Goal: Task Accomplishment & Management: Manage account settings

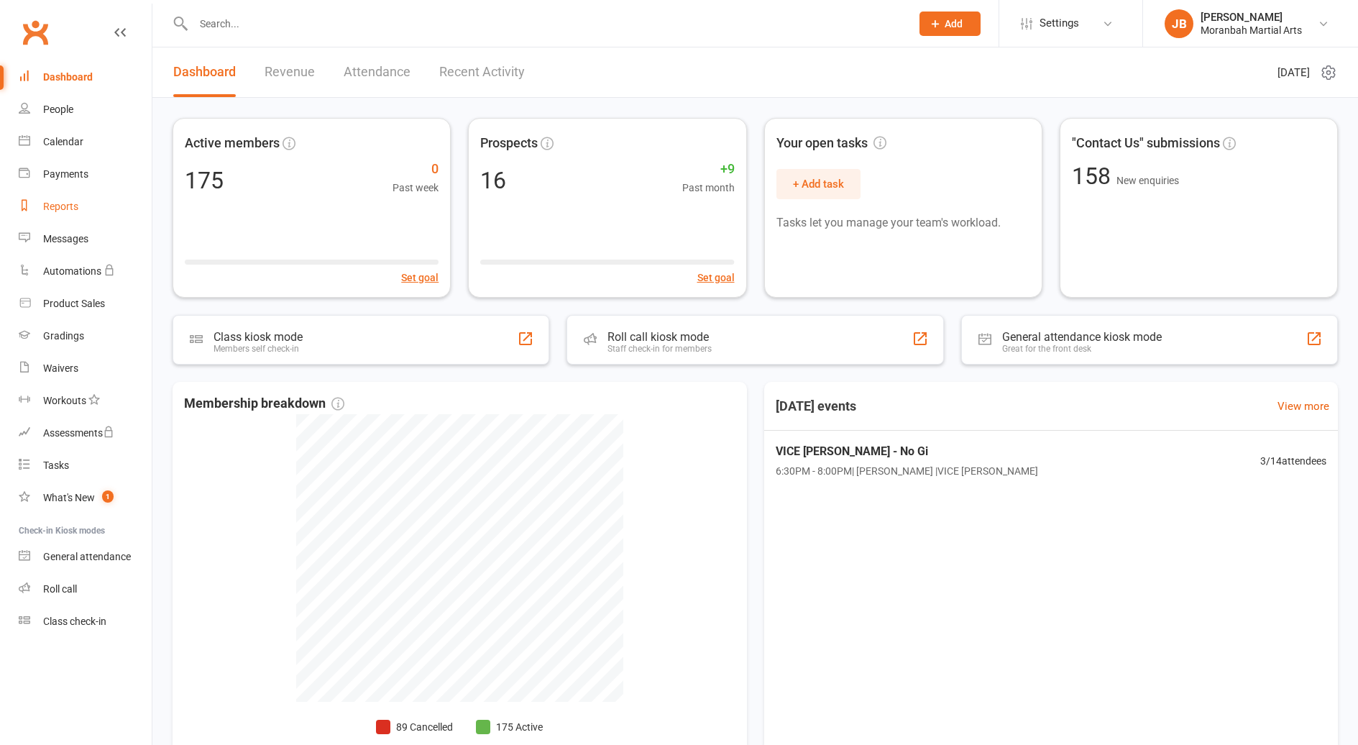
click at [70, 215] on link "Reports" at bounding box center [85, 207] width 133 height 32
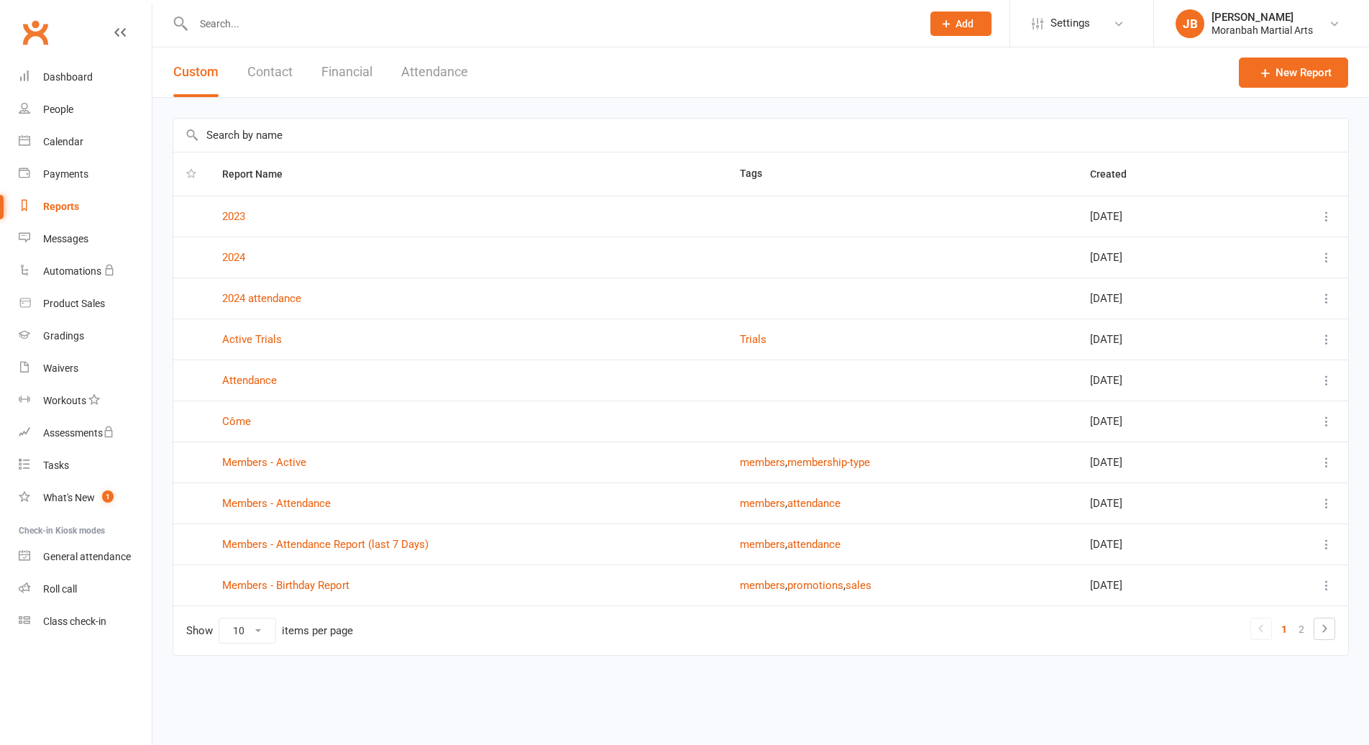
click at [406, 59] on button "Attendance" at bounding box center [434, 72] width 67 height 50
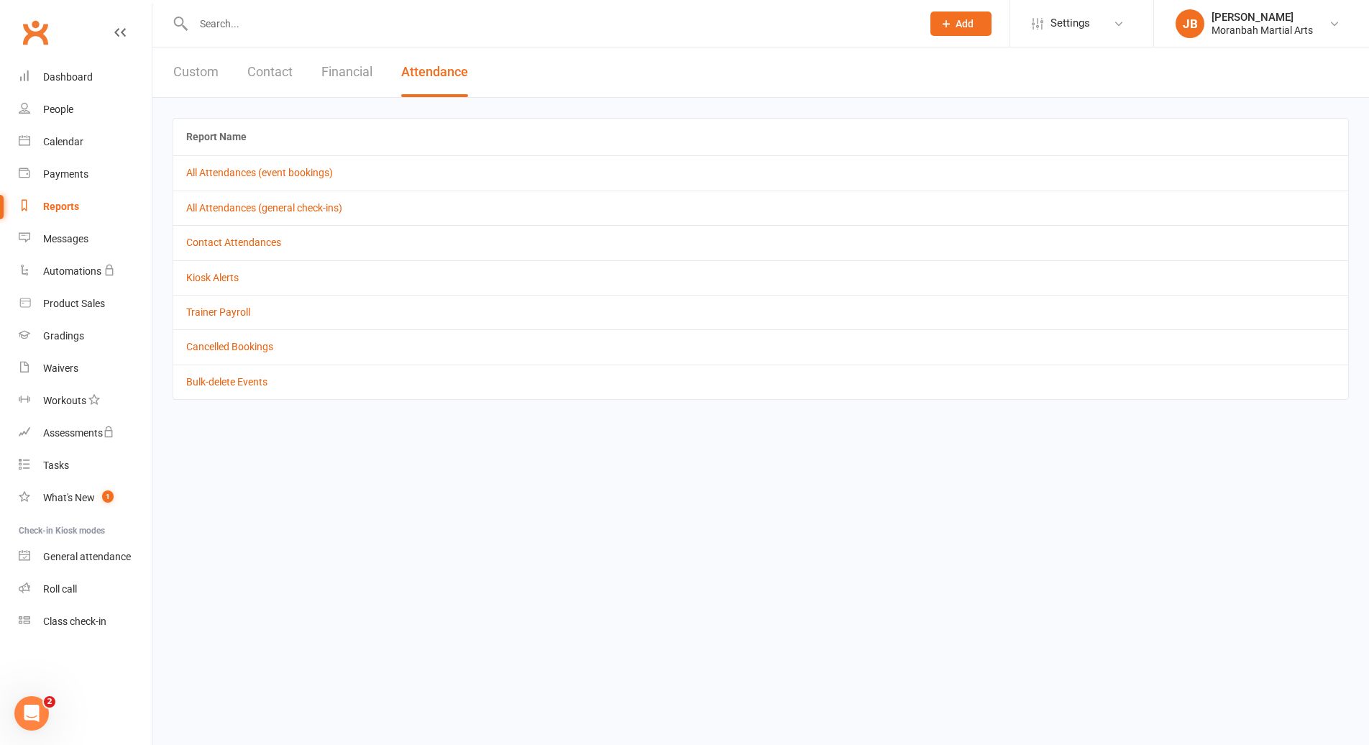
click at [412, 69] on button "Attendance" at bounding box center [434, 72] width 67 height 50
click at [182, 71] on button "Custom" at bounding box center [195, 72] width 45 height 50
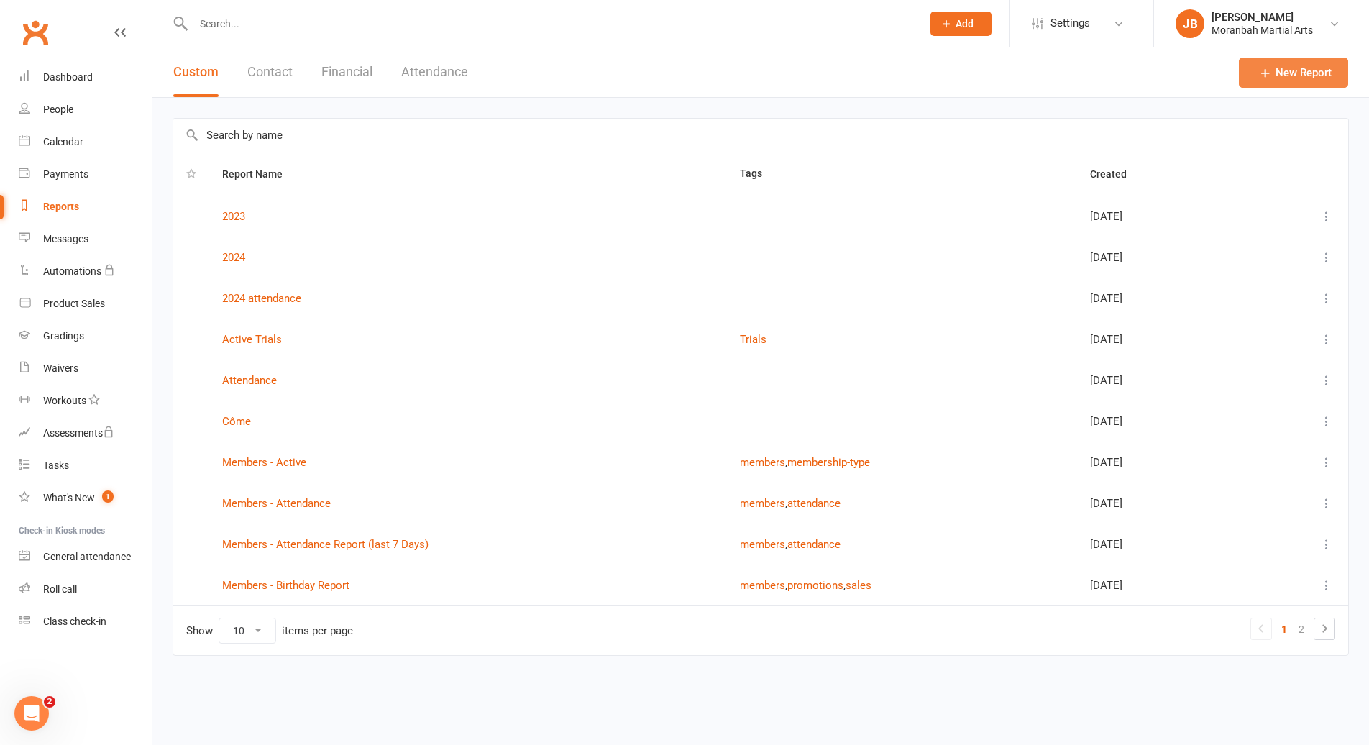
click at [1277, 68] on link "New Report" at bounding box center [1293, 73] width 109 height 30
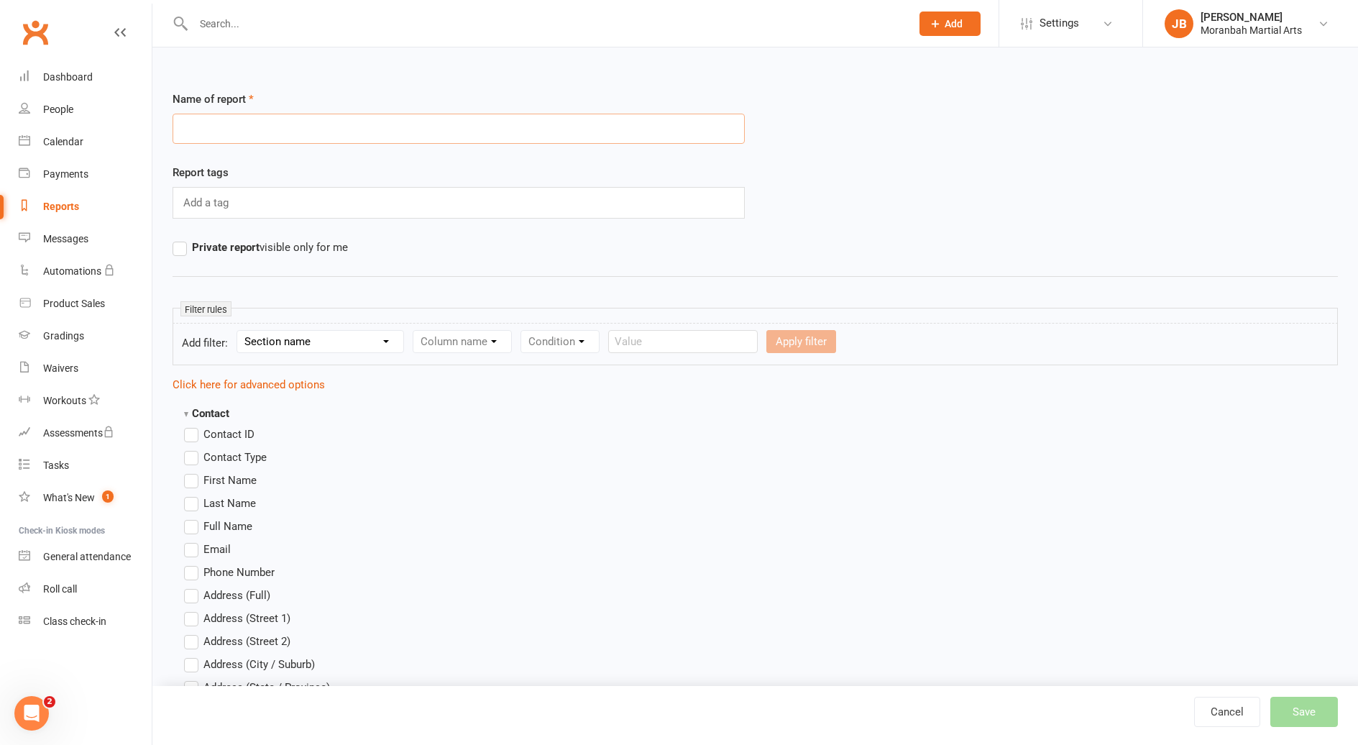
scroll to position [72, 0]
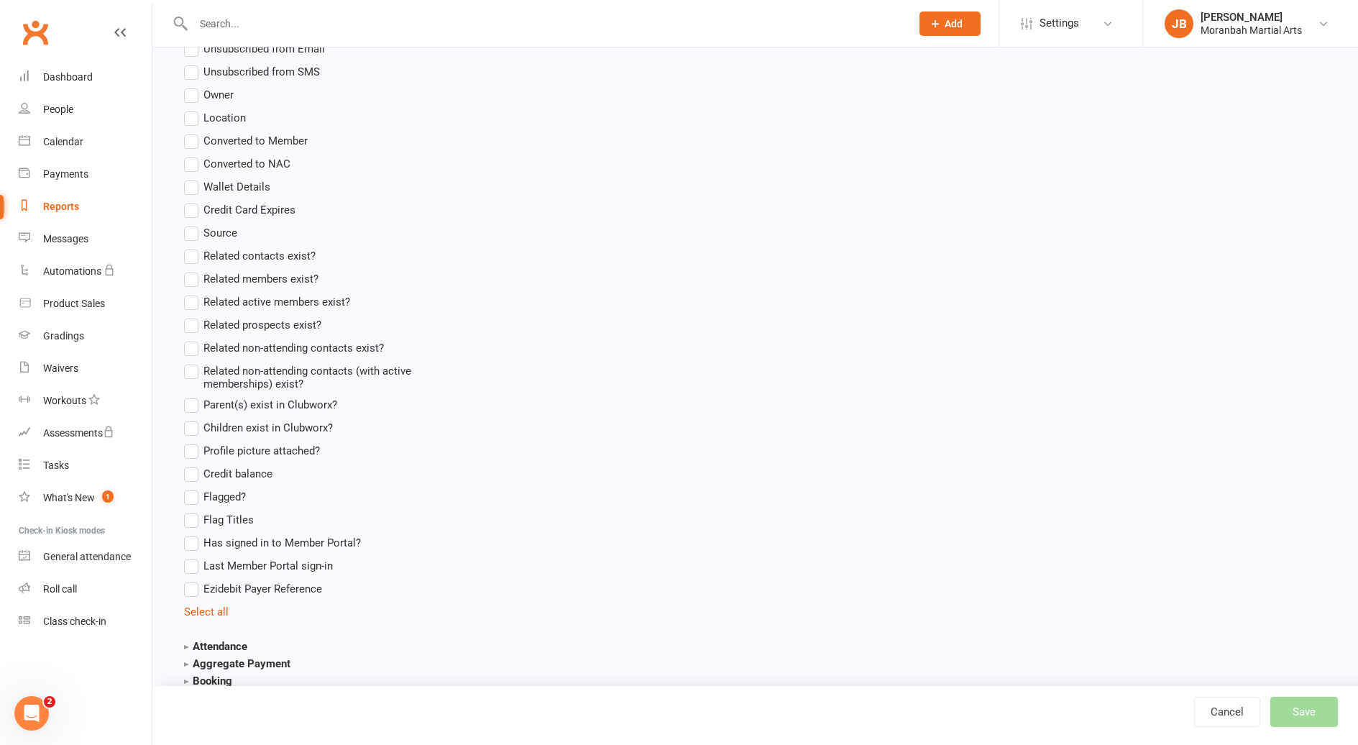
scroll to position [1151, 0]
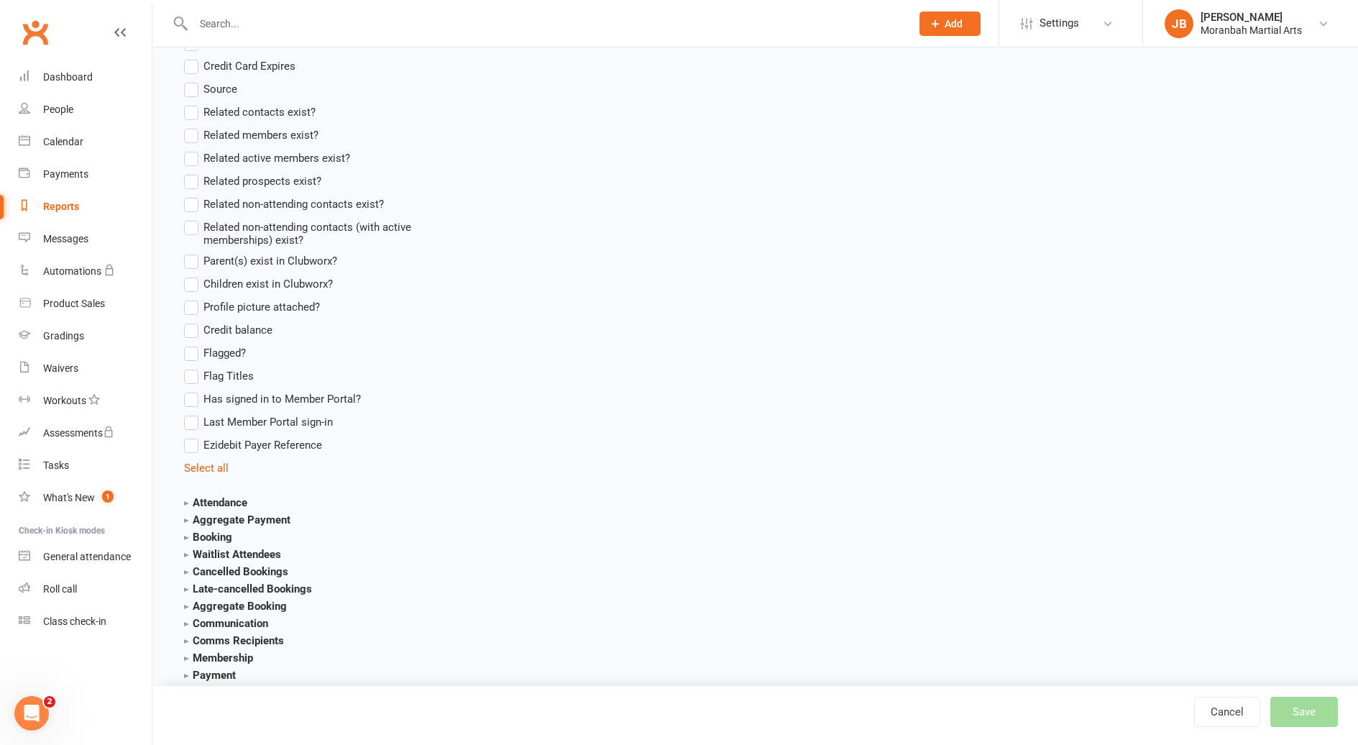
click at [186, 501] on strong "Attendance" at bounding box center [215, 502] width 63 height 13
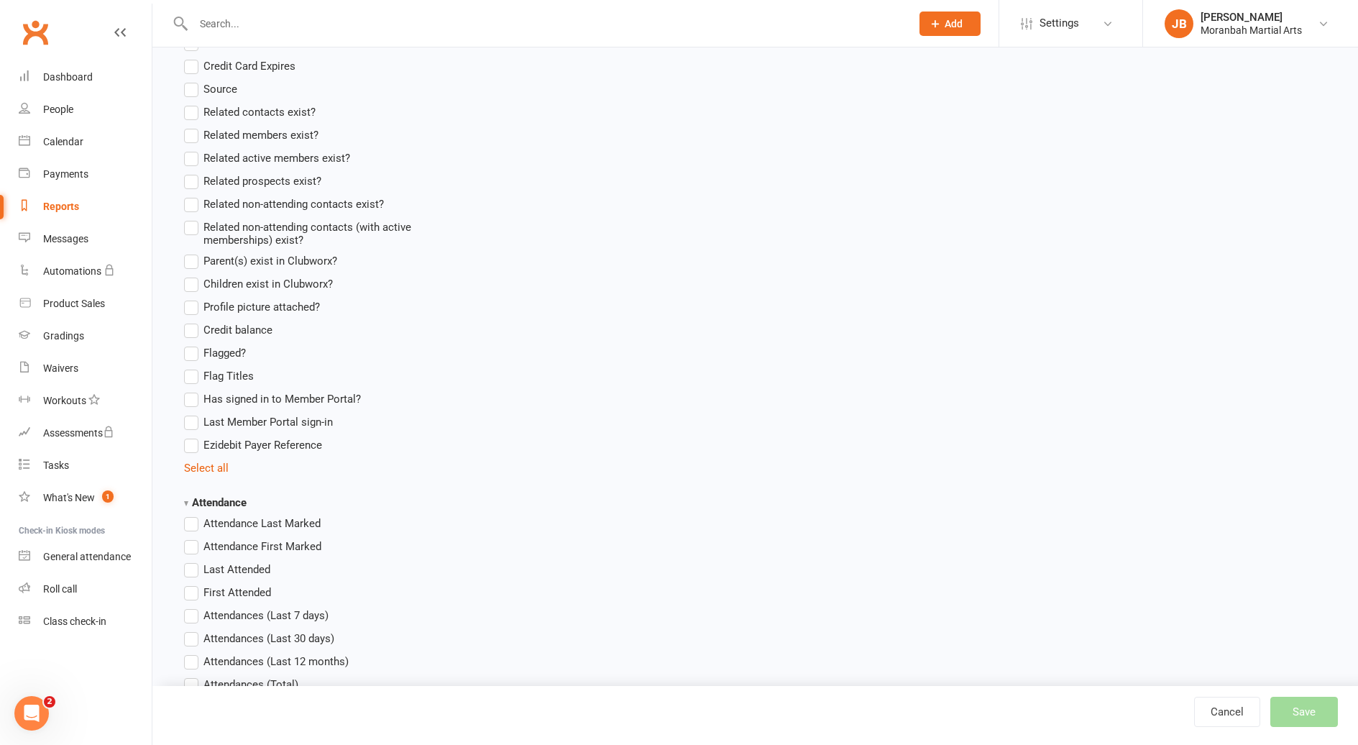
scroll to position [1223, 0]
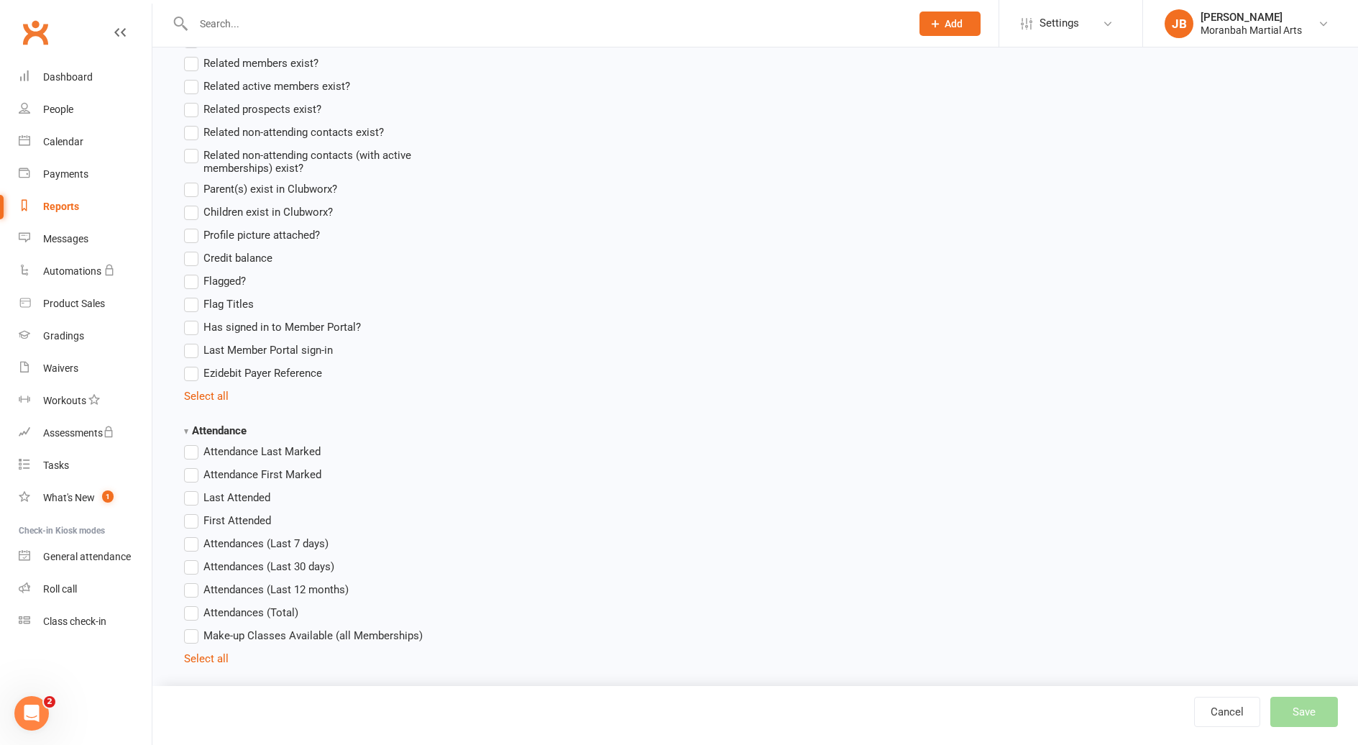
click at [201, 585] on label "Attendances (Last 12 months)" at bounding box center [266, 589] width 165 height 17
click at [193, 581] on input "Attendances (Last 12 months)" at bounding box center [188, 581] width 9 height 0
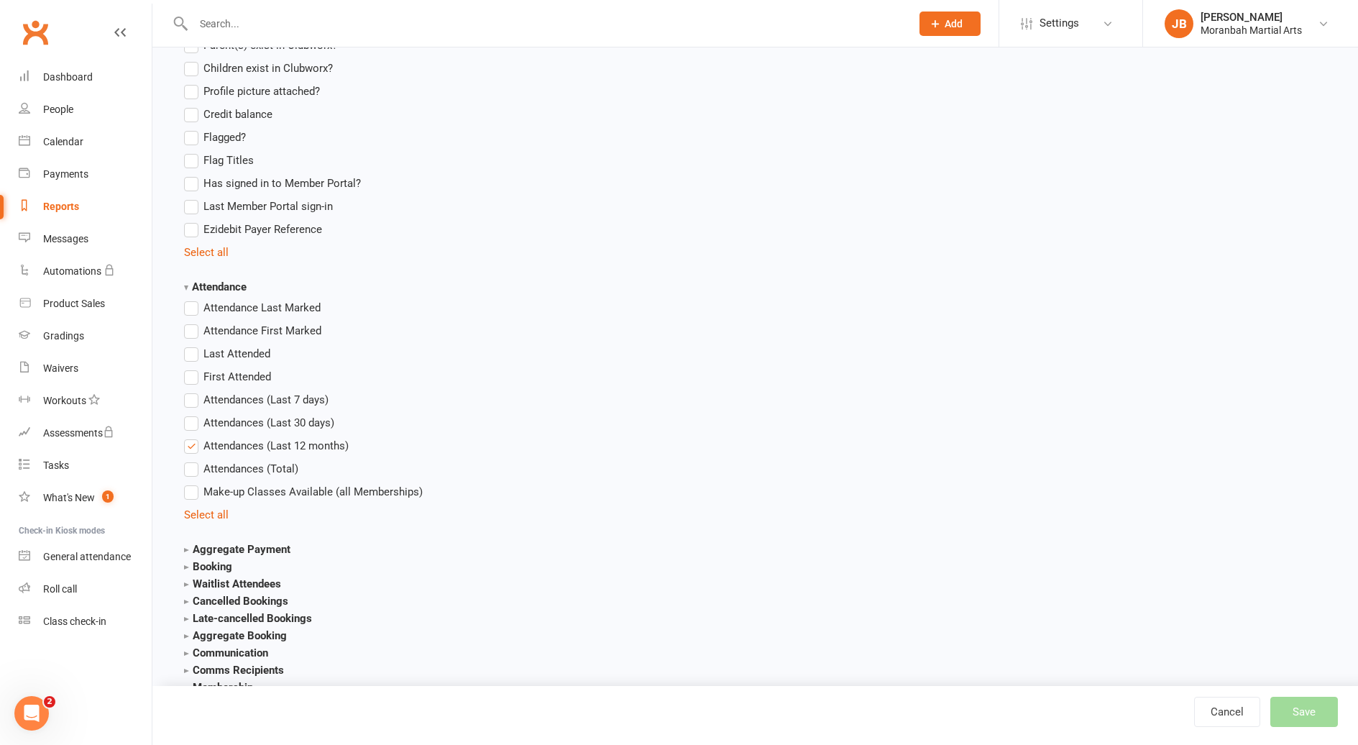
scroll to position [1294, 0]
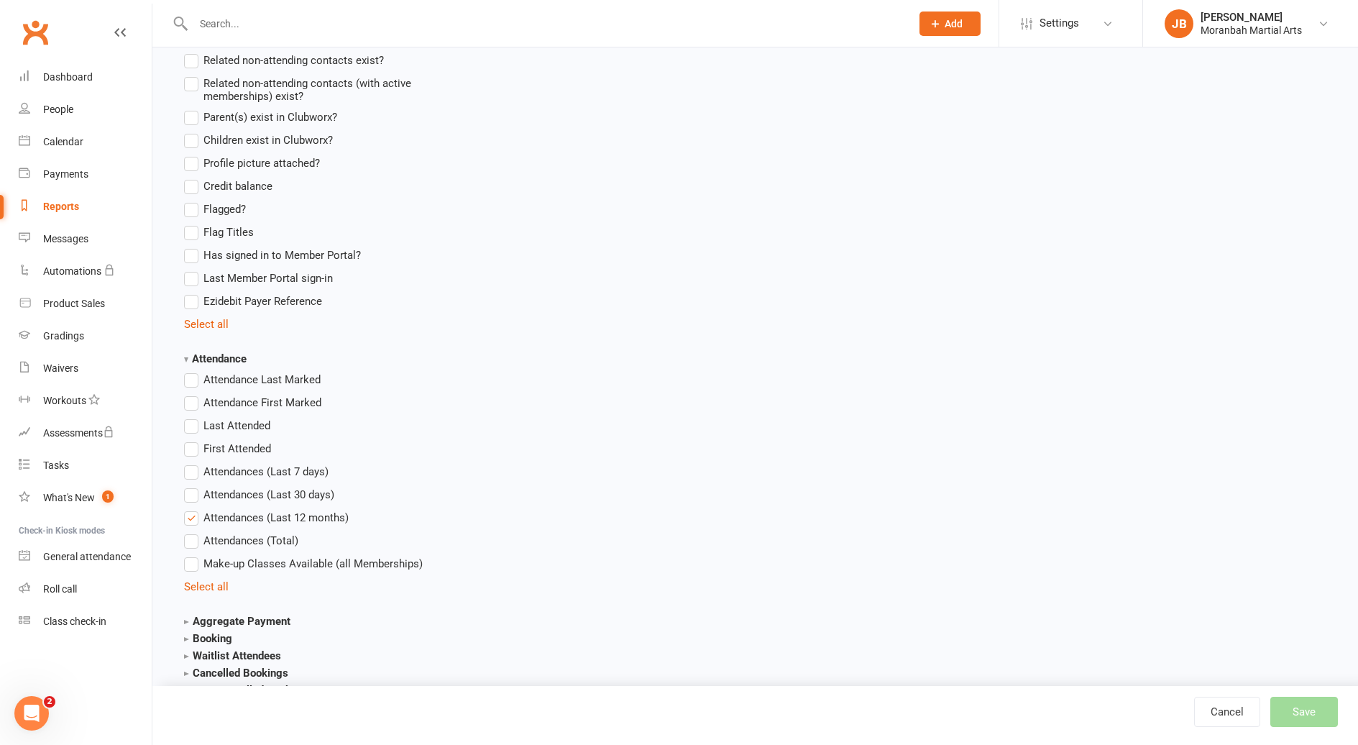
click at [215, 580] on li "Select all" at bounding box center [310, 586] width 252 height 17
click at [211, 585] on link "Select all" at bounding box center [206, 586] width 45 height 13
click at [214, 585] on link "Deselect all" at bounding box center [212, 586] width 57 height 13
click at [189, 540] on label "Attendances (Total)" at bounding box center [241, 540] width 114 height 17
click at [189, 532] on input "Attendances (Total)" at bounding box center [188, 532] width 9 height 0
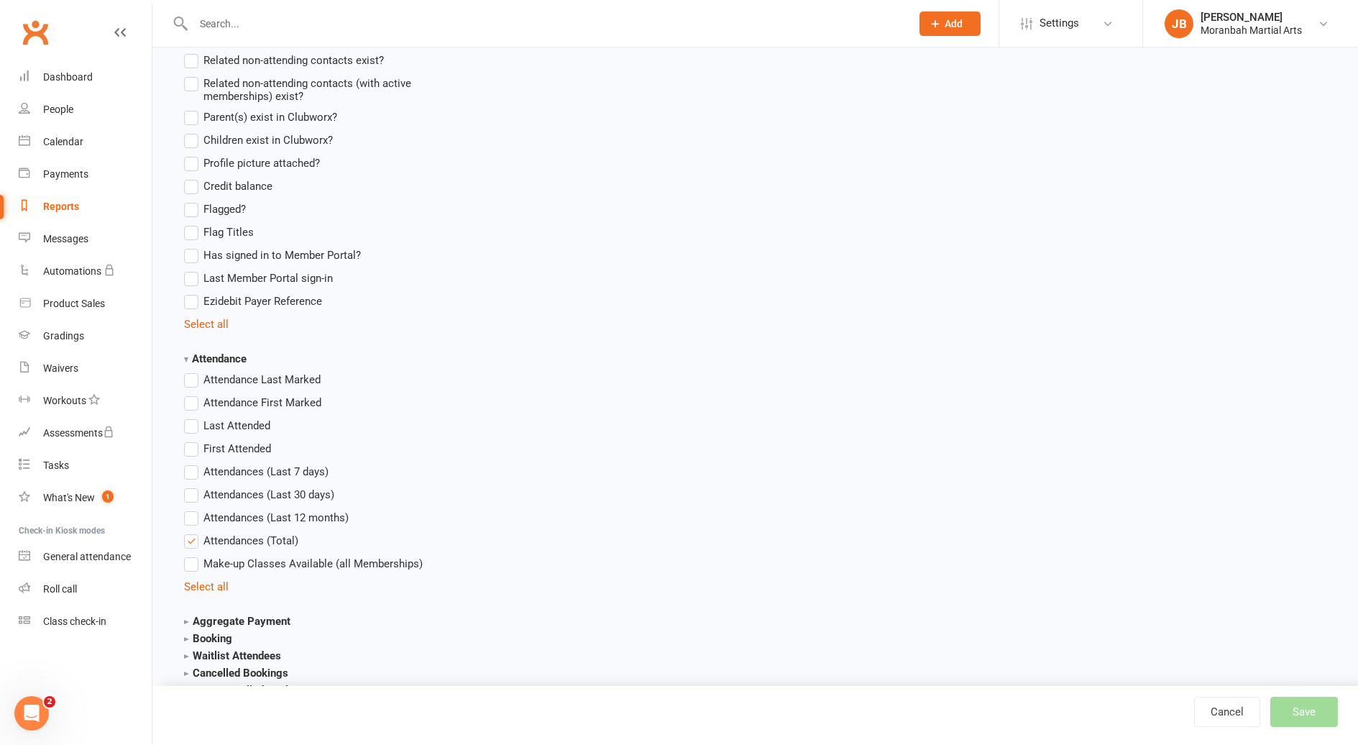
click at [191, 521] on label "Attendances (Last 12 months)" at bounding box center [266, 517] width 165 height 17
click at [191, 509] on input "Attendances (Last 12 months)" at bounding box center [188, 509] width 9 height 0
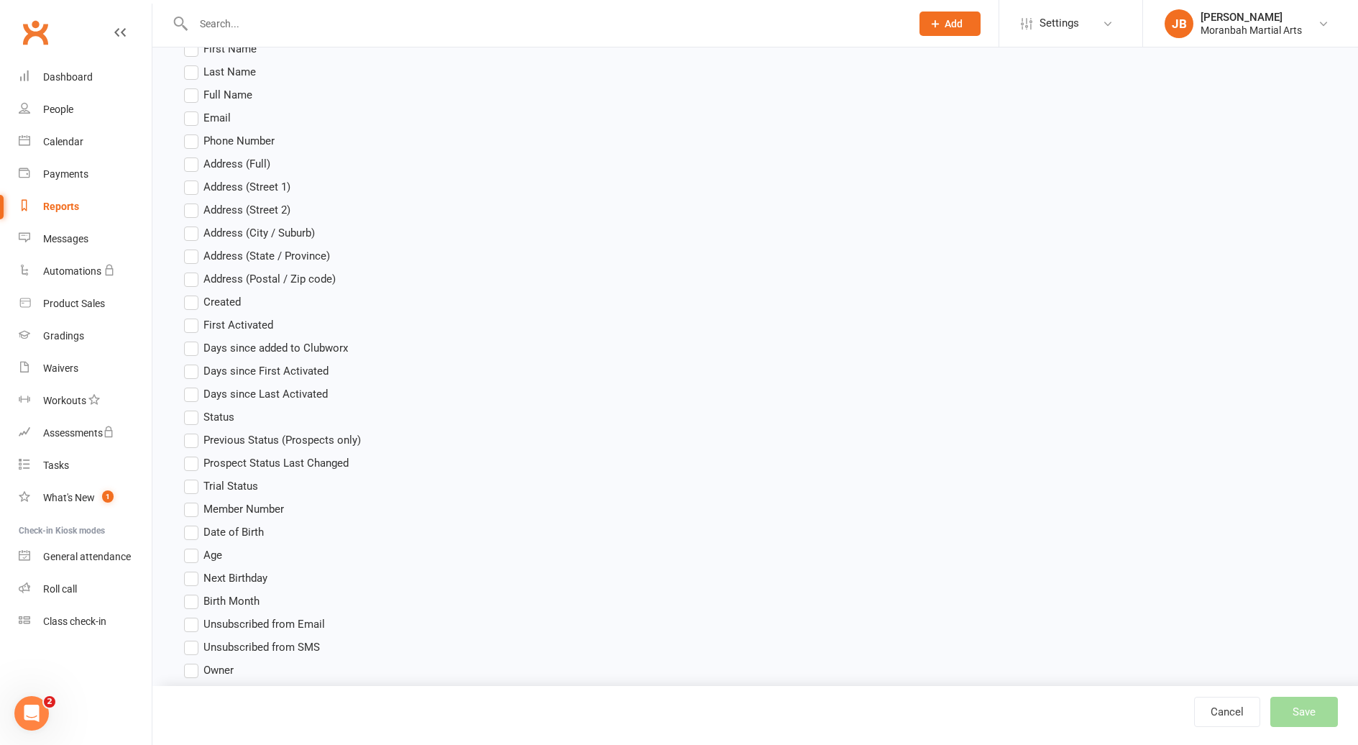
scroll to position [0, 0]
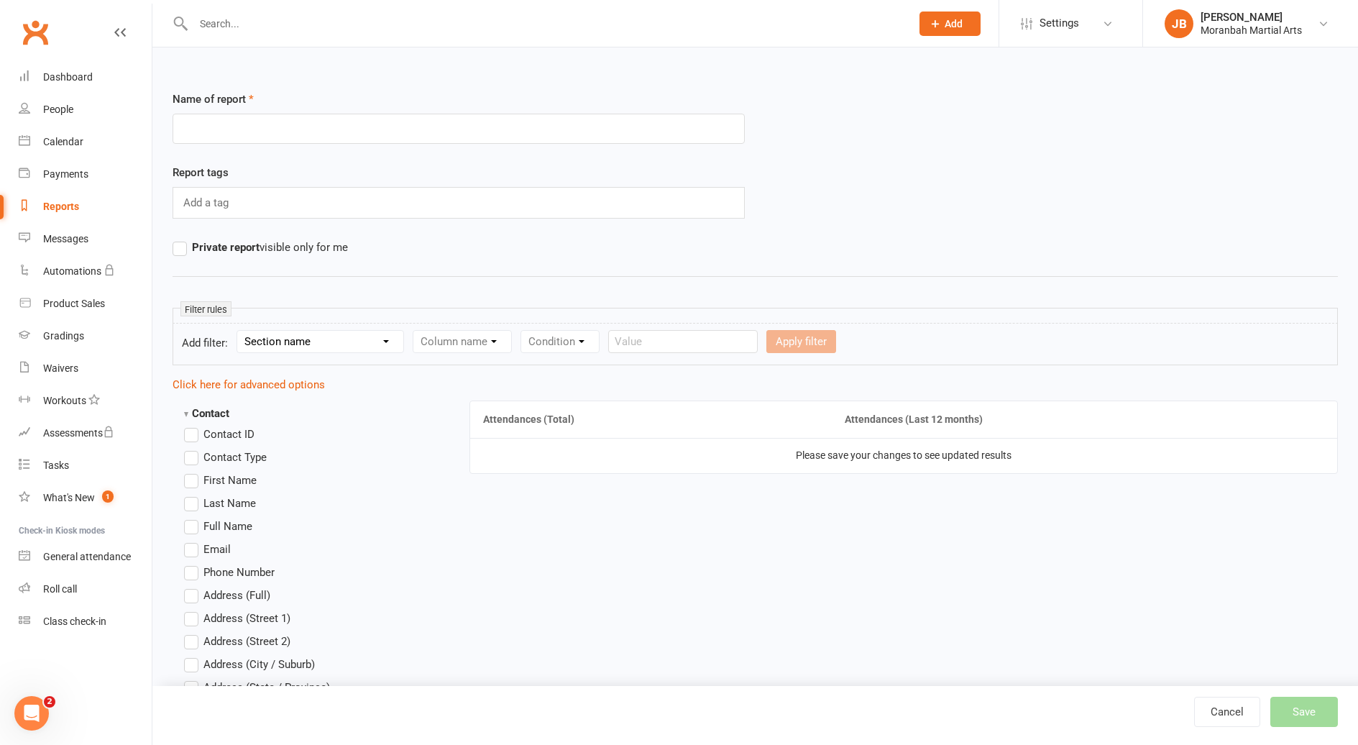
click at [196, 480] on label "First Name" at bounding box center [220, 480] width 73 height 17
click at [193, 472] on input "First Name" at bounding box center [188, 472] width 9 height 0
click at [192, 503] on label "Last Name" at bounding box center [220, 503] width 72 height 17
click at [192, 495] on input "Last Name" at bounding box center [188, 495] width 9 height 0
click at [188, 413] on strong "Contact" at bounding box center [206, 413] width 45 height 13
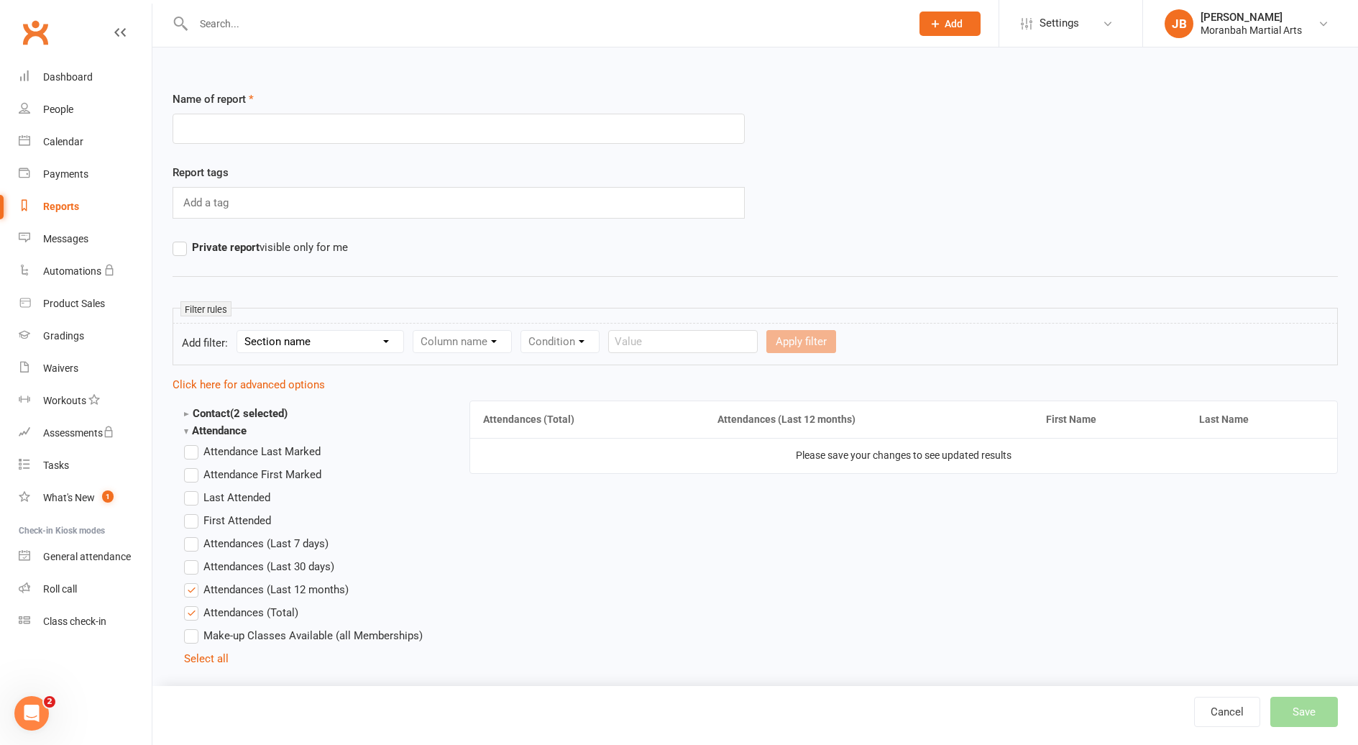
click at [188, 434] on strong "Attendance" at bounding box center [215, 430] width 63 height 13
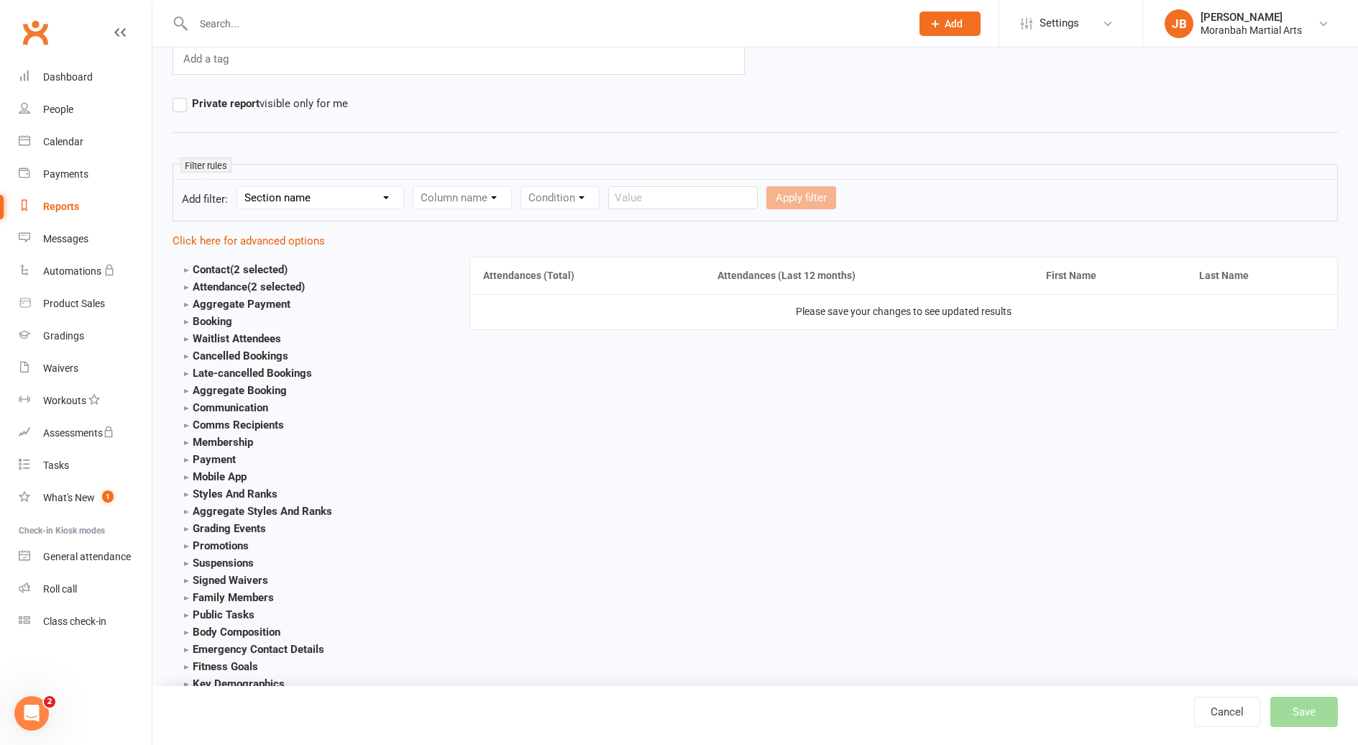
scroll to position [198, 0]
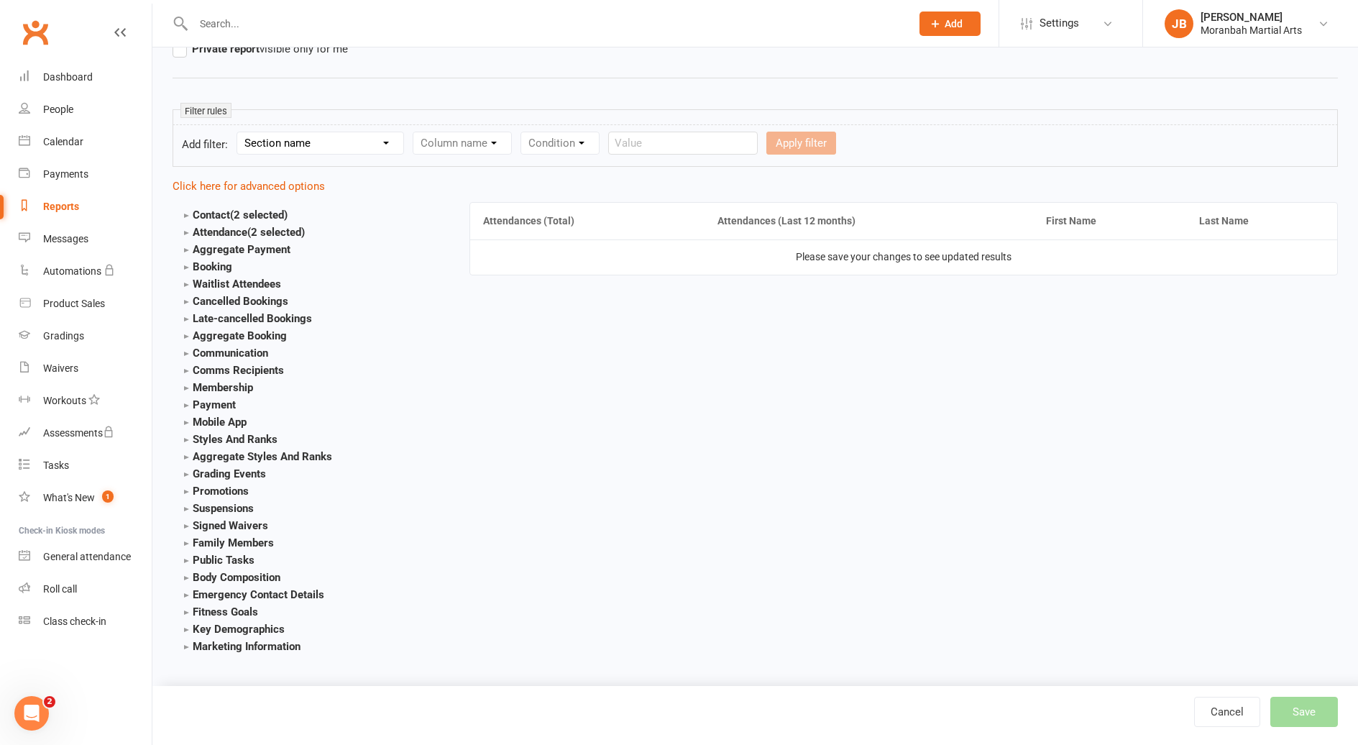
click at [185, 525] on strong "Signed Waivers" at bounding box center [226, 525] width 84 height 13
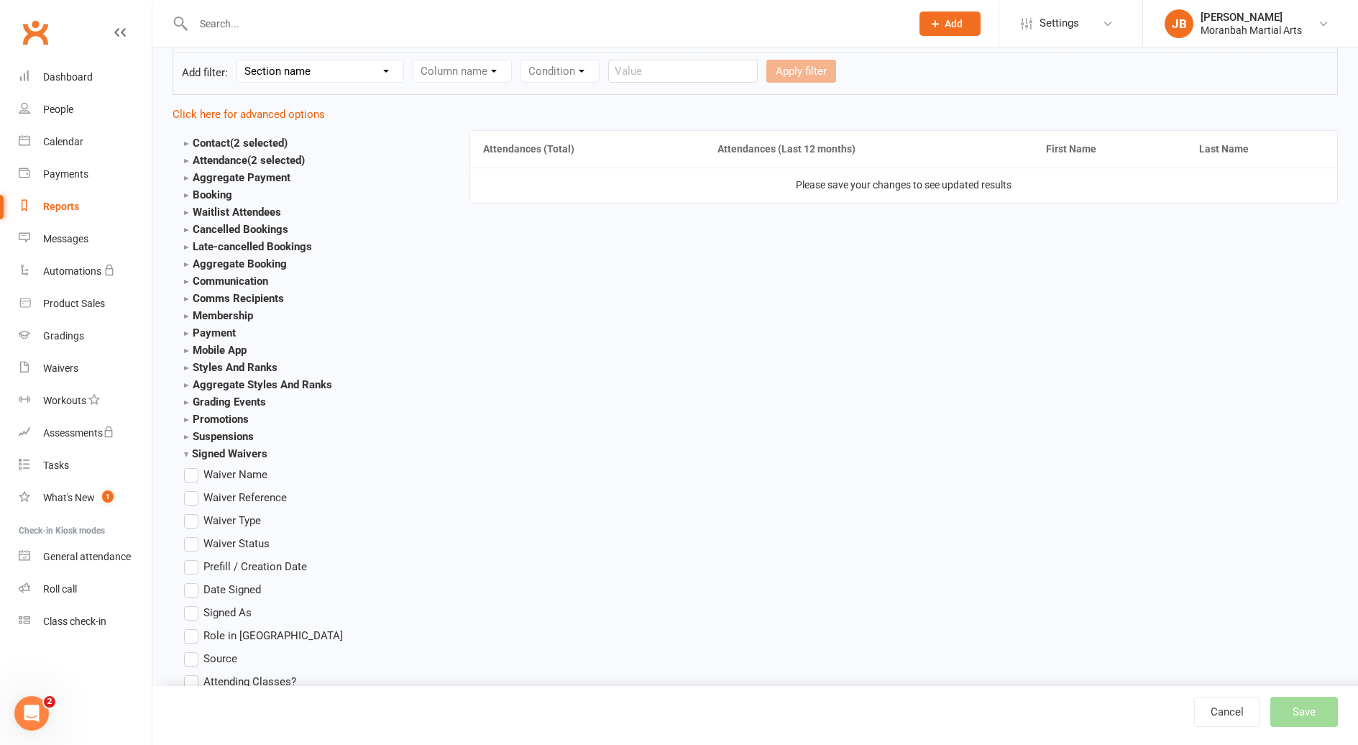
scroll to position [342, 0]
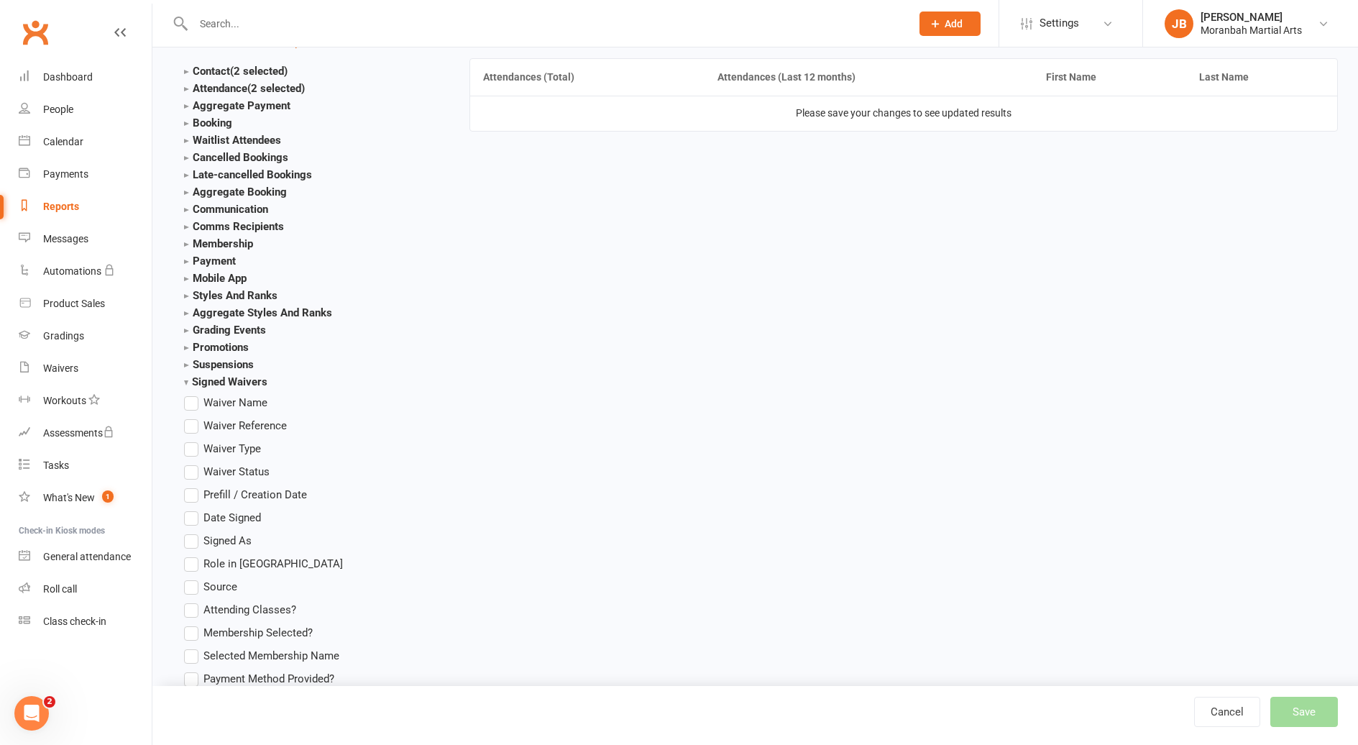
click at [192, 520] on label "Date Signed" at bounding box center [222, 517] width 77 height 17
click at [192, 509] on input "Date Signed" at bounding box center [188, 509] width 9 height 0
click at [192, 518] on label "Date Signed" at bounding box center [222, 517] width 77 height 17
click at [192, 509] on input "Date Signed" at bounding box center [188, 509] width 9 height 0
drag, startPoint x: 192, startPoint y: 518, endPoint x: 224, endPoint y: 483, distance: 46.8
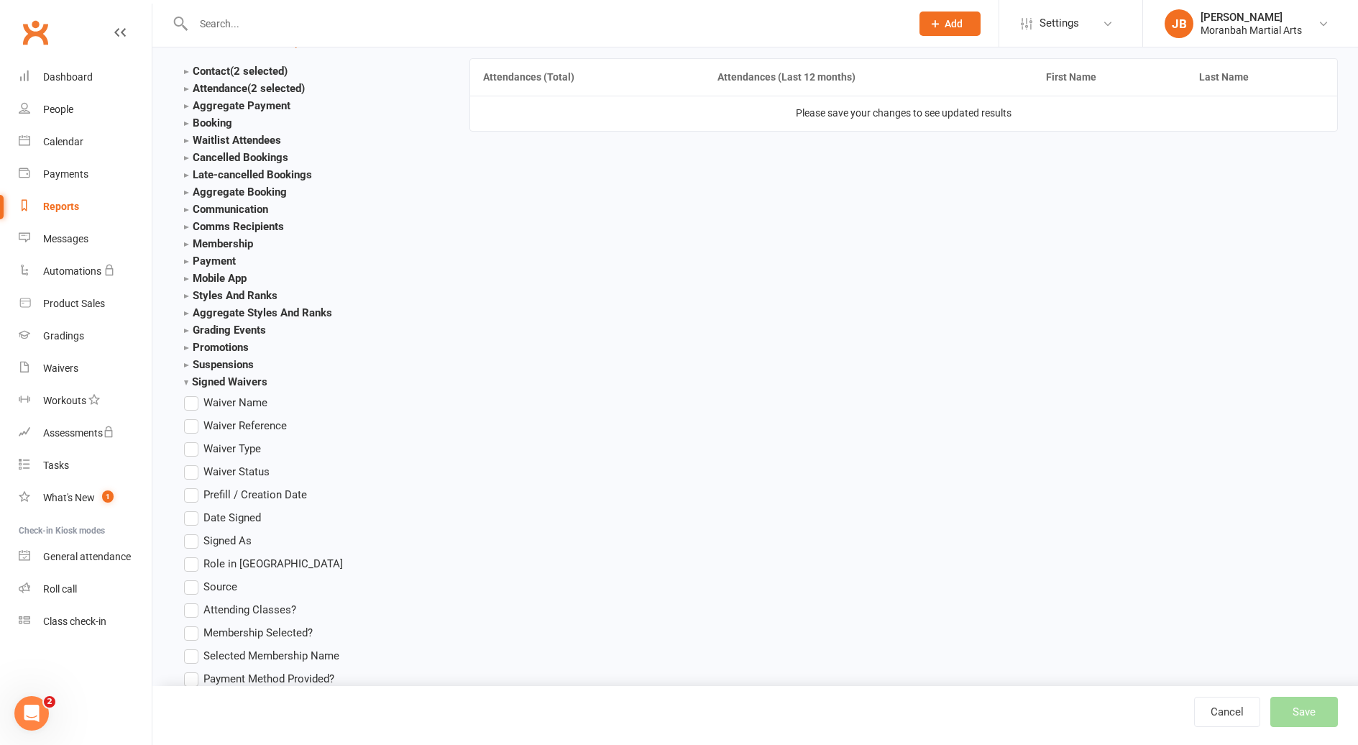
click at [193, 516] on label "Date Signed" at bounding box center [222, 517] width 77 height 17
click at [193, 509] on input "Date Signed" at bounding box center [188, 509] width 9 height 0
click at [194, 517] on label "Date Signed" at bounding box center [222, 517] width 77 height 17
click at [193, 509] on input "Date Signed" at bounding box center [188, 509] width 9 height 0
click at [186, 380] on strong "Signed Waivers" at bounding box center [225, 381] width 83 height 13
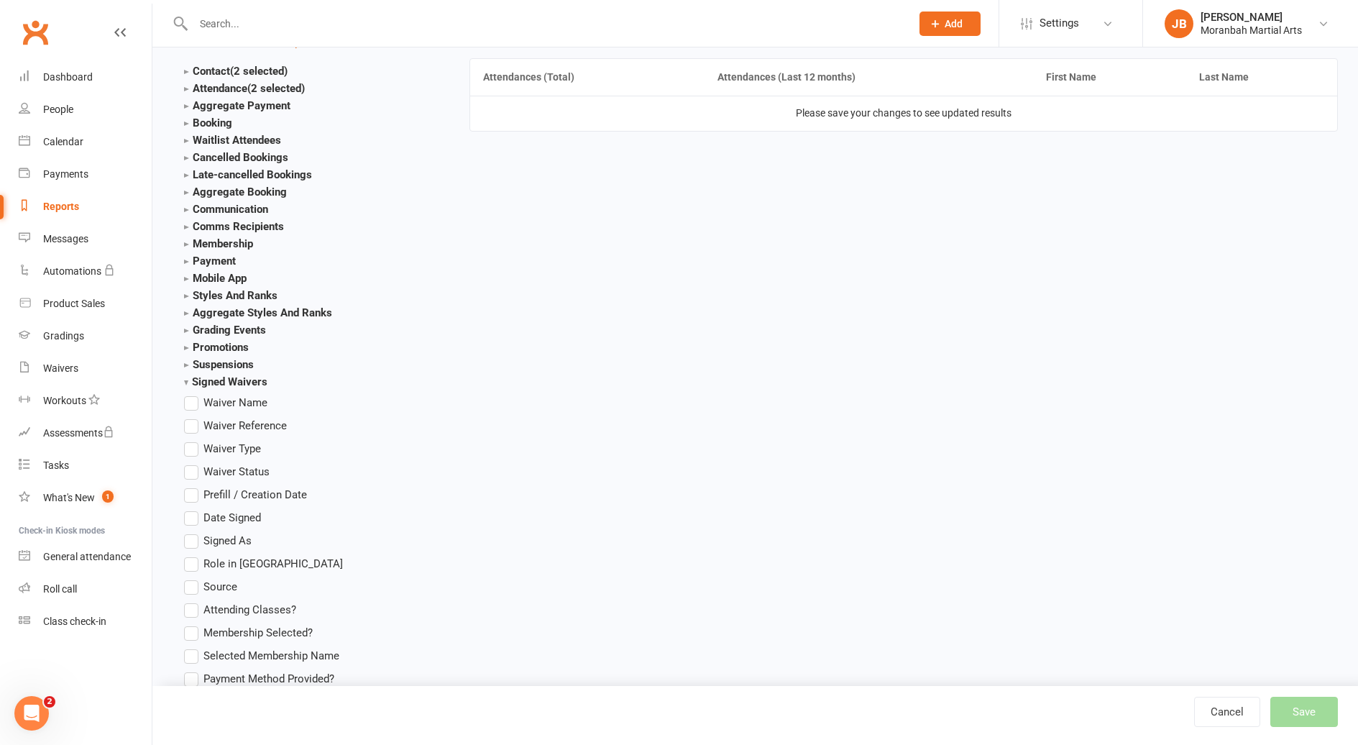
scroll to position [198, 0]
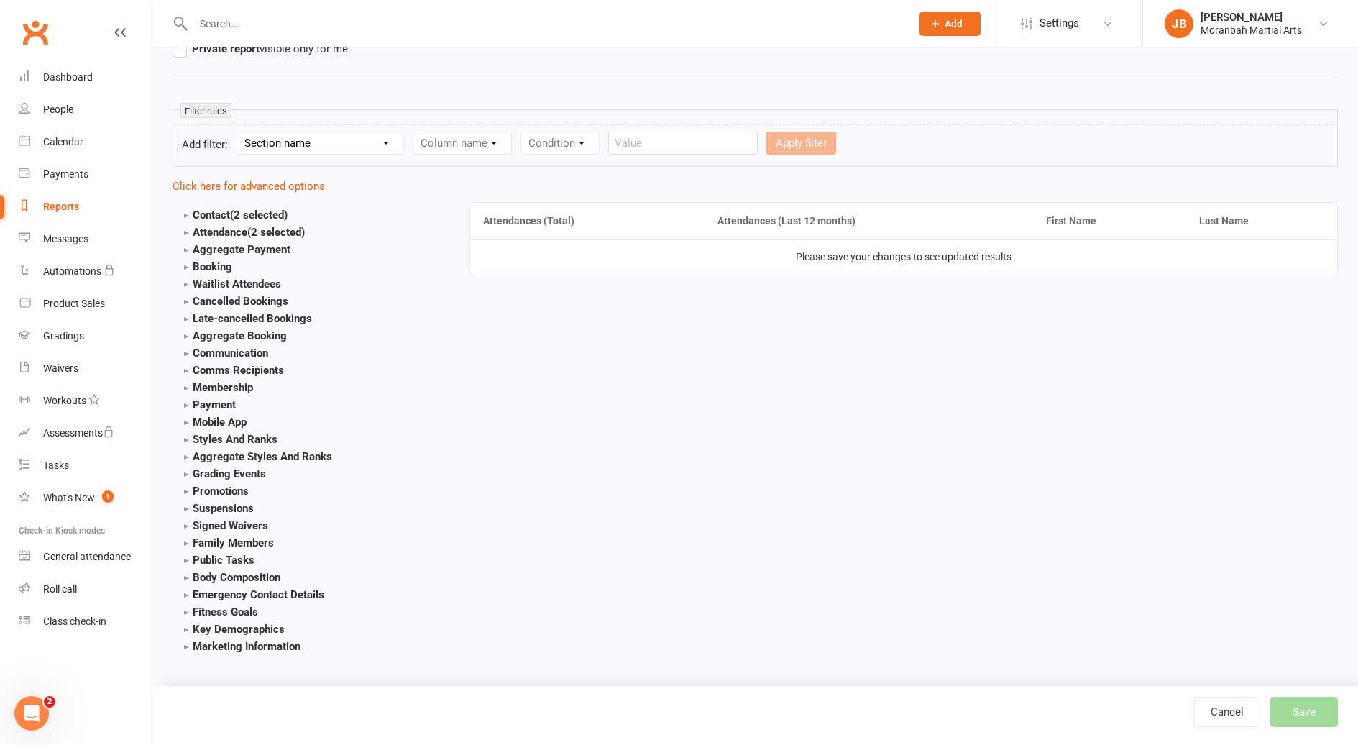
click at [199, 385] on strong "Membership" at bounding box center [218, 387] width 69 height 13
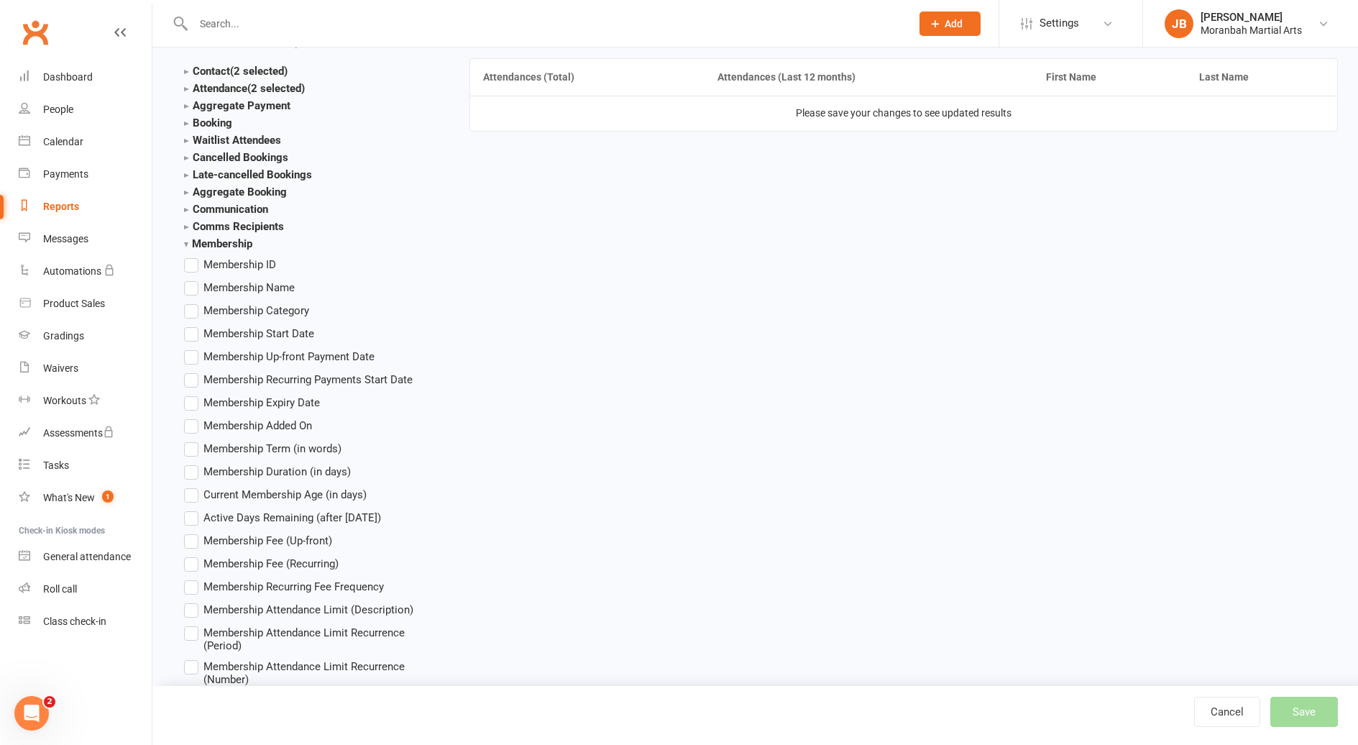
drag, startPoint x: 196, startPoint y: 366, endPoint x: 186, endPoint y: 383, distance: 20.4
drag, startPoint x: 186, startPoint y: 383, endPoint x: 188, endPoint y: 243, distance: 140.2
click at [188, 242] on strong "Membership" at bounding box center [218, 243] width 68 height 13
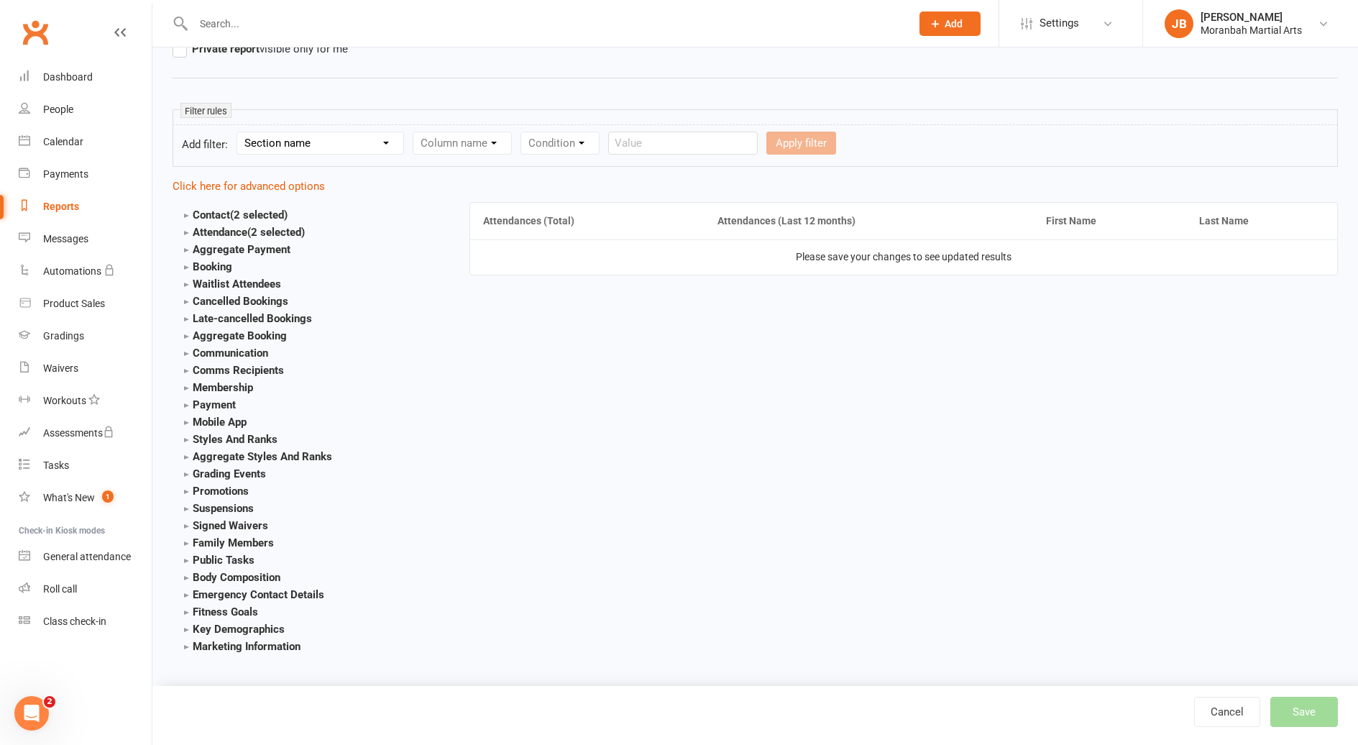
scroll to position [0, 0]
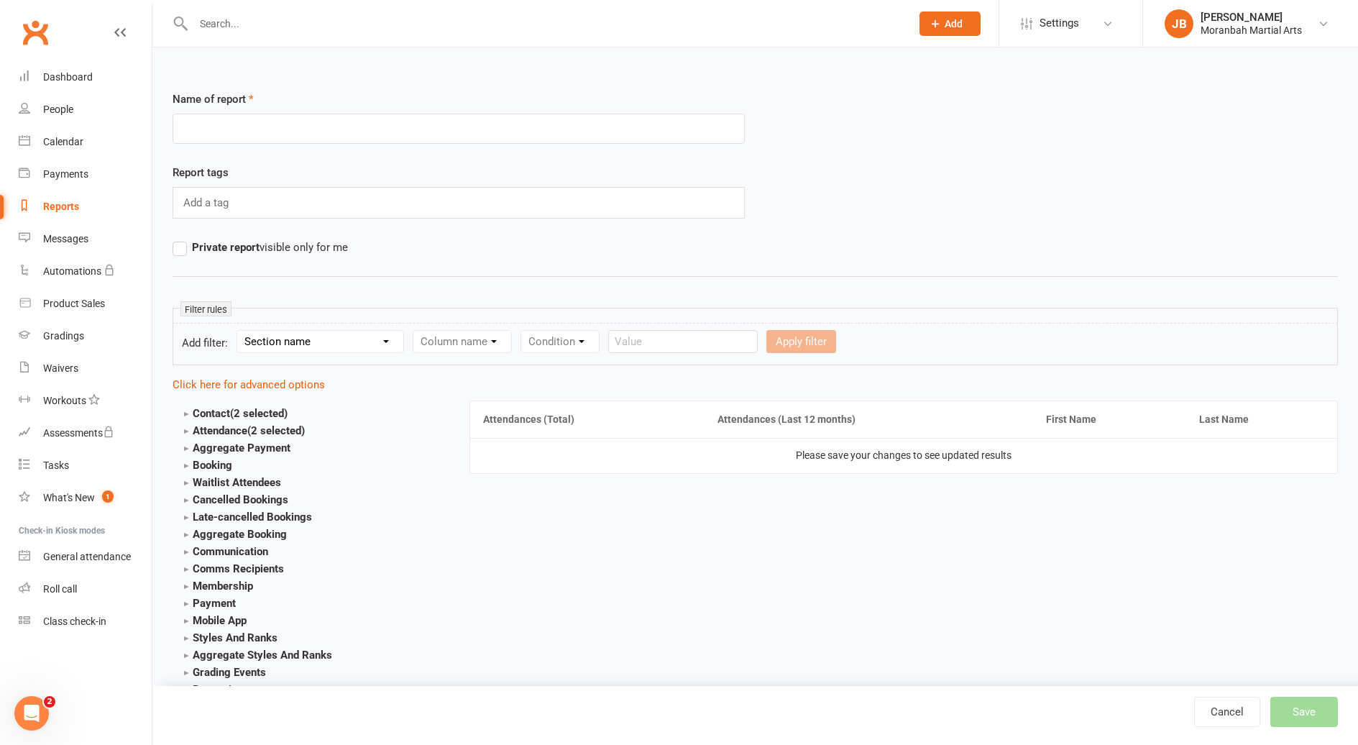
click at [772, 457] on td "Please save your changes to see updated results" at bounding box center [903, 455] width 867 height 35
click at [608, 454] on td "Please save your changes to see updated results" at bounding box center [903, 455] width 867 height 35
click at [376, 337] on select "Section name Contact Attendance Aggregate Payment Booking Waitlist Attendees Ca…" at bounding box center [320, 342] width 166 height 22
select select "1"
click at [239, 331] on select "Section name Contact Attendance Aggregate Payment Booking Waitlist Attendees Ca…" at bounding box center [320, 342] width 166 height 22
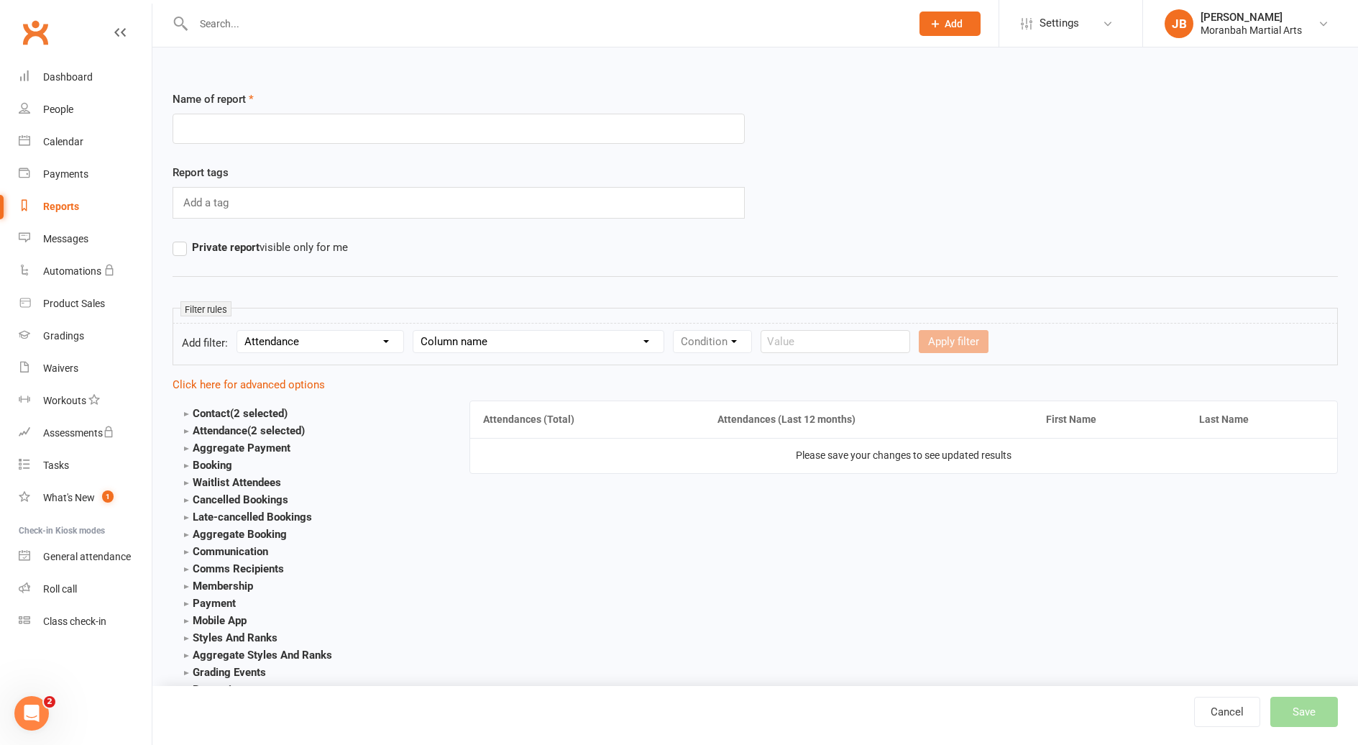
click at [826, 465] on td "Please save your changes to see updated results" at bounding box center [903, 455] width 867 height 35
click at [237, 124] on input "text" at bounding box center [459, 129] width 572 height 30
type input "2"
type input "Attendance"
click at [1028, 593] on main "Contact (2 selected) Contact ID Contact Type First Name Last Name Full Name Ema…" at bounding box center [755, 629] width 1187 height 472
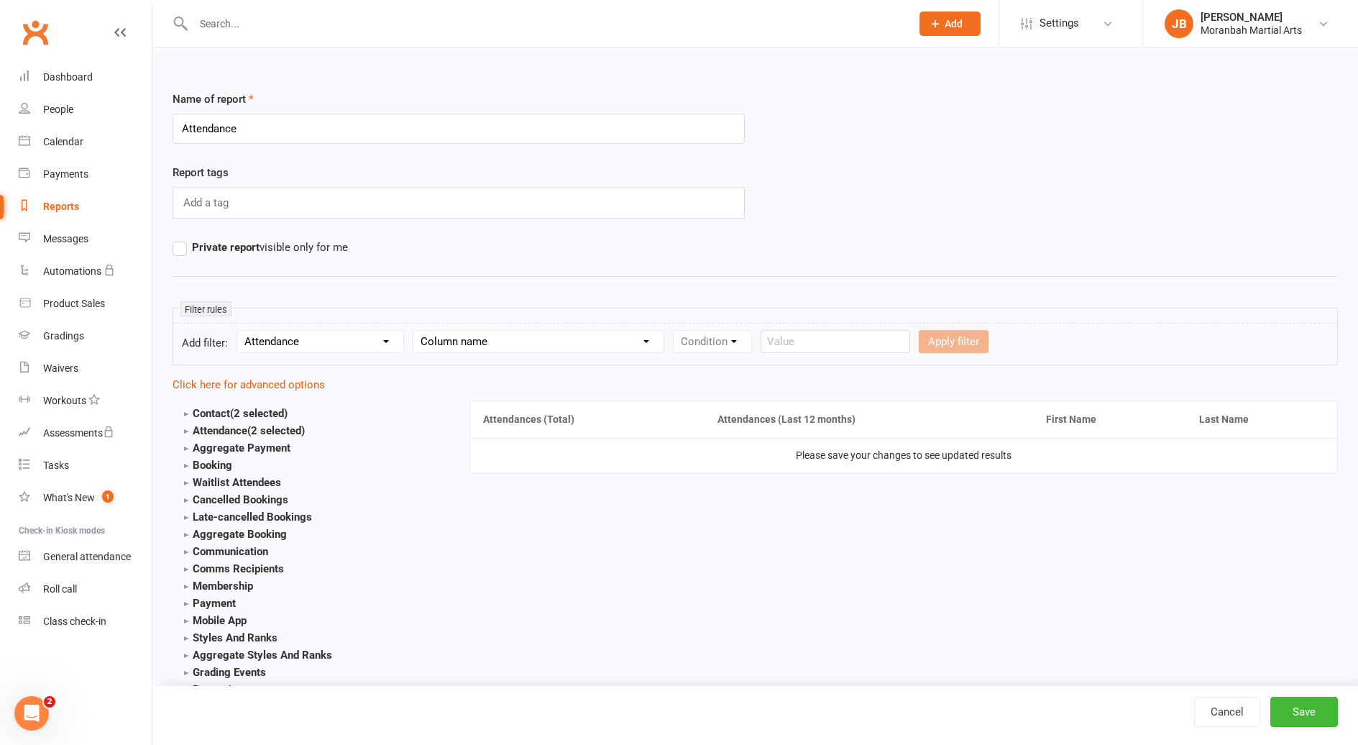
click at [186, 431] on strong "Attendance (2 selected)" at bounding box center [244, 430] width 121 height 13
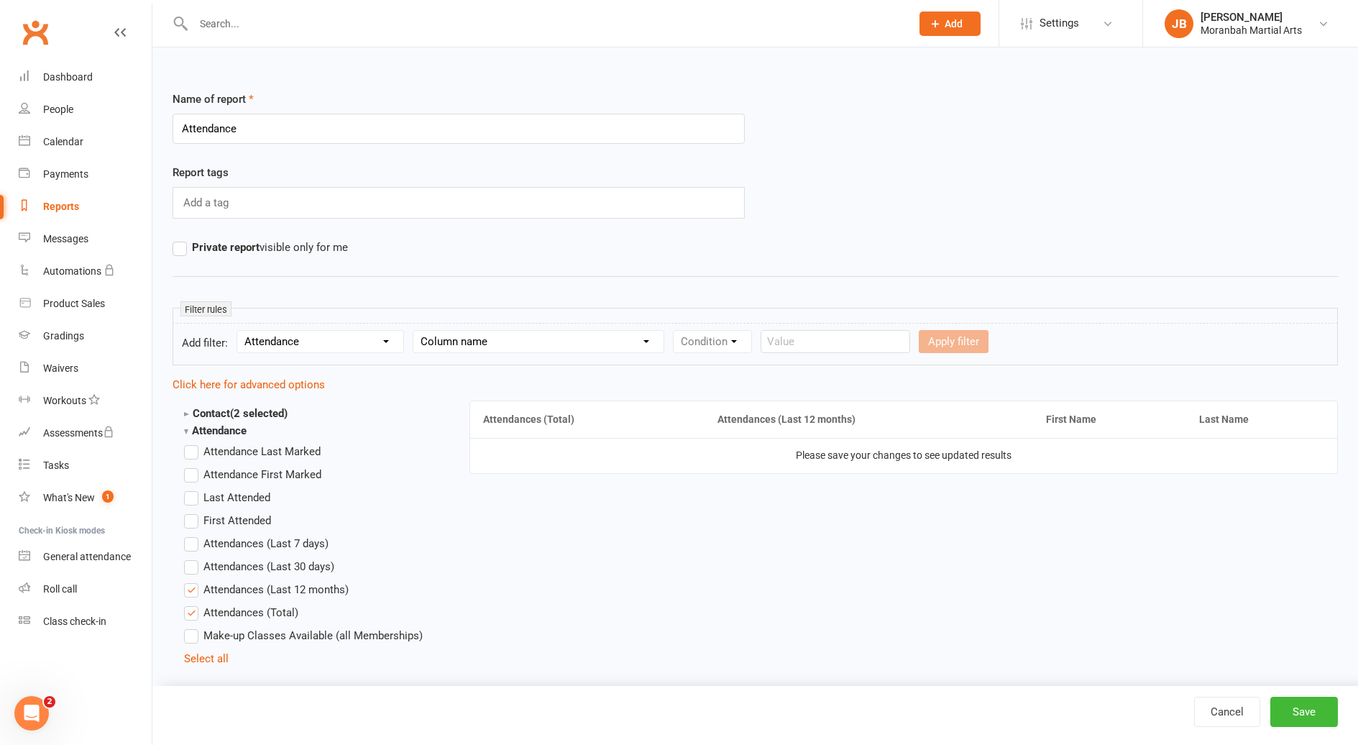
scroll to position [72, 0]
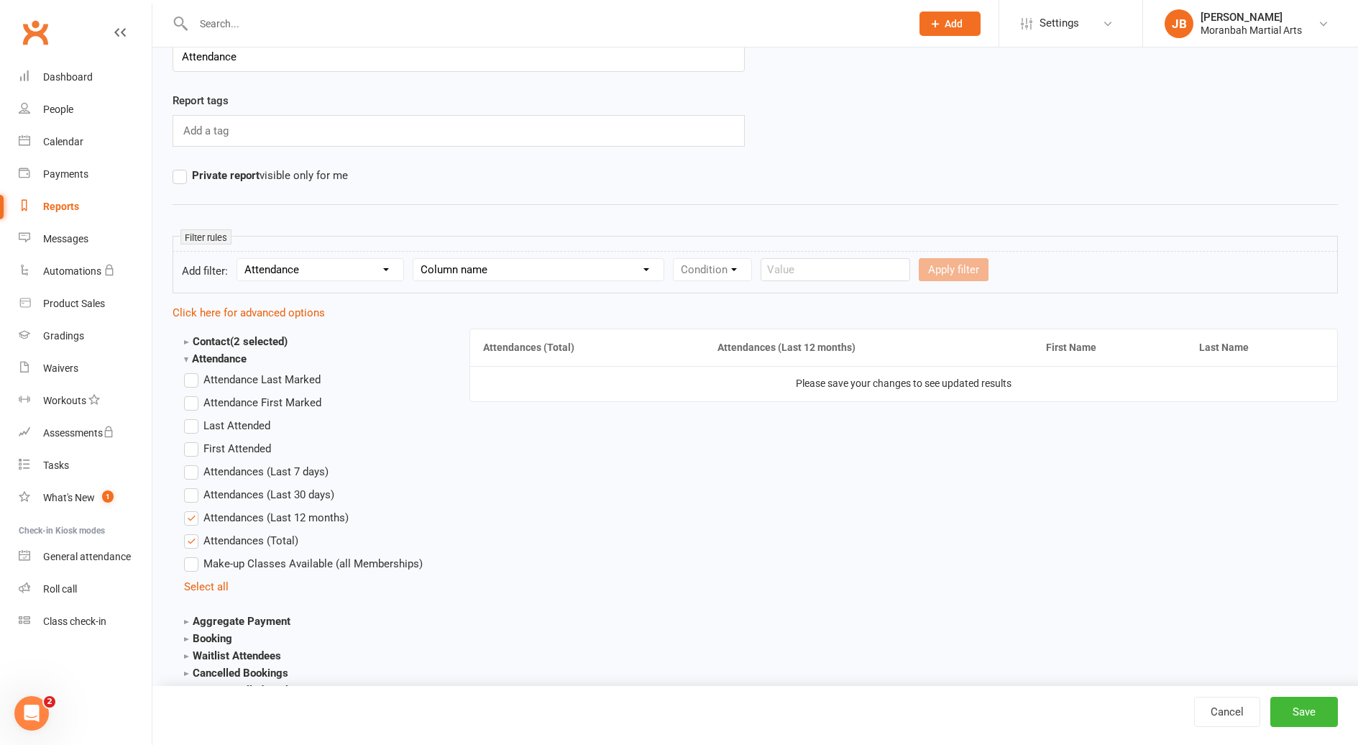
click at [188, 360] on strong "Attendance" at bounding box center [215, 358] width 63 height 13
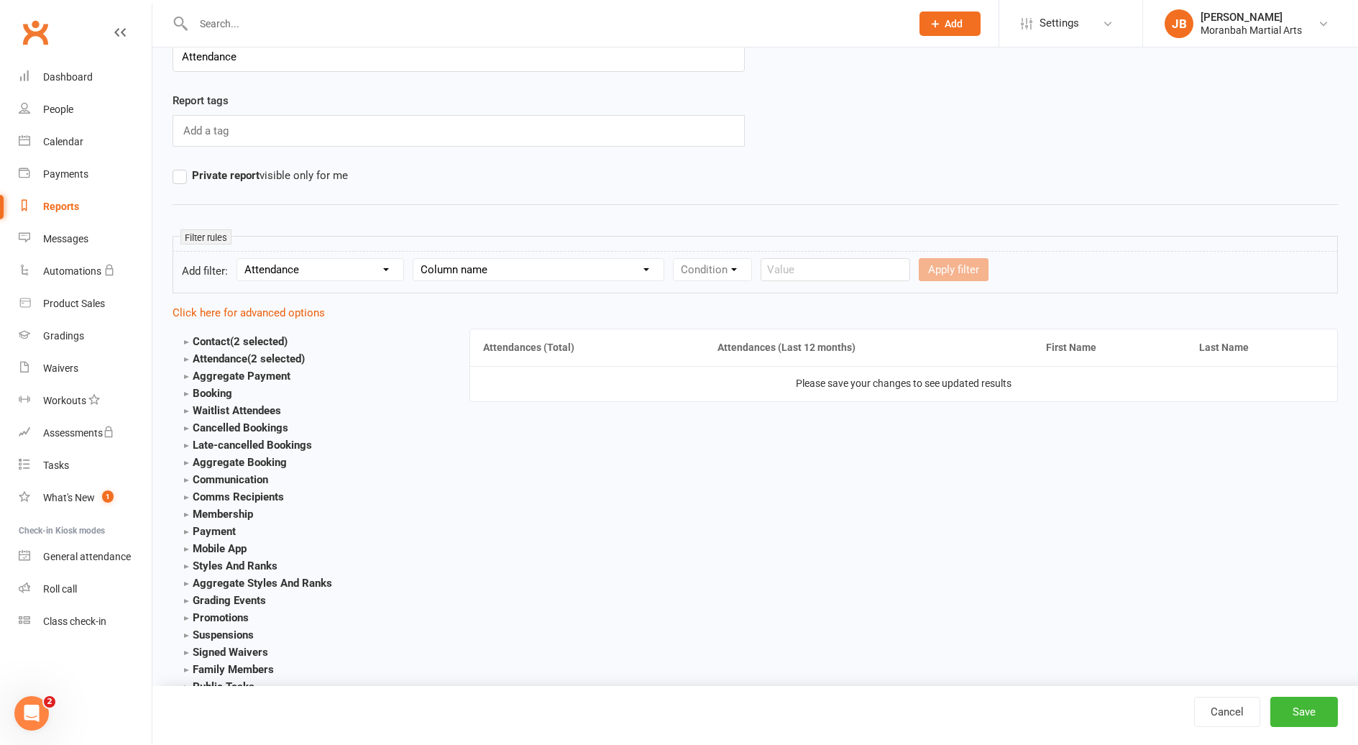
click at [188, 360] on strong "Attendance (2 selected)" at bounding box center [244, 358] width 121 height 13
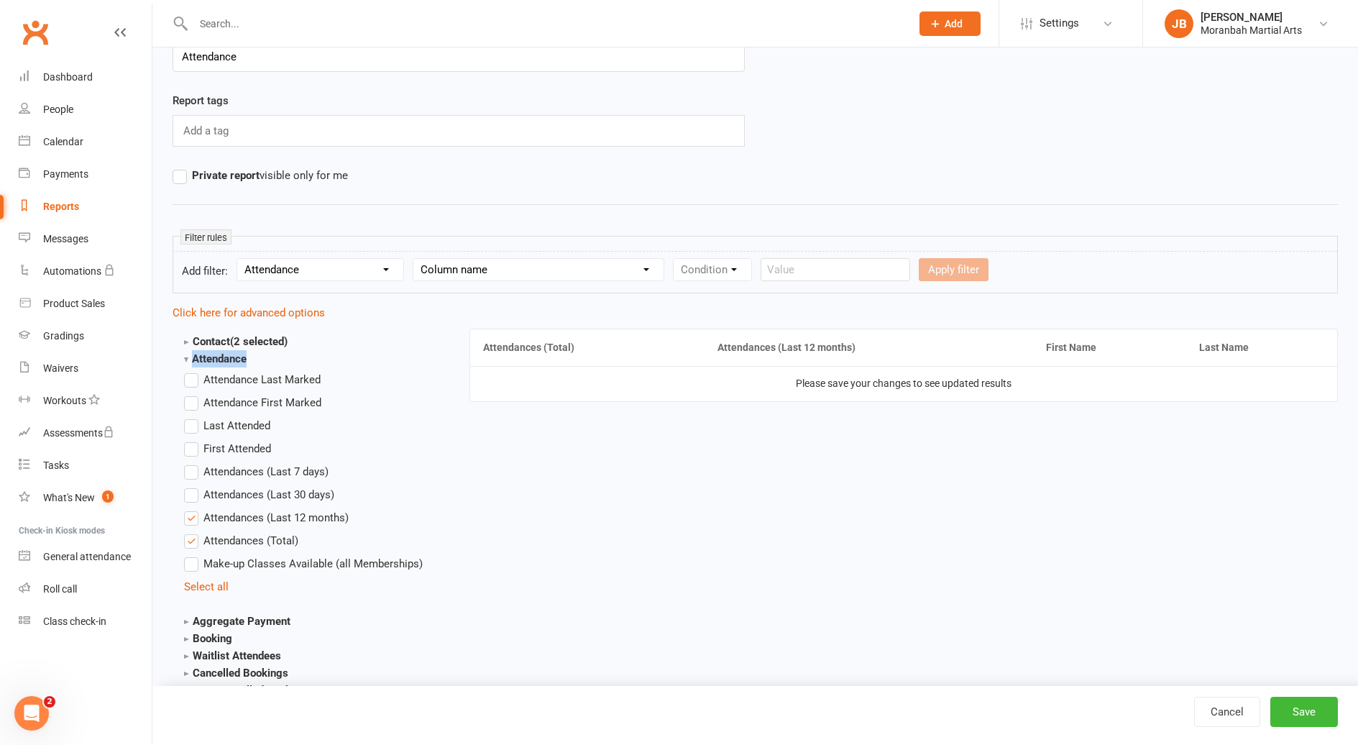
click at [188, 360] on strong "Attendance" at bounding box center [215, 358] width 63 height 13
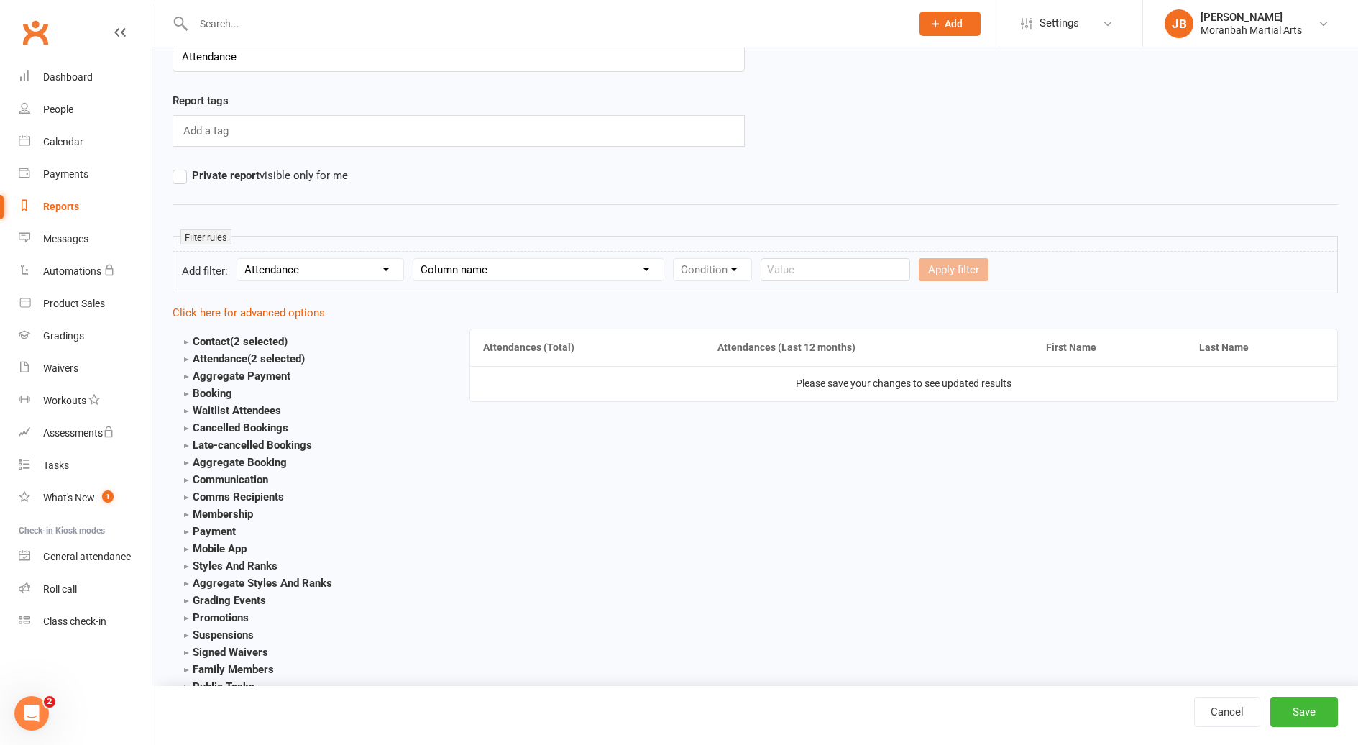
drag, startPoint x: 188, startPoint y: 360, endPoint x: 183, endPoint y: 397, distance: 37.7
click at [191, 403] on section "Waitlist Attendees Event Name Event Starts Event Date Position on Waitlist Wait…" at bounding box center [310, 410] width 252 height 17
click at [182, 391] on div "Contact (2 selected) Contact ID Contact Type First Name Last Name Full Name Ema…" at bounding box center [310, 557] width 275 height 472
click at [185, 394] on strong "Booking" at bounding box center [208, 393] width 48 height 13
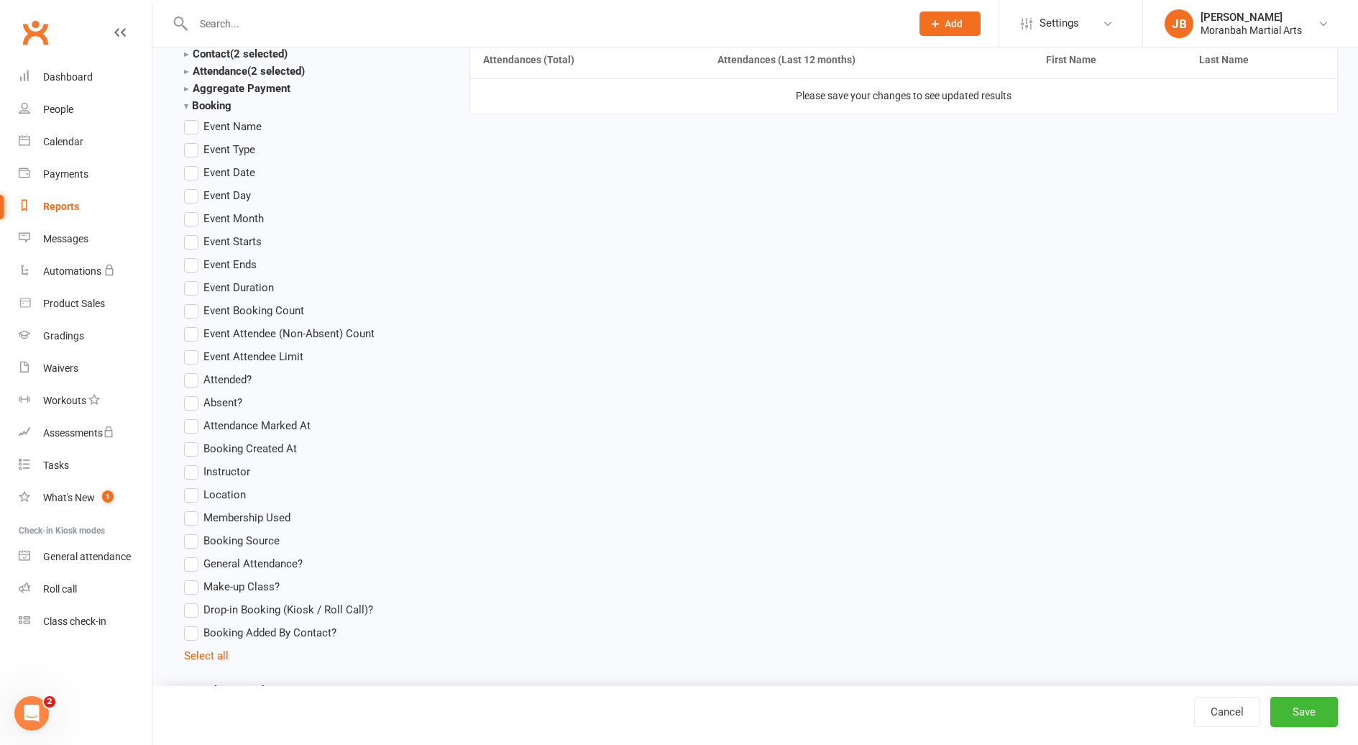
scroll to position [575, 0]
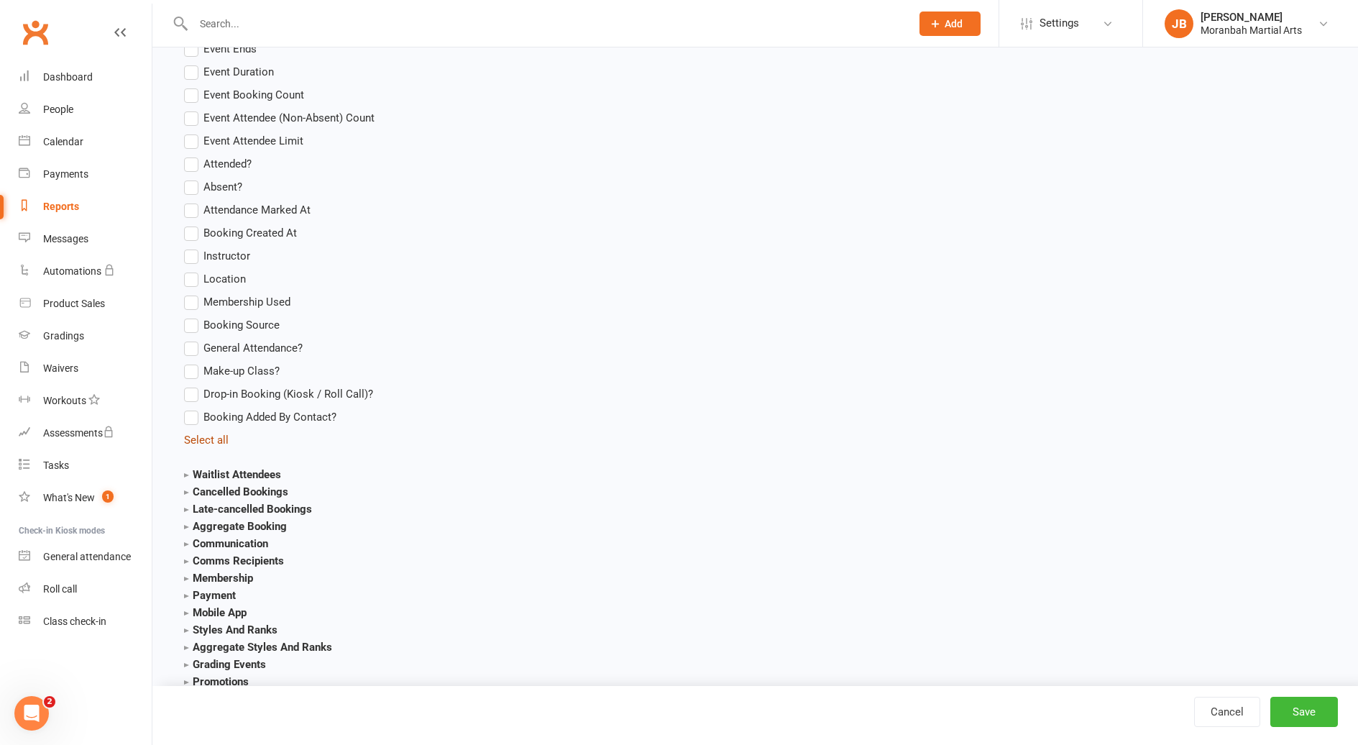
click at [209, 439] on link "Select all" at bounding box center [206, 440] width 45 height 13
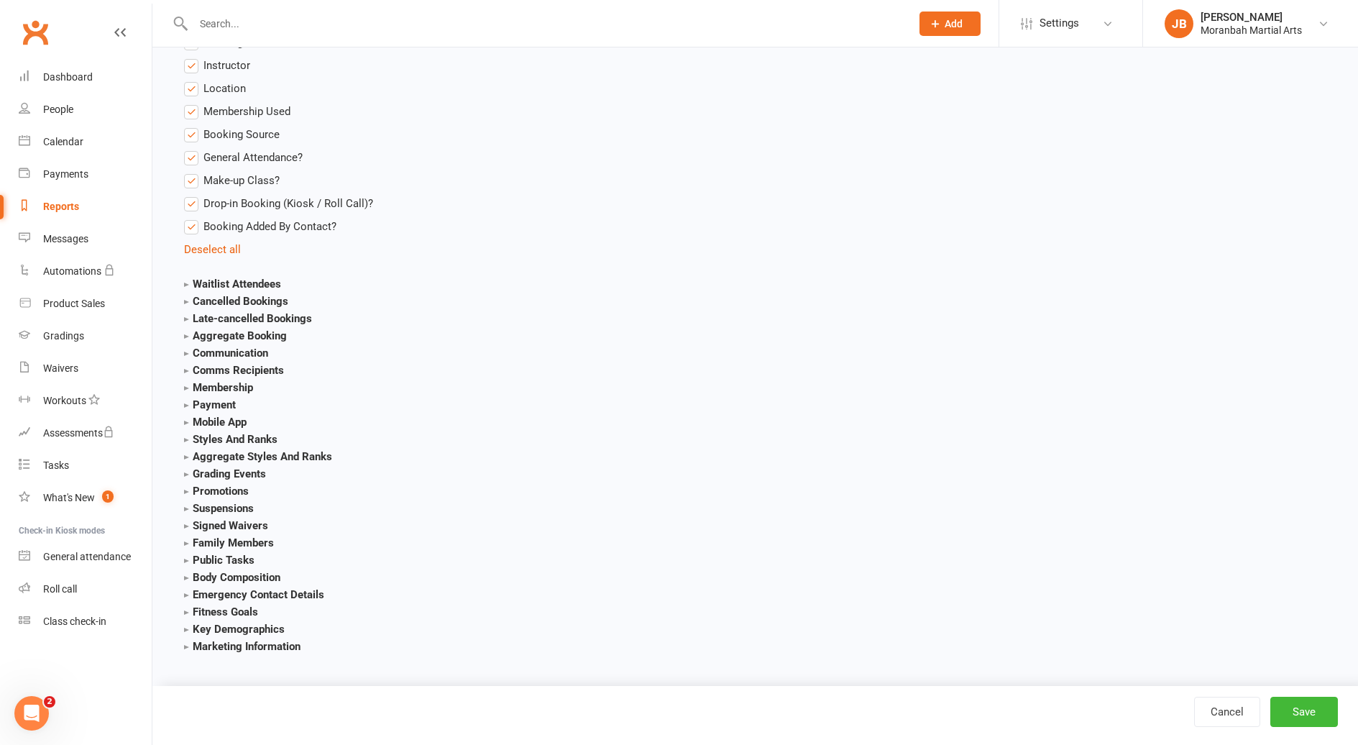
click at [193, 643] on strong "Marketing Information" at bounding box center [242, 646] width 116 height 13
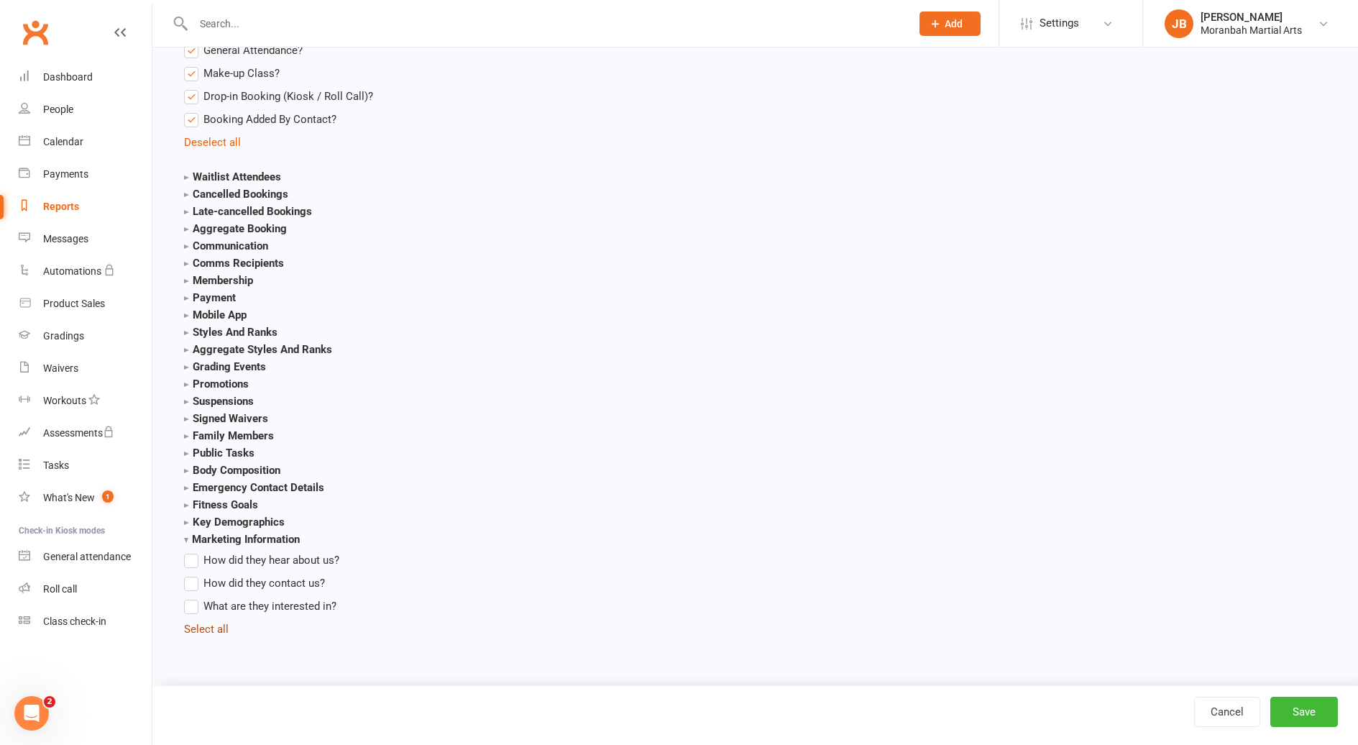
click at [206, 632] on link "Select all" at bounding box center [206, 629] width 45 height 13
click at [186, 518] on strong "Key Demographics" at bounding box center [234, 522] width 101 height 13
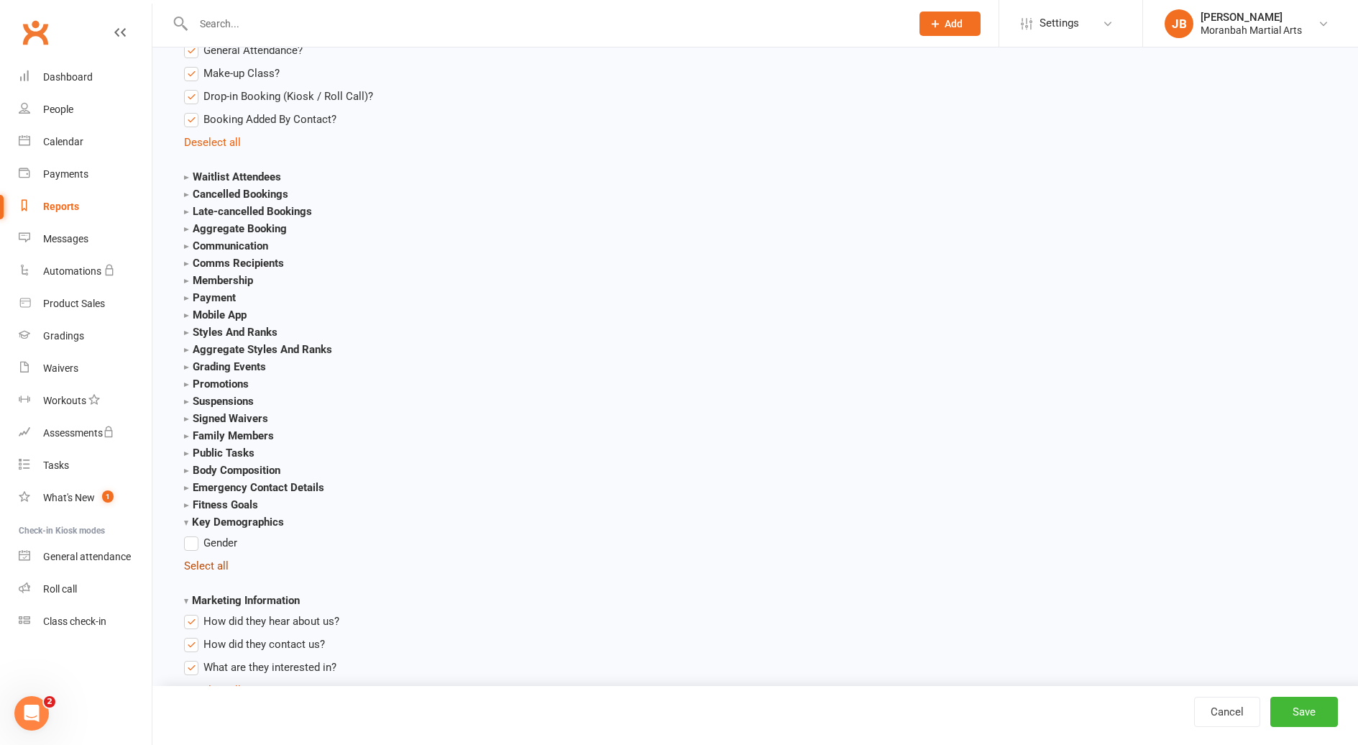
click at [198, 570] on link "Select all" at bounding box center [206, 565] width 45 height 13
click at [186, 503] on strong "Fitness Goals" at bounding box center [221, 504] width 74 height 13
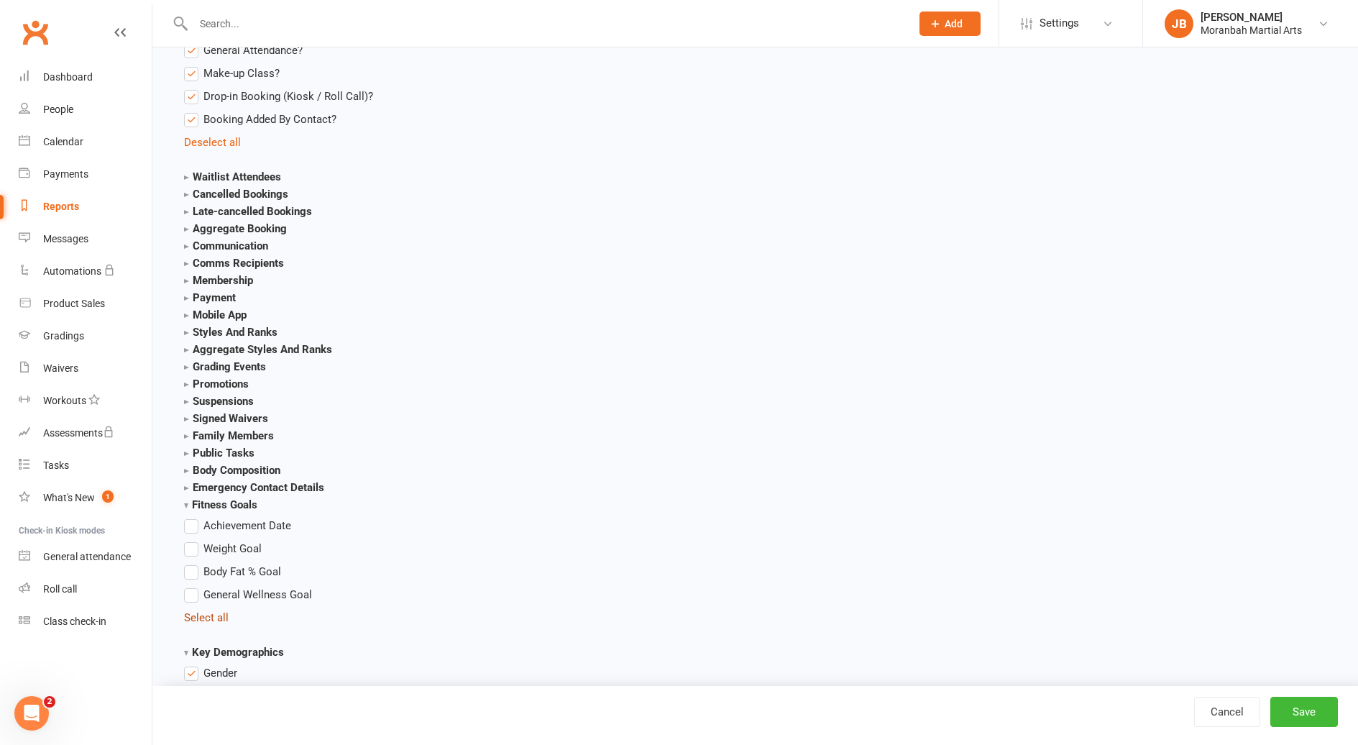
click at [209, 611] on link "Select all" at bounding box center [206, 617] width 45 height 13
click at [186, 491] on strong "Emergency Contact Details" at bounding box center [254, 487] width 140 height 13
click at [210, 616] on li "Select all" at bounding box center [310, 623] width 252 height 17
click at [192, 618] on link "Select all" at bounding box center [206, 623] width 45 height 13
click at [186, 473] on strong "Body Composition" at bounding box center [232, 470] width 96 height 13
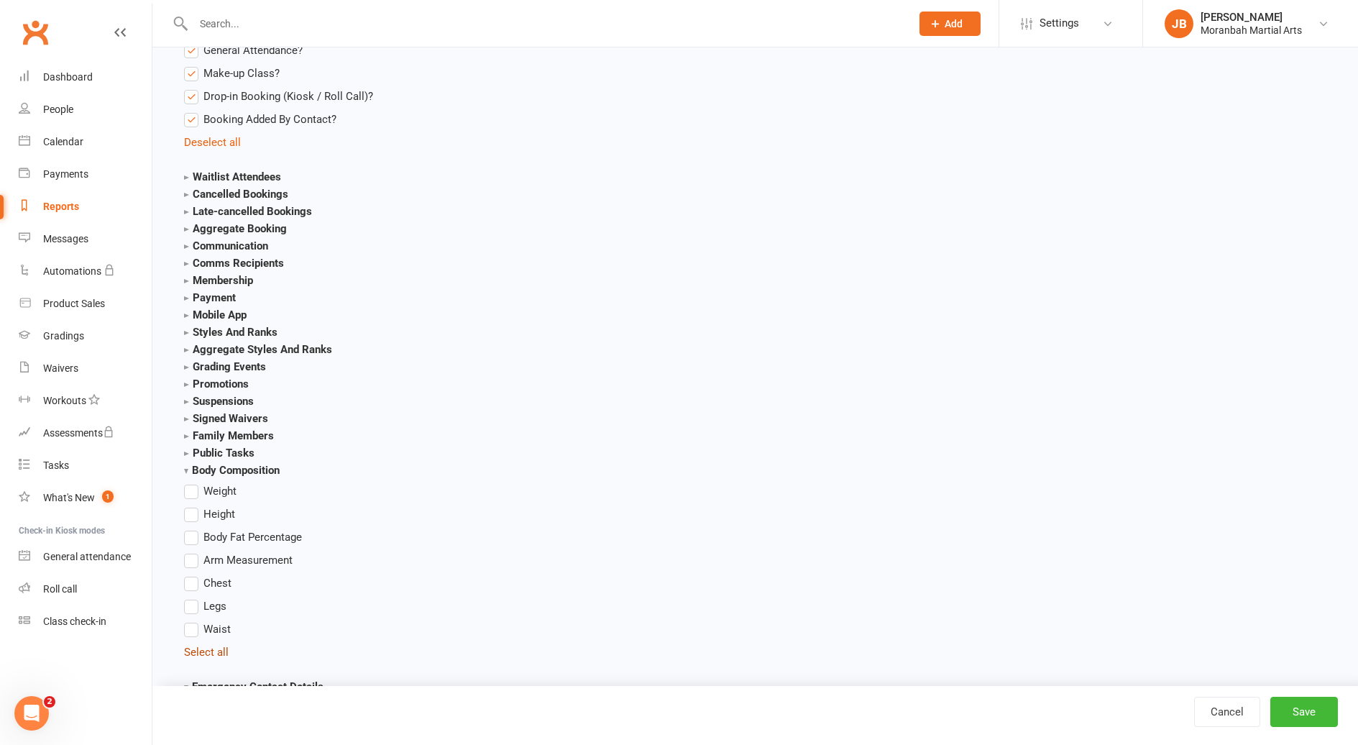
click at [212, 652] on link "Select all" at bounding box center [206, 652] width 45 height 13
click at [186, 454] on strong "Public Tasks" at bounding box center [219, 453] width 70 height 13
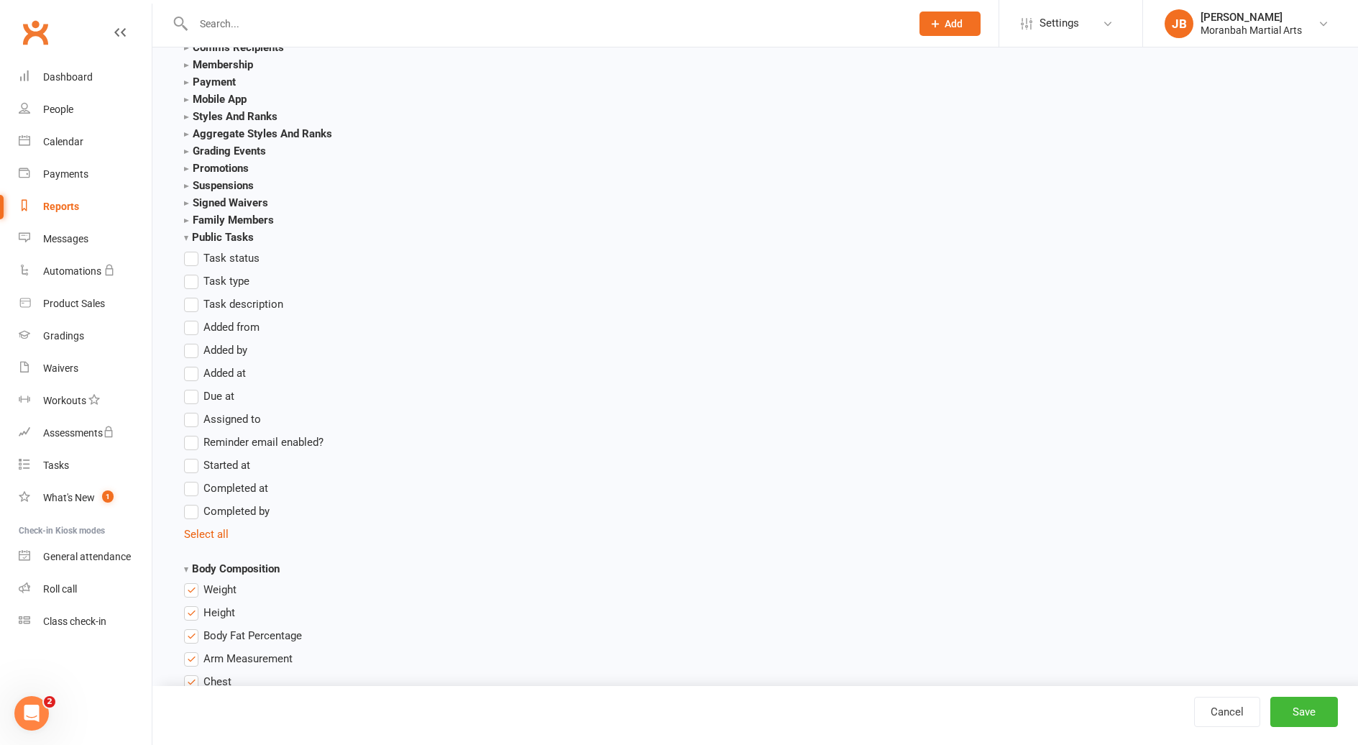
scroll to position [1161, 0]
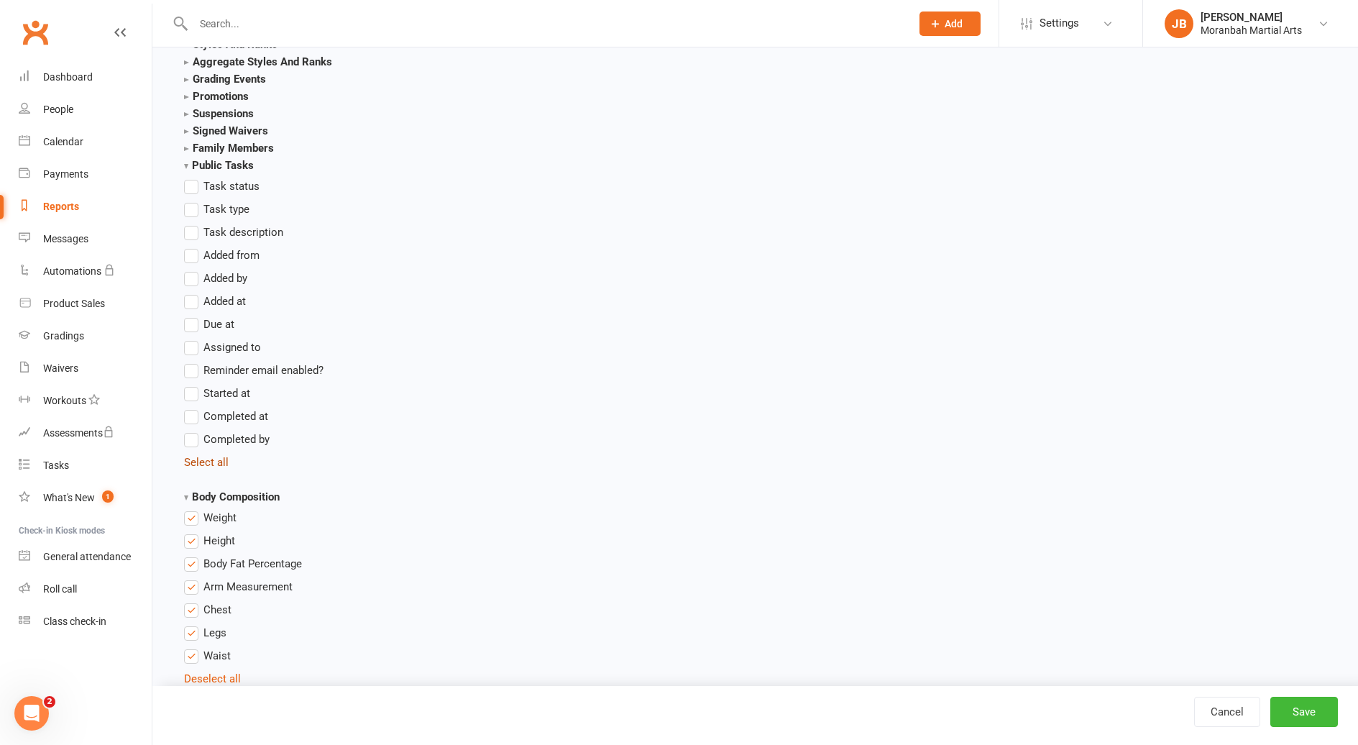
click at [219, 462] on link "Select all" at bounding box center [206, 462] width 45 height 13
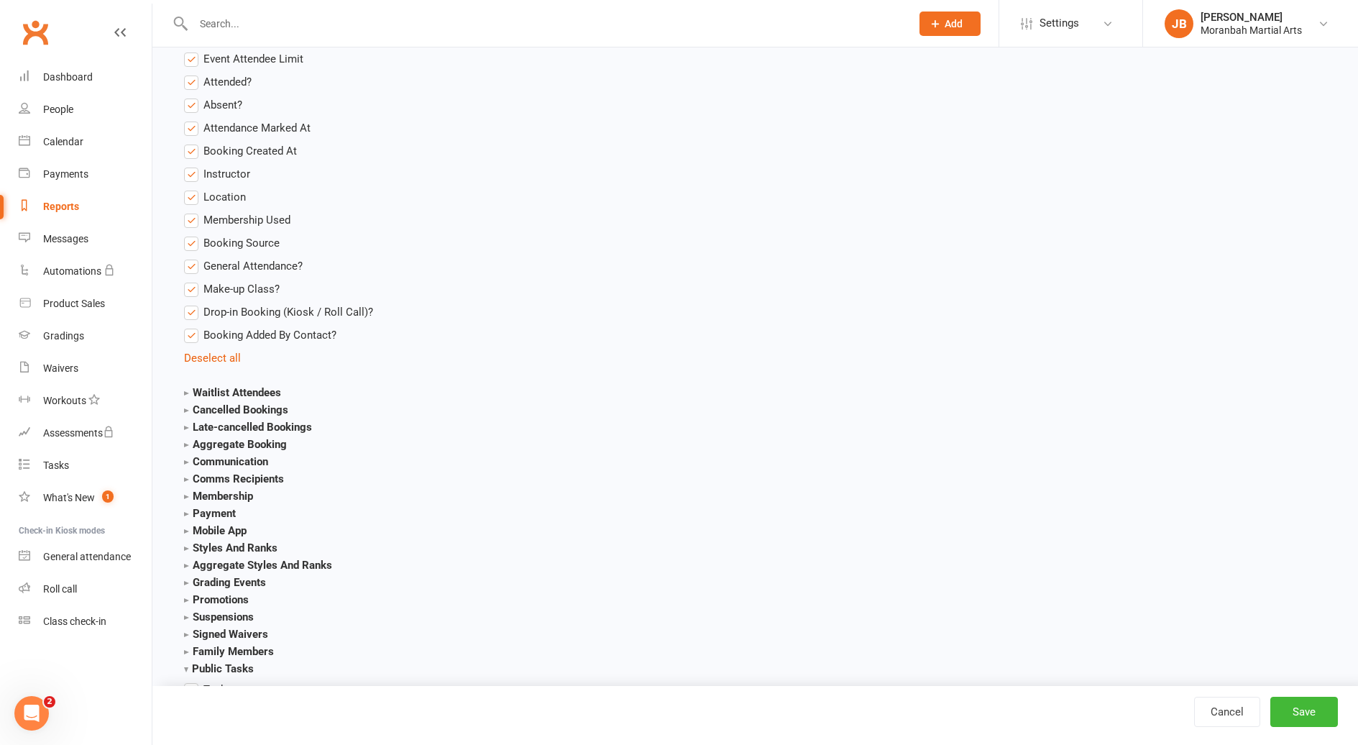
scroll to position [1017, 0]
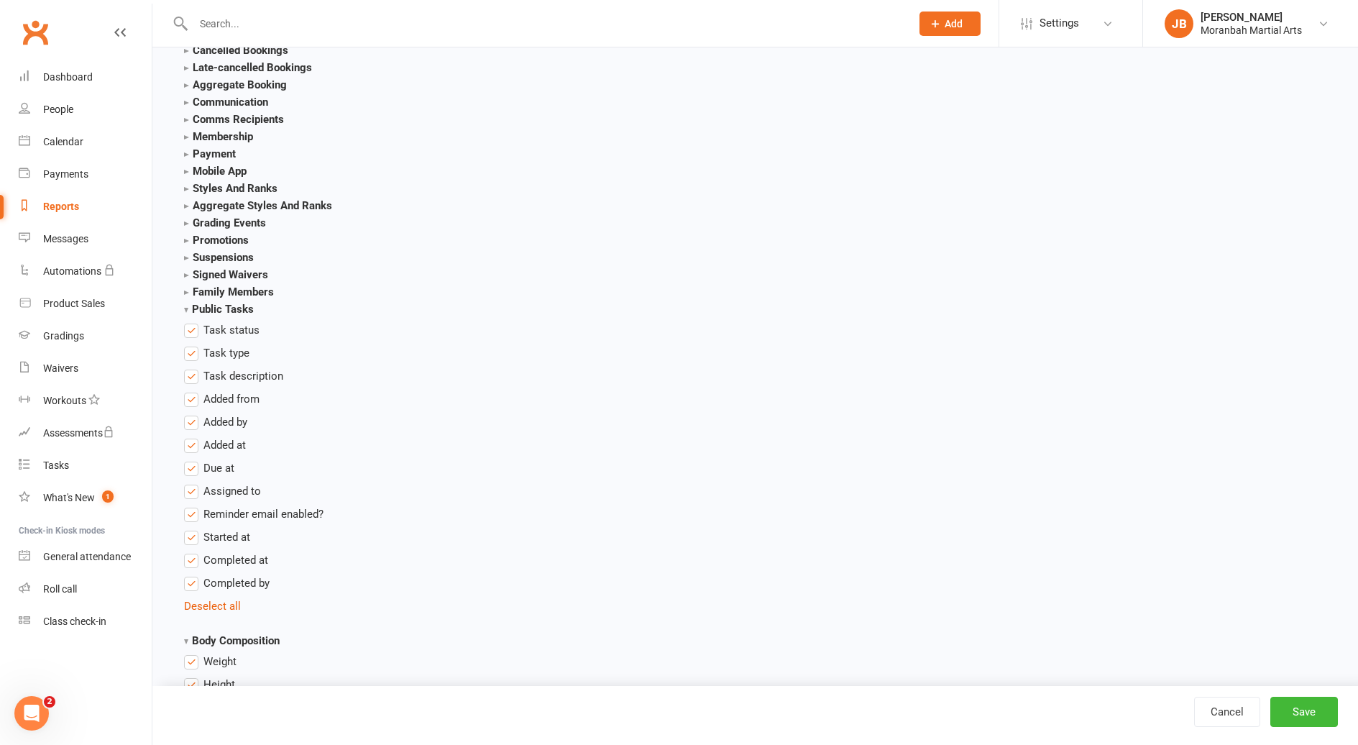
click at [185, 293] on strong "Family Members" at bounding box center [229, 291] width 90 height 13
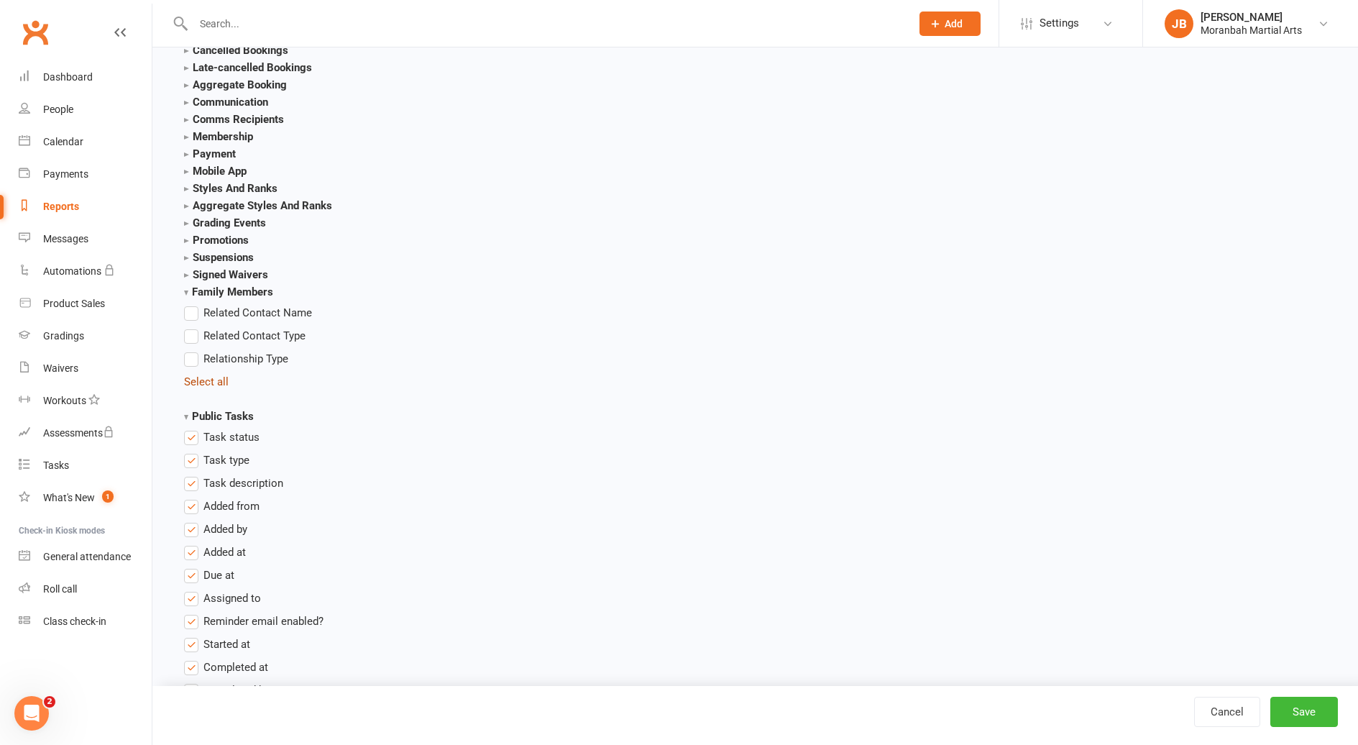
click at [219, 375] on link "Select all" at bounding box center [206, 381] width 45 height 13
click at [185, 276] on strong "Signed Waivers" at bounding box center [226, 274] width 84 height 13
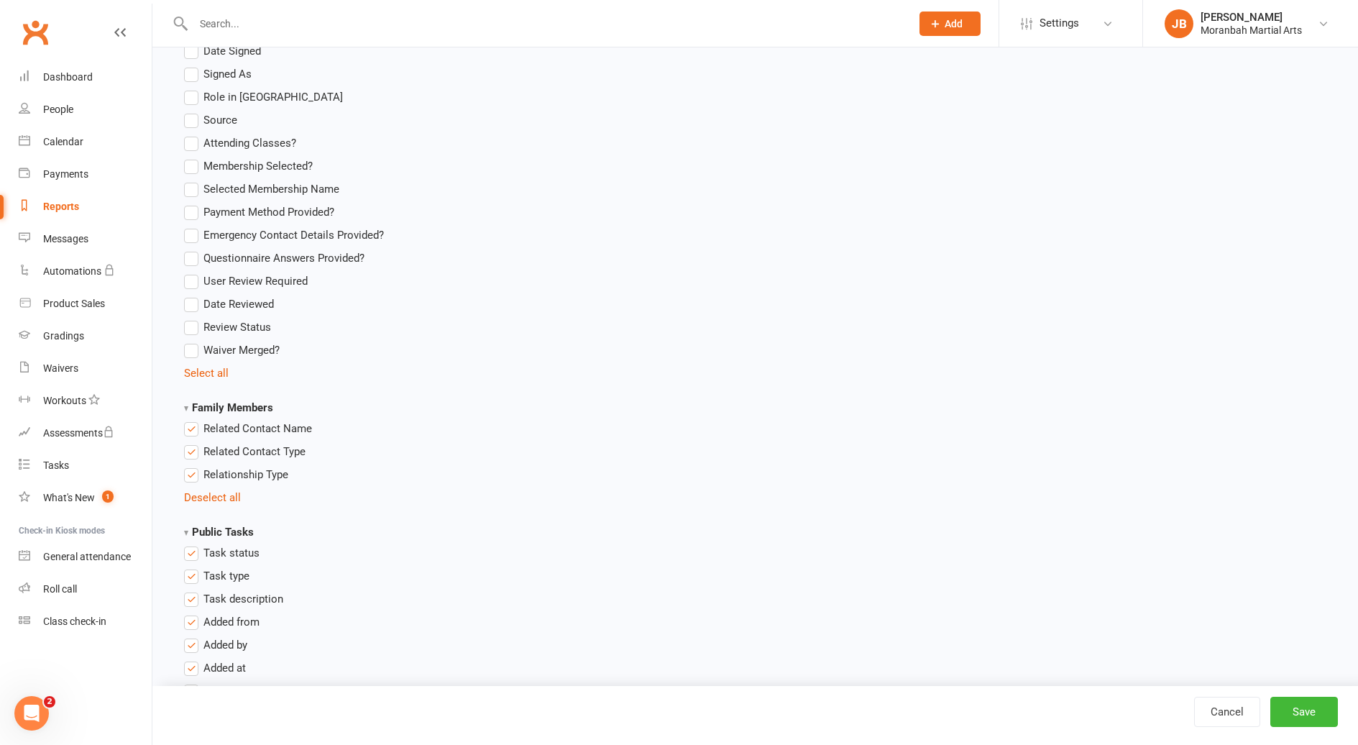
scroll to position [1448, 0]
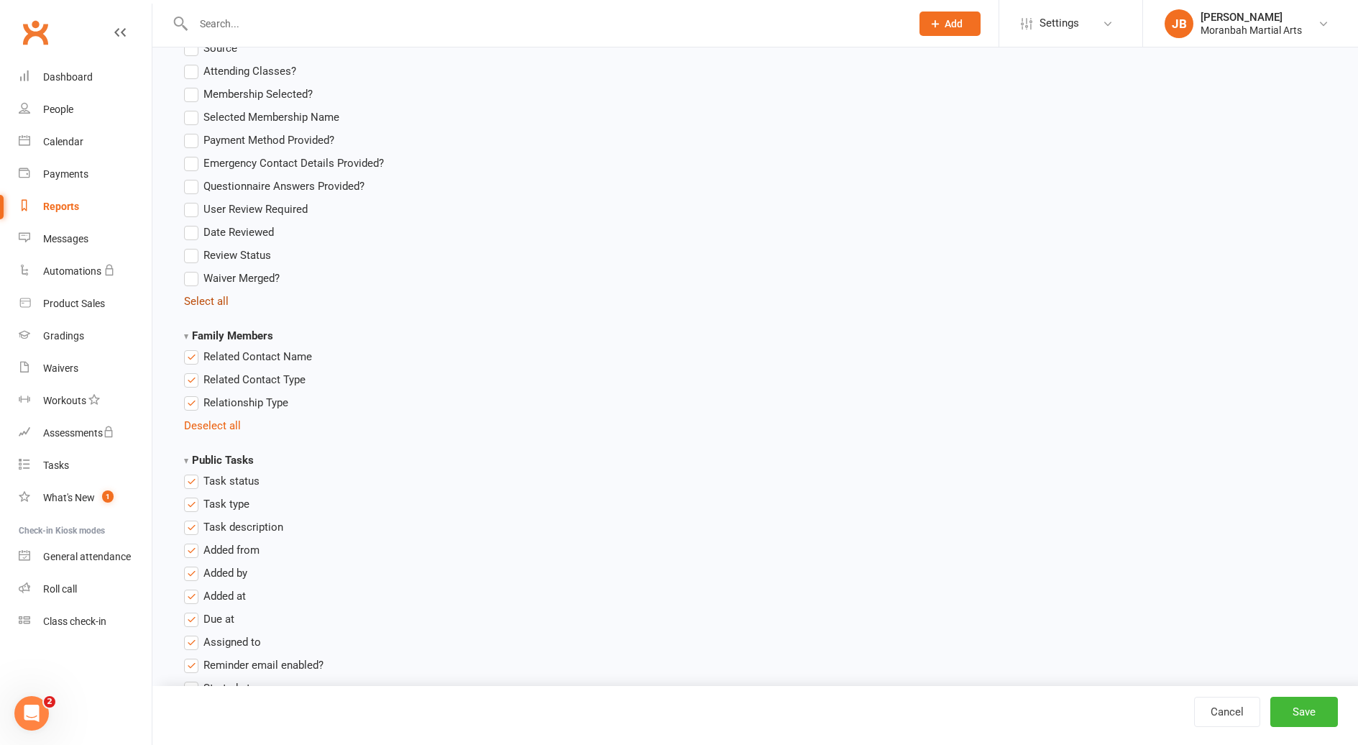
click at [207, 306] on link "Select all" at bounding box center [206, 301] width 45 height 13
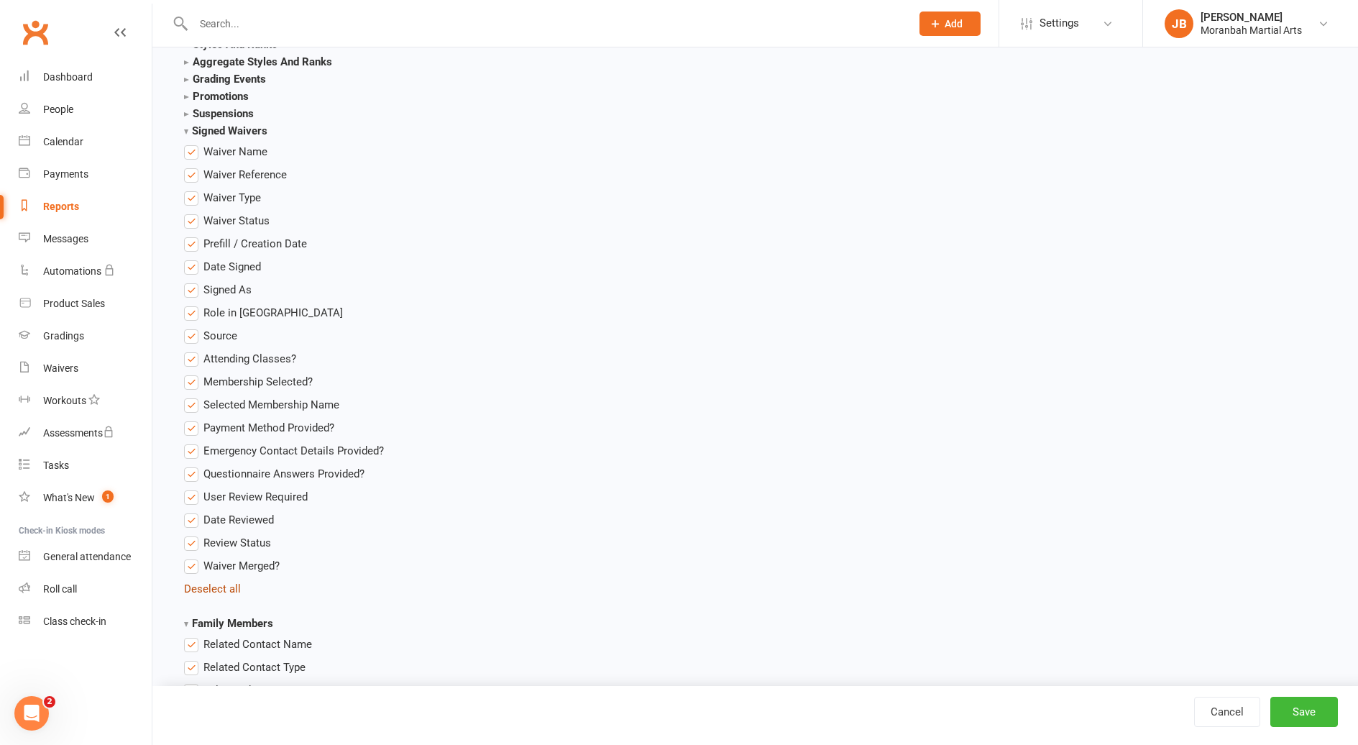
scroll to position [1017, 0]
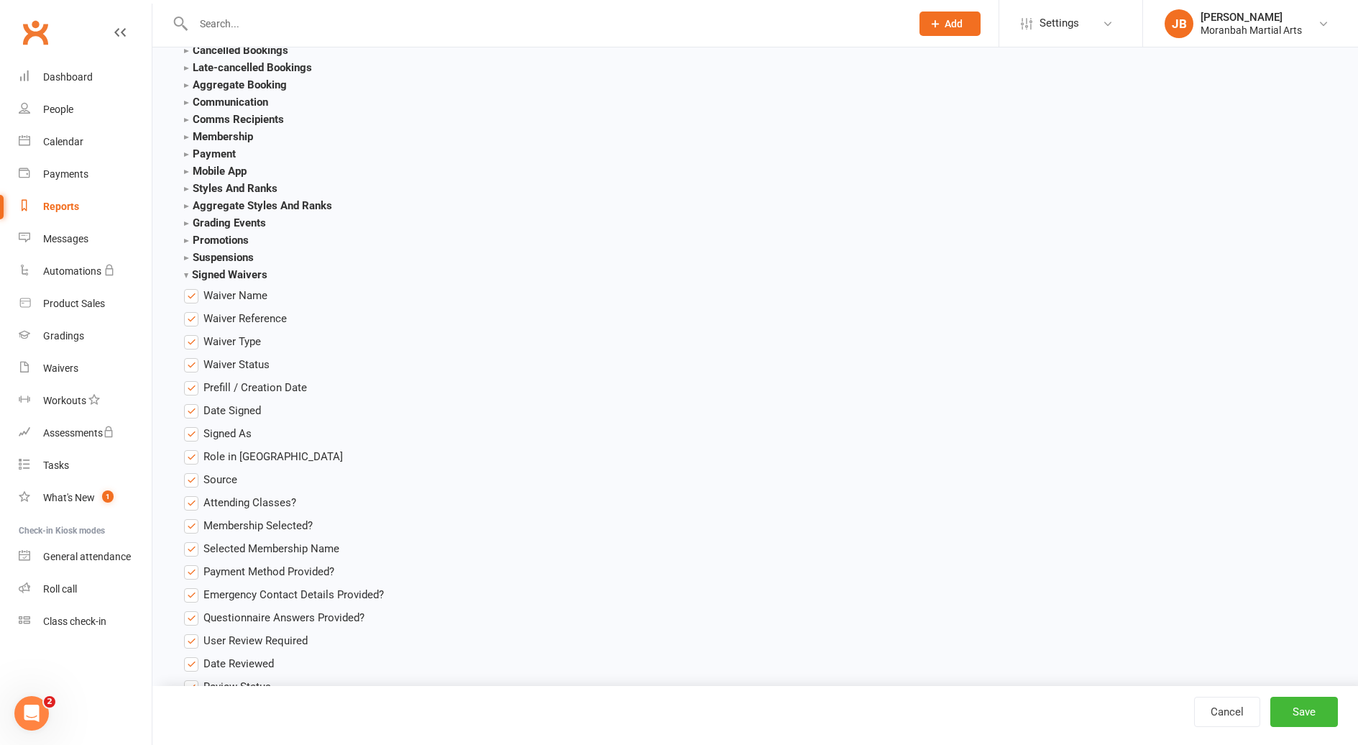
click at [185, 260] on strong "Suspensions" at bounding box center [219, 257] width 70 height 13
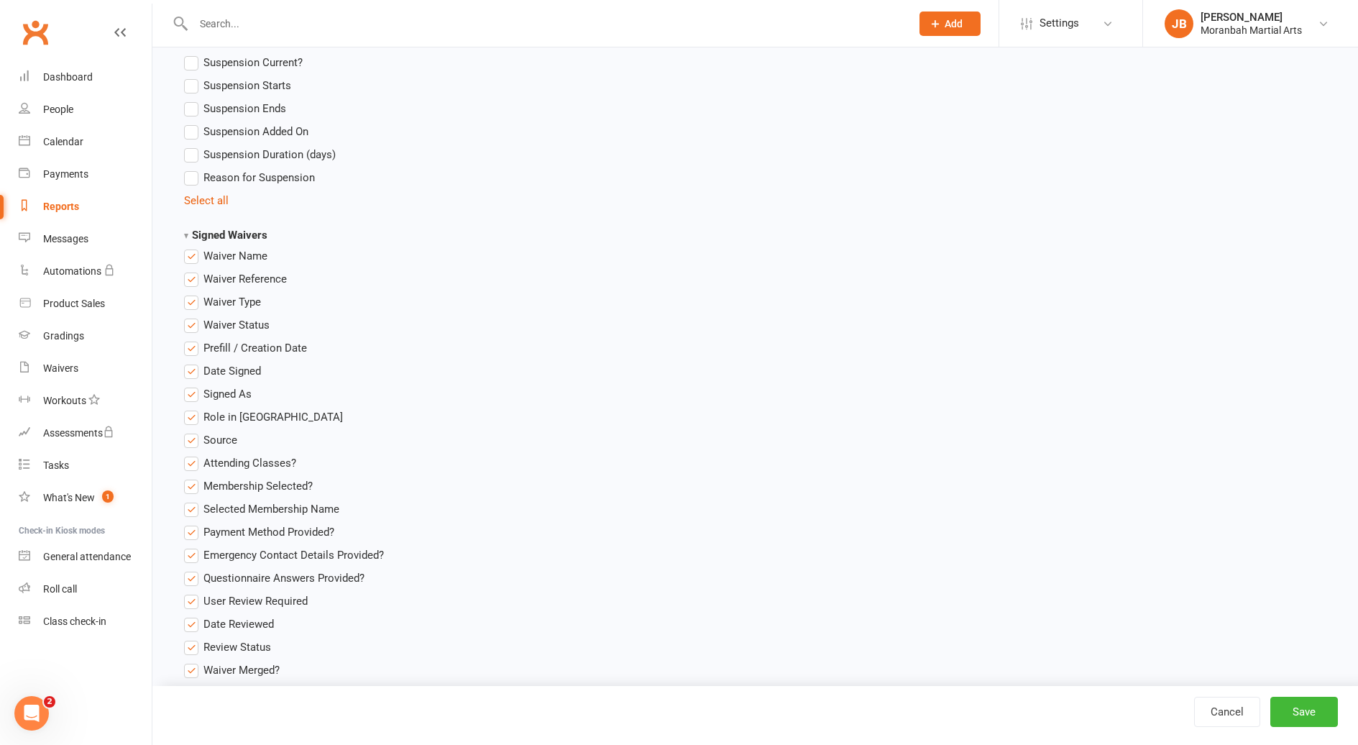
scroll to position [1161, 0]
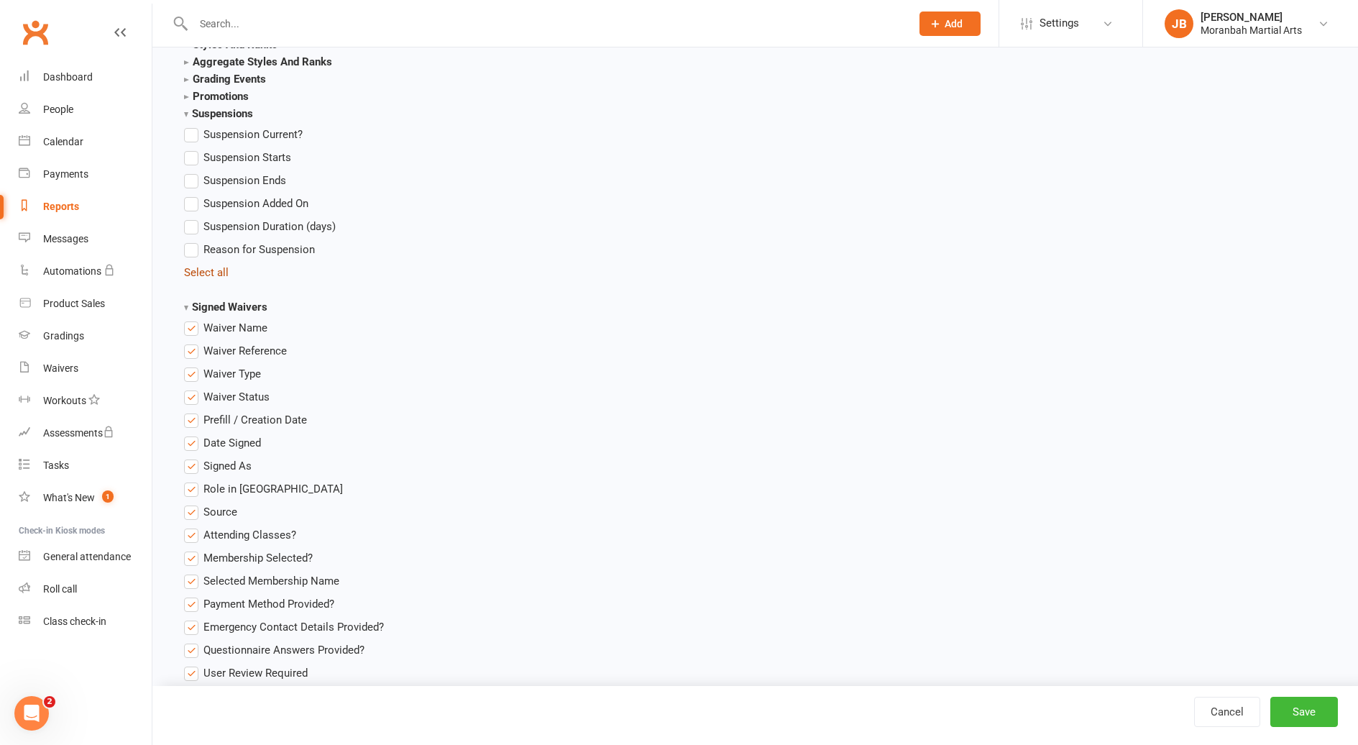
click at [204, 268] on link "Select all" at bounding box center [206, 272] width 45 height 13
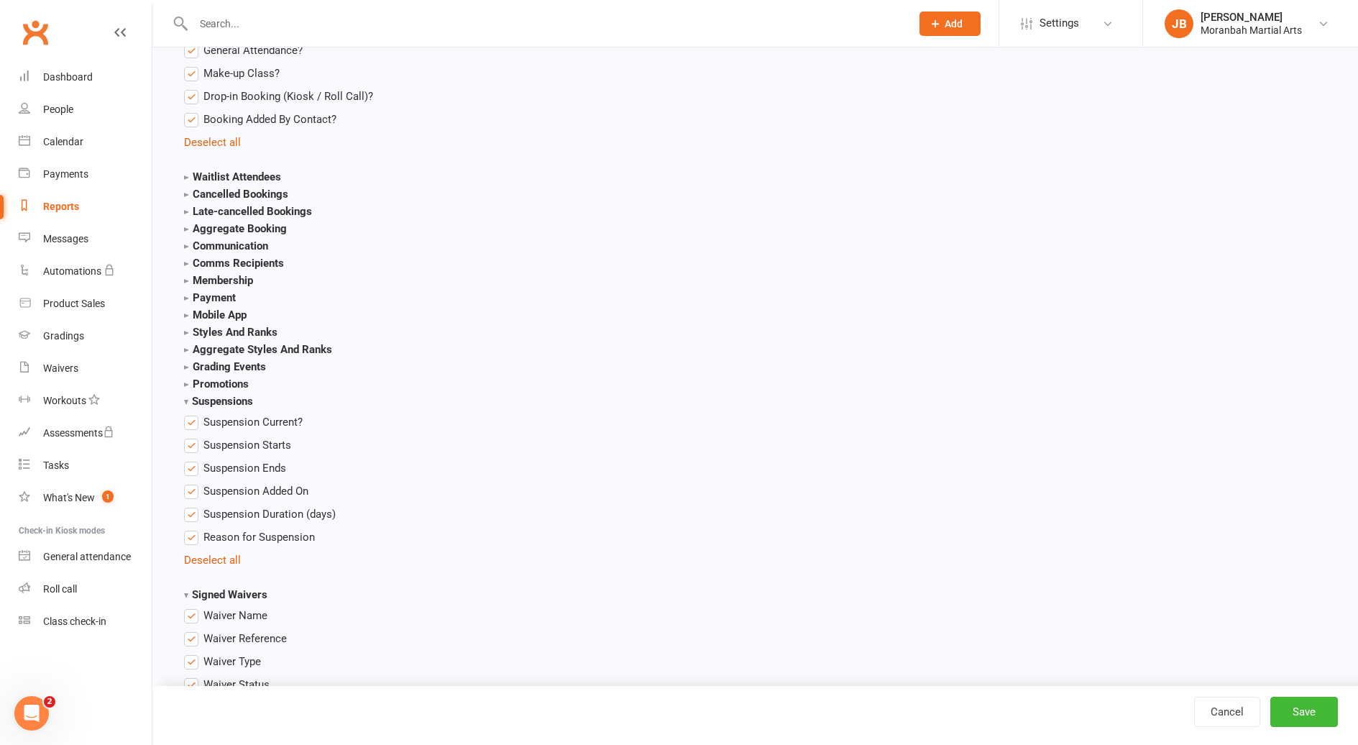
click at [187, 383] on strong "Promotions" at bounding box center [216, 384] width 65 height 13
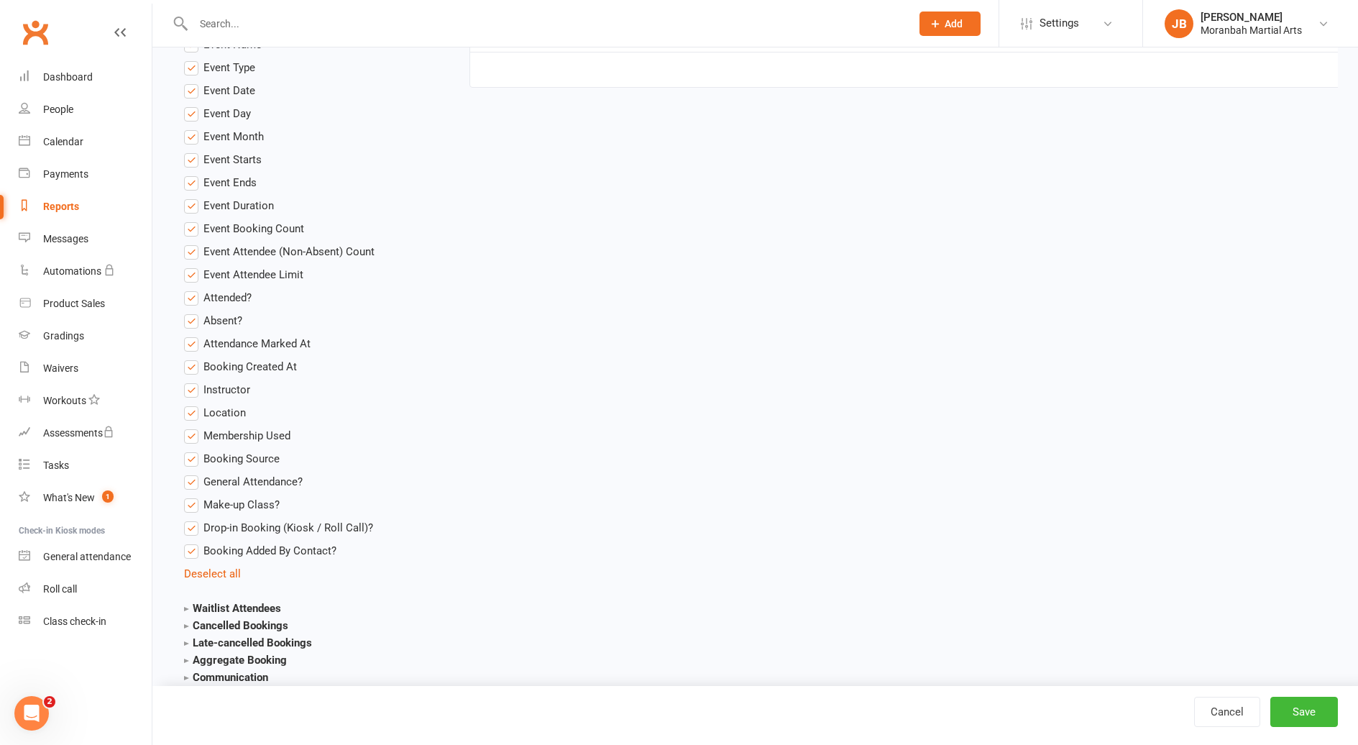
scroll to position [0, 0]
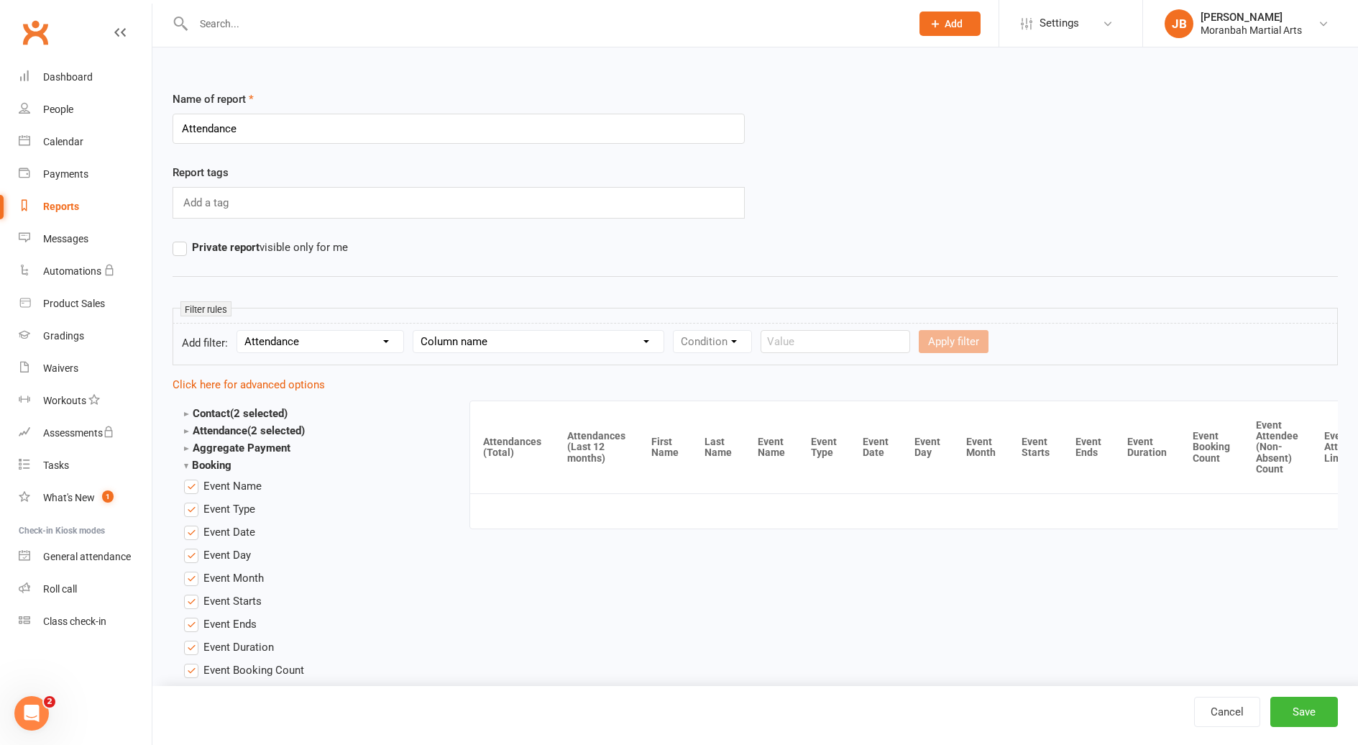
click at [73, 206] on div "Reports" at bounding box center [61, 207] width 36 height 12
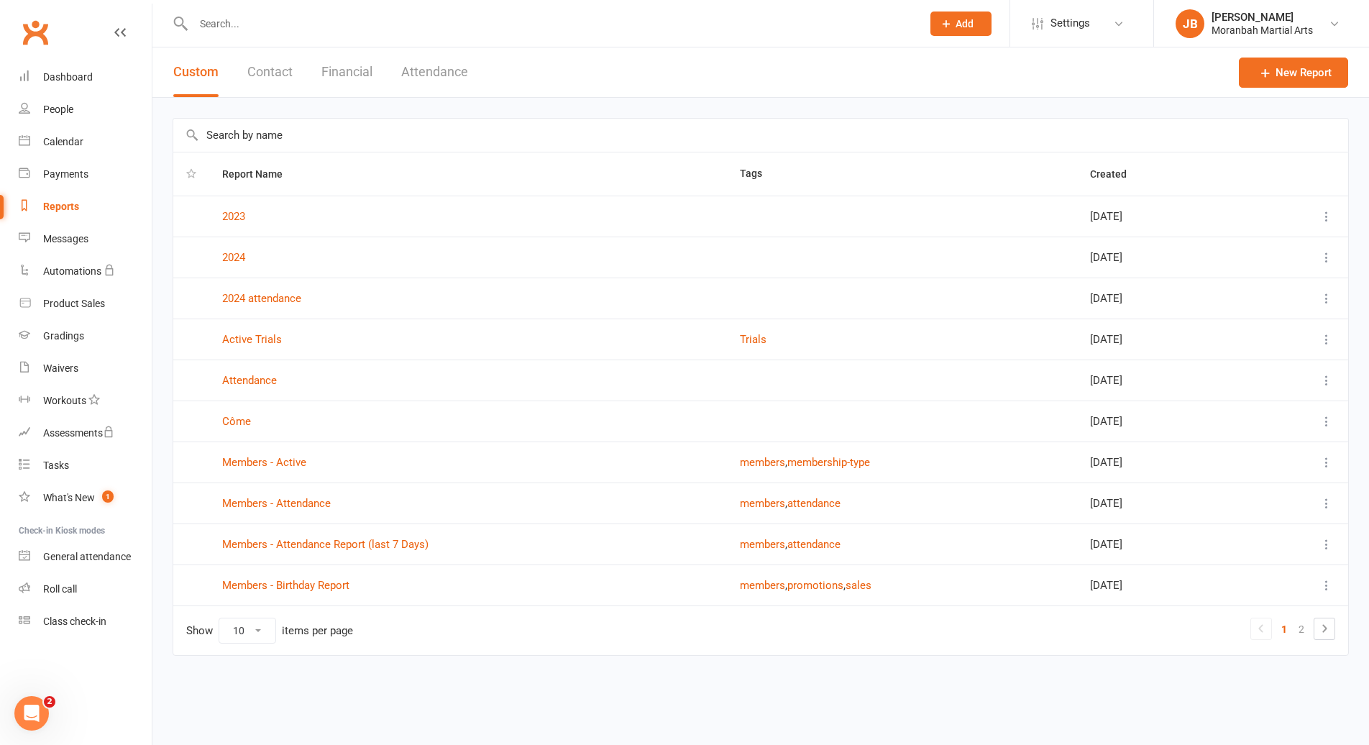
click at [429, 70] on button "Attendance" at bounding box center [434, 72] width 67 height 50
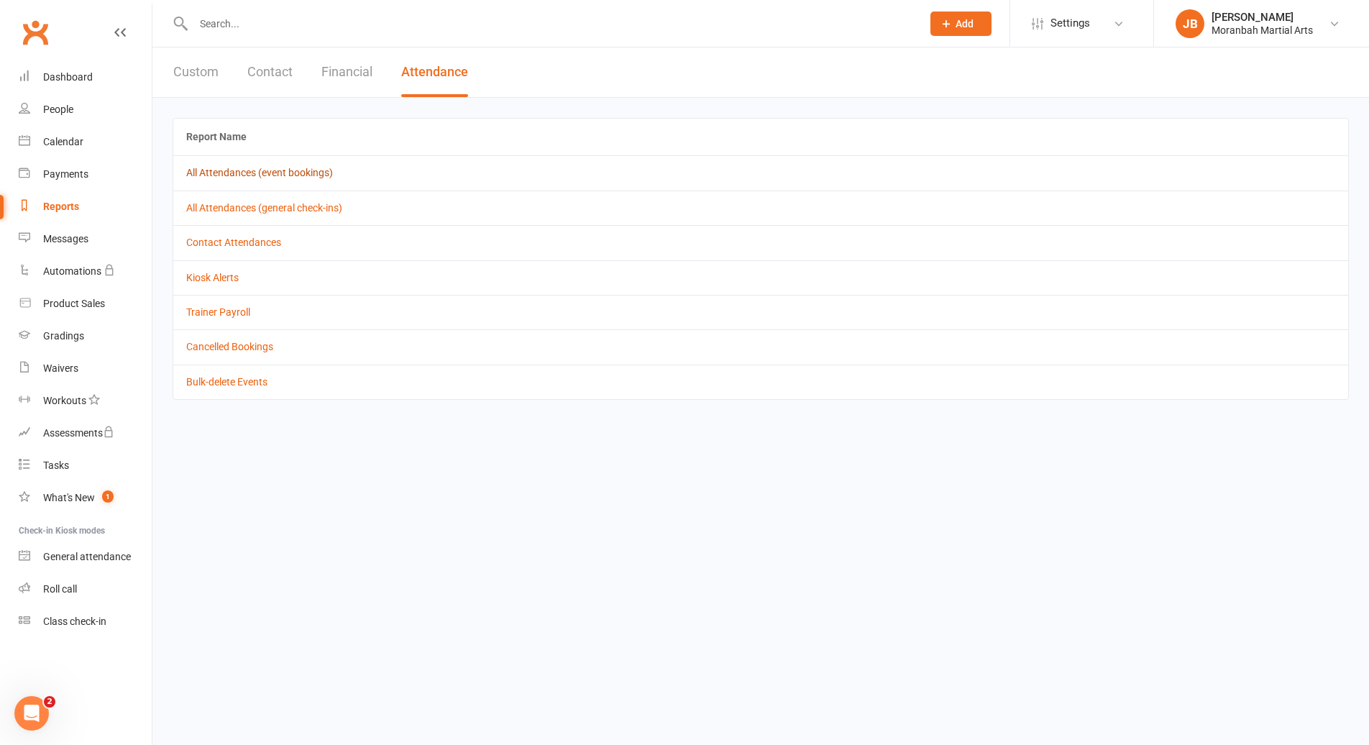
click at [291, 173] on link "All Attendances (event bookings)" at bounding box center [259, 173] width 147 height 12
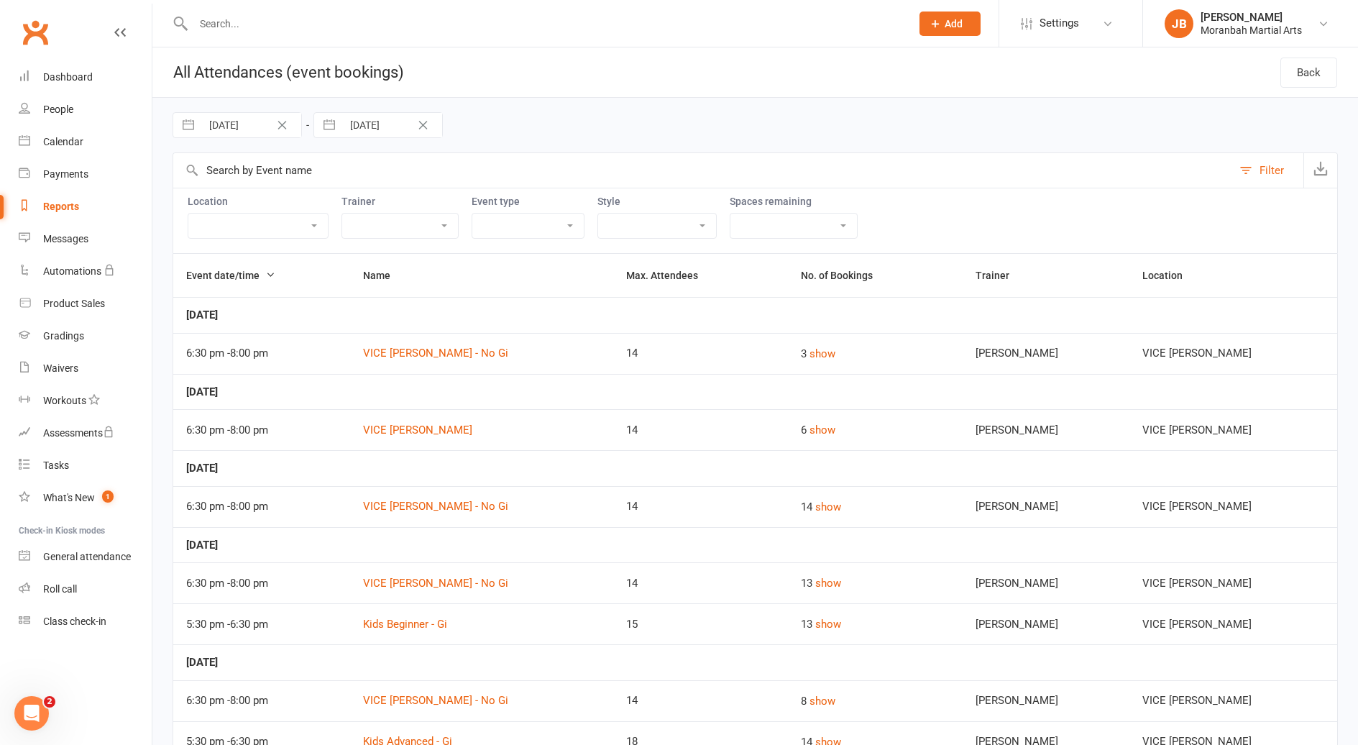
click at [237, 129] on input "[DATE]" at bounding box center [251, 125] width 100 height 24
select select "7"
select select "2025"
select select "8"
select select "2025"
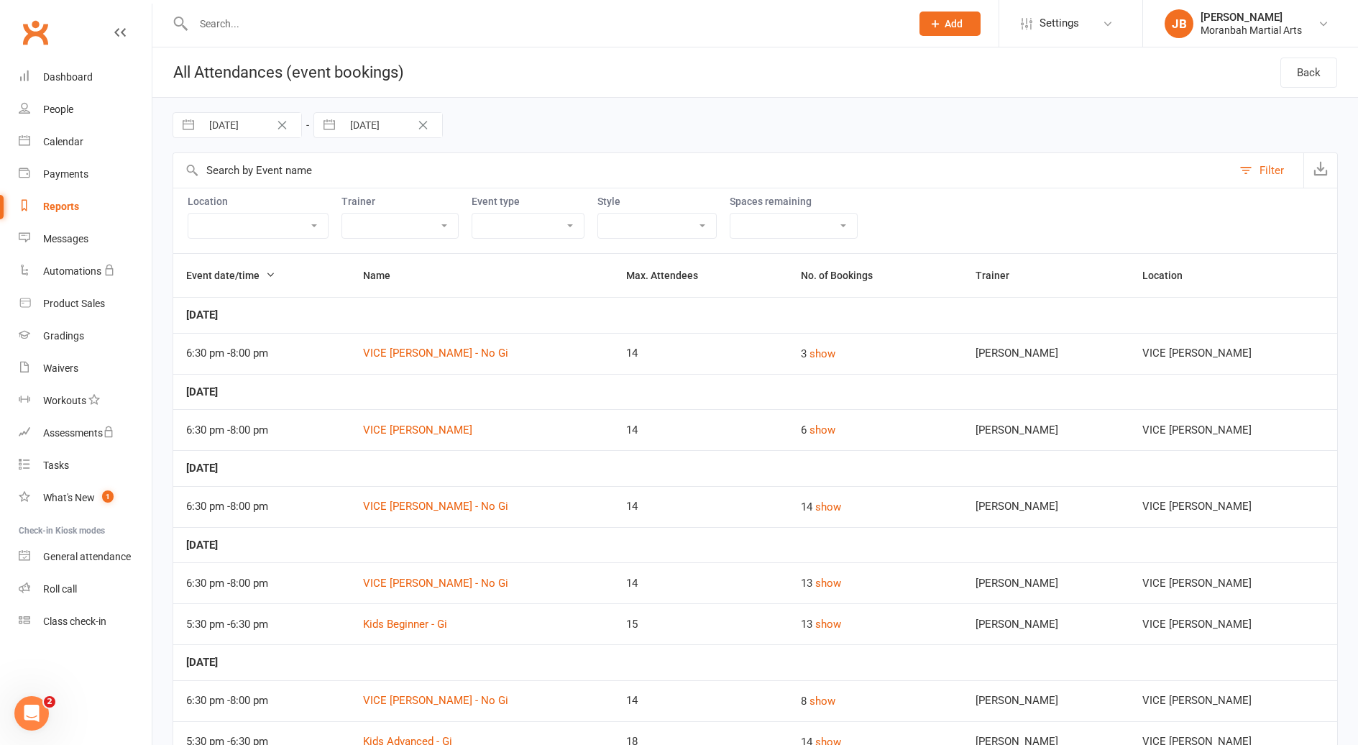
select select "9"
select select "2025"
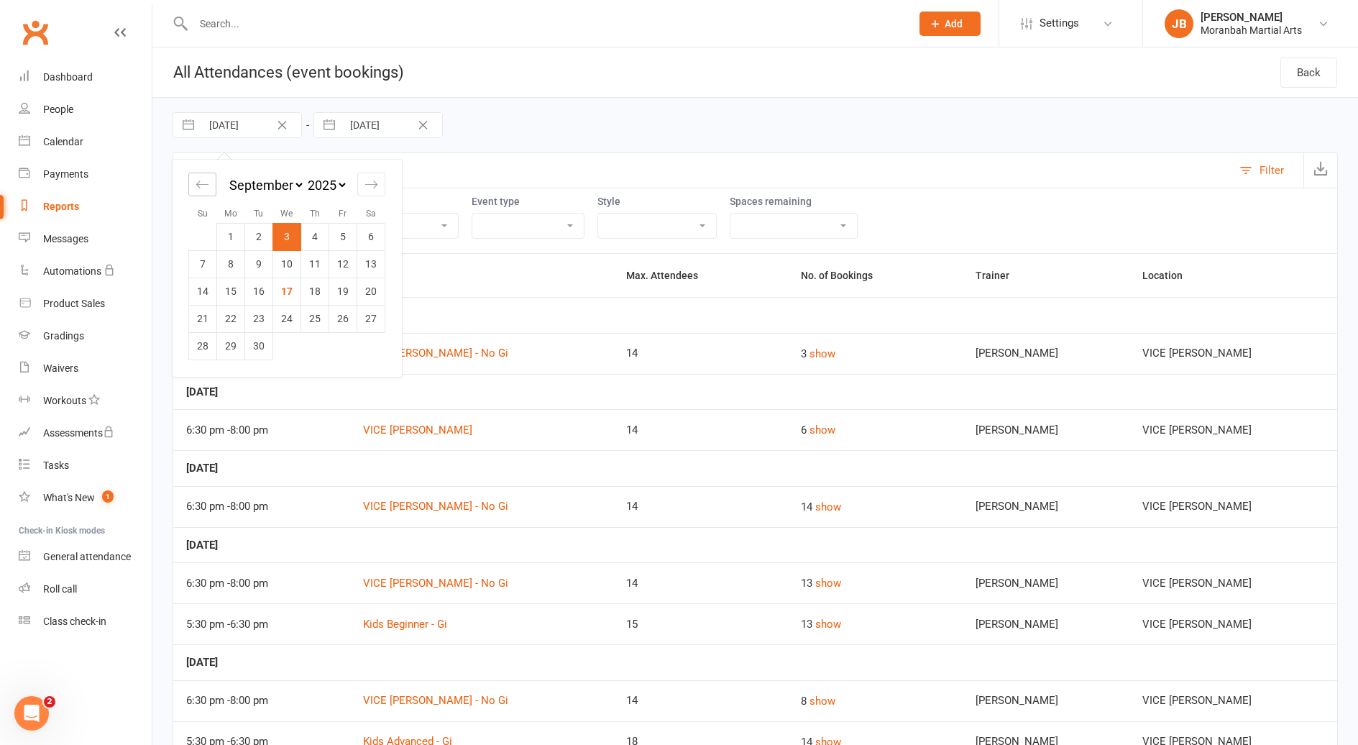
click at [198, 183] on icon "Move backward to switch to the previous month." at bounding box center [202, 183] width 12 height 7
select select "6"
select select "2025"
click at [198, 183] on icon "Move backward to switch to the previous month." at bounding box center [202, 183] width 12 height 7
select select "5"
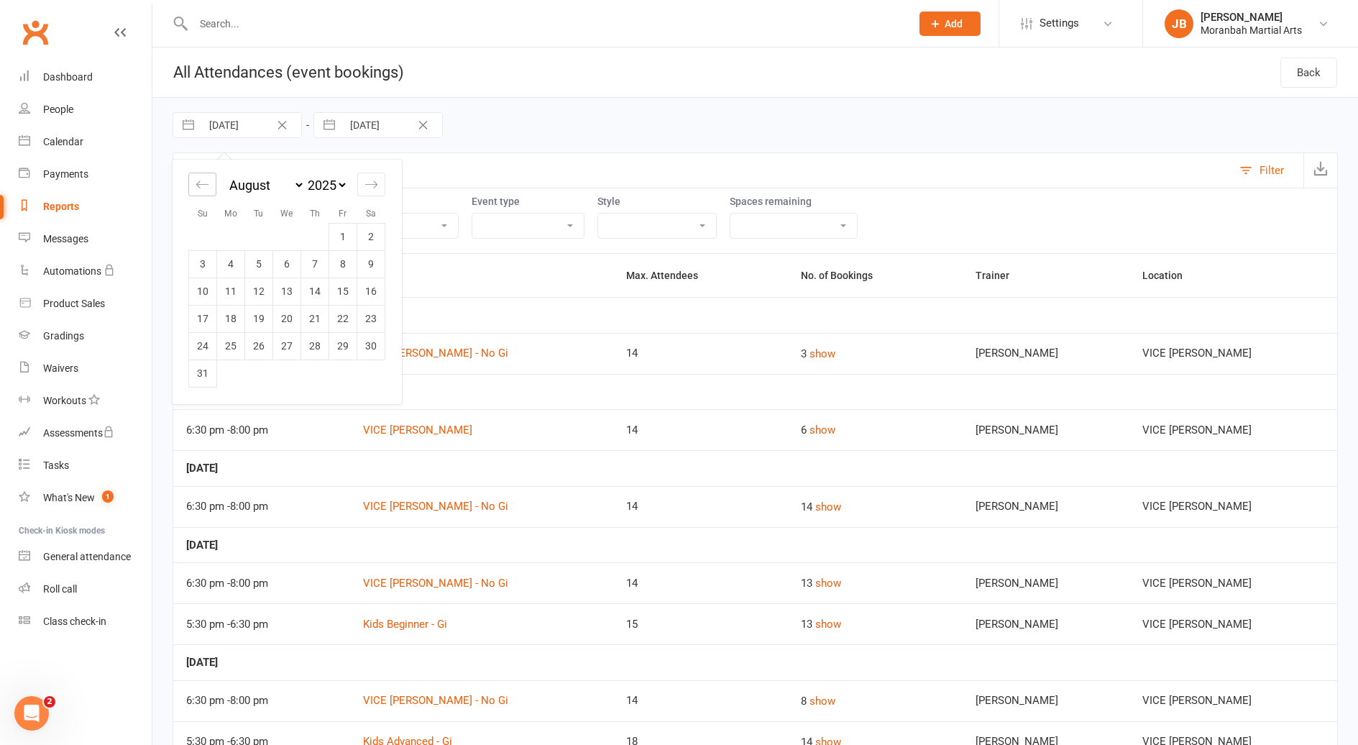
select select "2025"
click at [198, 183] on icon "Move backward to switch to the previous month." at bounding box center [202, 183] width 12 height 7
select select "4"
select select "2025"
click at [198, 183] on icon "Move backward to switch to the previous month." at bounding box center [202, 183] width 12 height 7
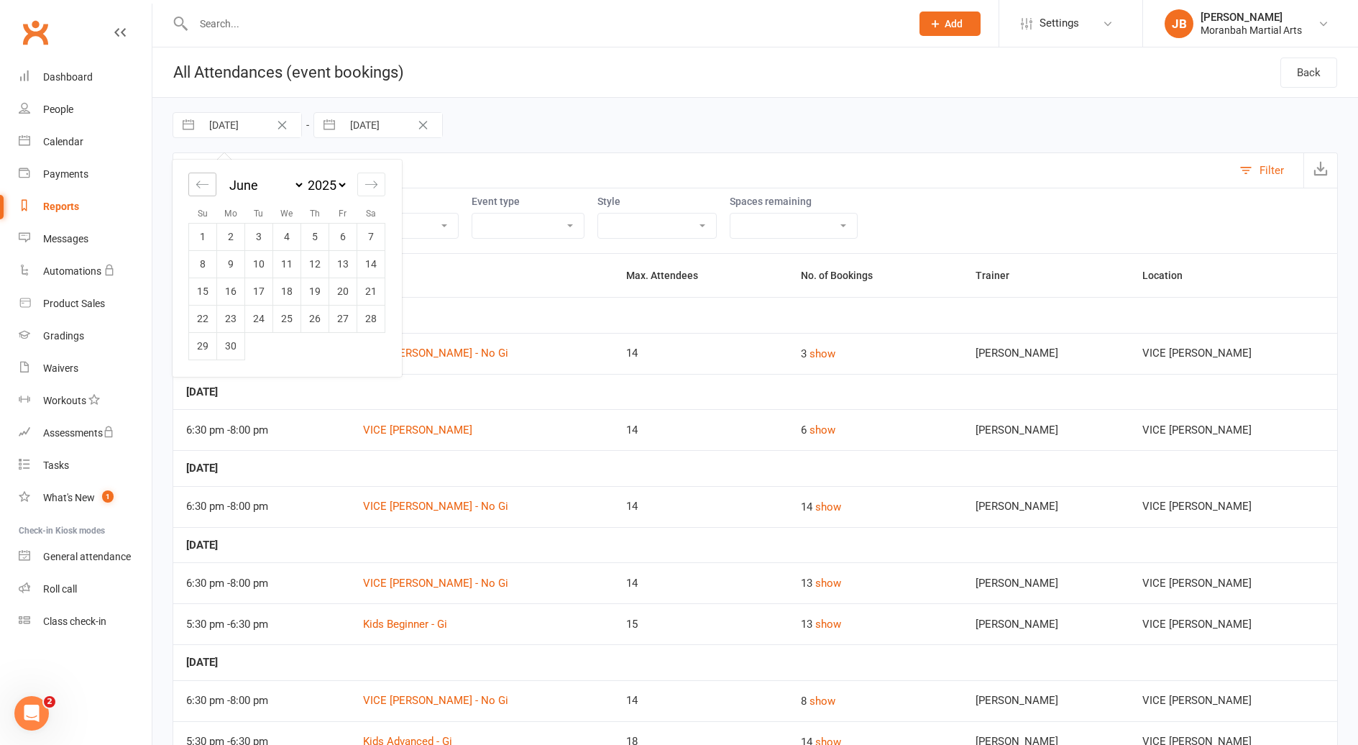
click at [198, 183] on icon "Move backward to switch to the previous month." at bounding box center [202, 183] width 12 height 7
select select "2"
select select "2025"
select select "3"
select select "2025"
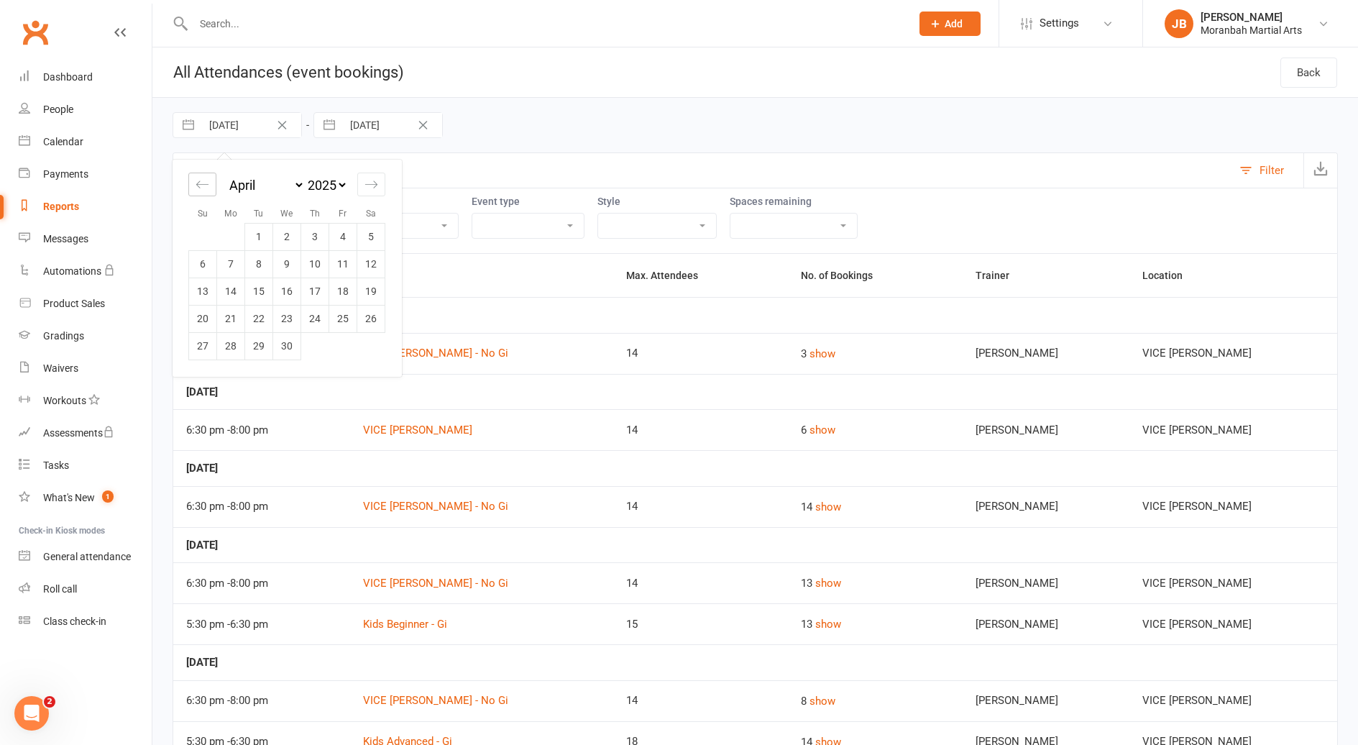
click at [198, 183] on icon "Move backward to switch to the previous month." at bounding box center [202, 183] width 12 height 7
select select "1"
select select "2025"
click at [198, 183] on icon "Move backward to switch to the previous month." at bounding box center [202, 183] width 12 height 7
select select "2025"
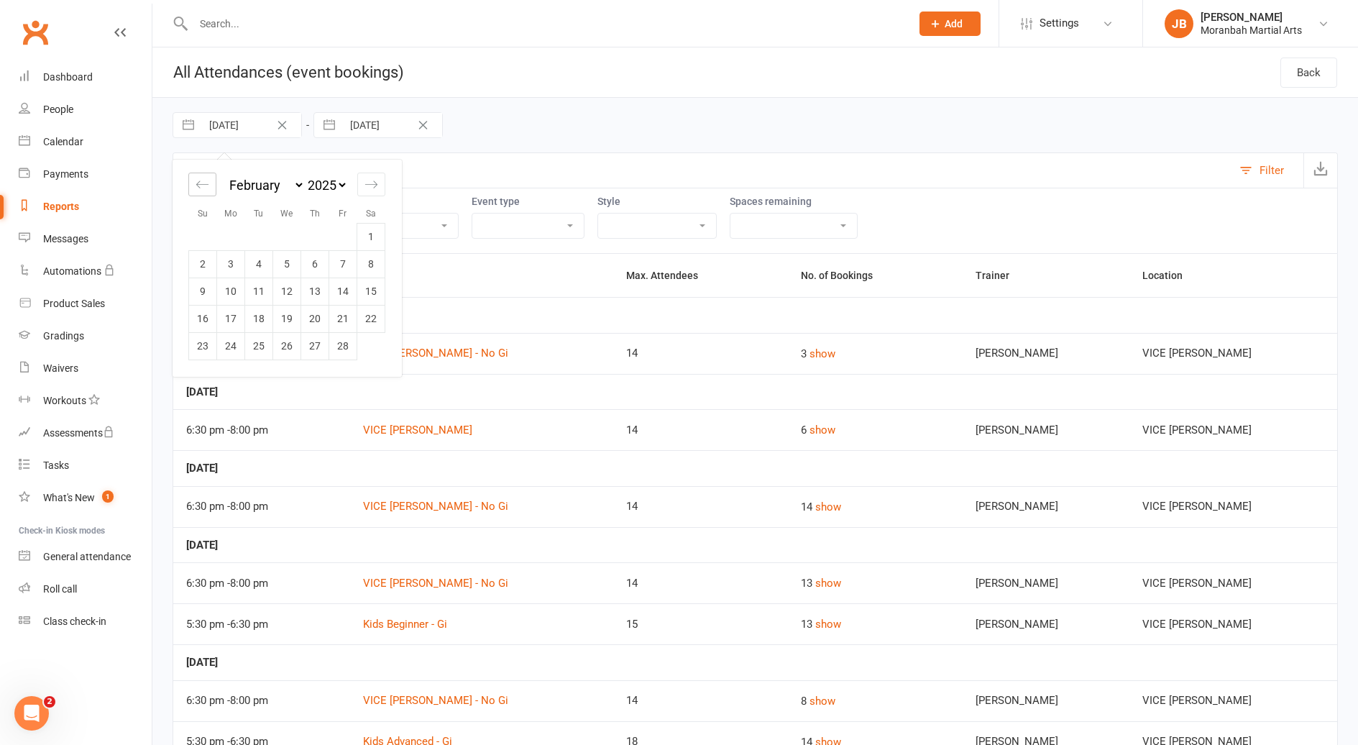
click at [198, 183] on icon "Move backward to switch to the previous month." at bounding box center [202, 183] width 12 height 7
select select "11"
select select "2024"
click at [198, 183] on icon "Move backward to switch to the previous month." at bounding box center [202, 183] width 12 height 7
select select "10"
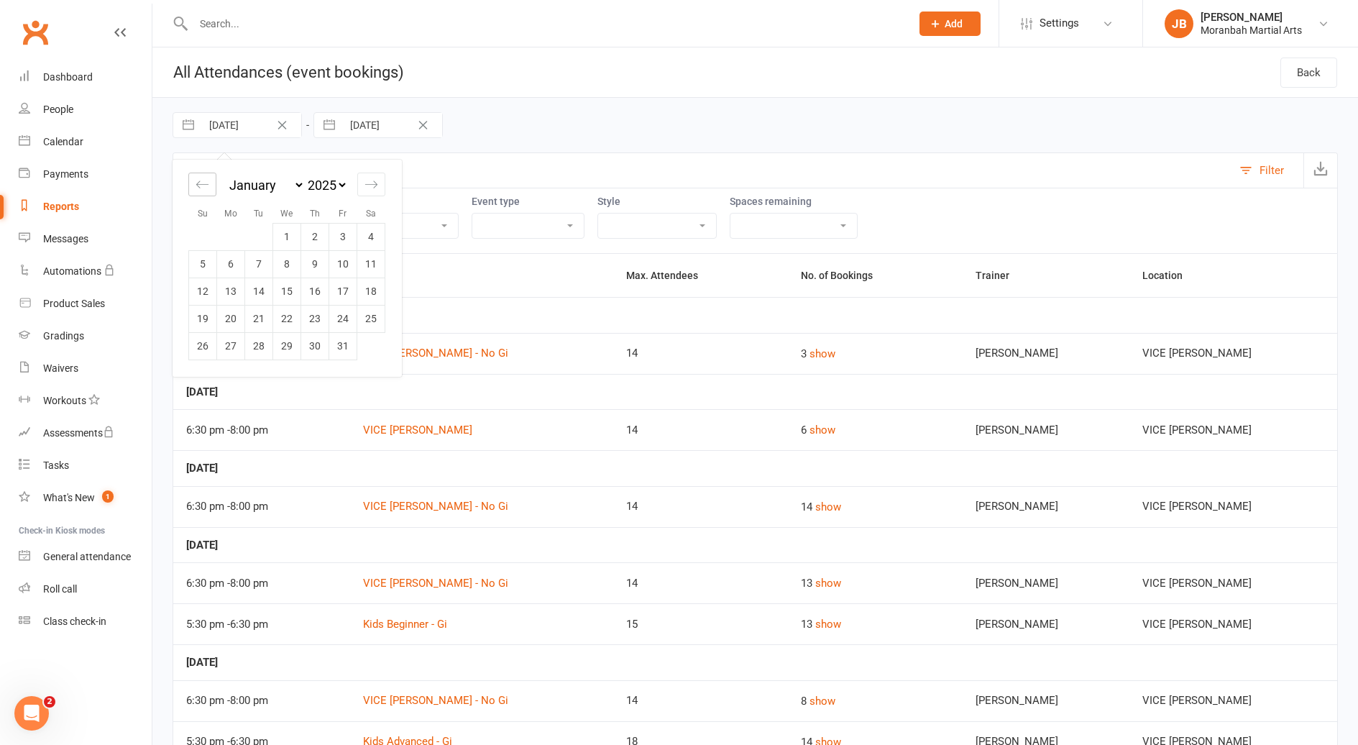
select select "2024"
click at [371, 184] on icon "Move forward to switch to the next month." at bounding box center [372, 185] width 14 height 14
select select "1"
select select "2025"
click at [288, 237] on td "1" at bounding box center [287, 236] width 28 height 27
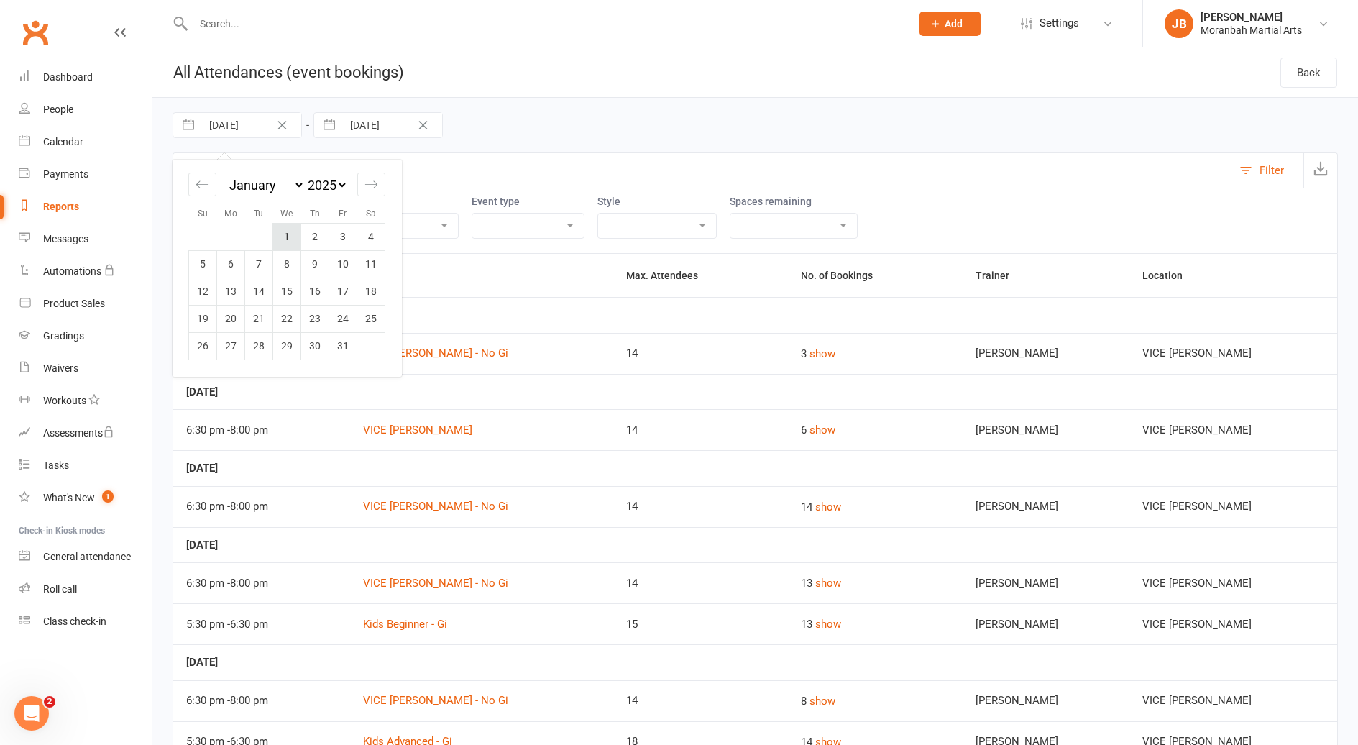
type input "[DATE]"
click at [836, 353] on button "show" at bounding box center [823, 353] width 26 height 17
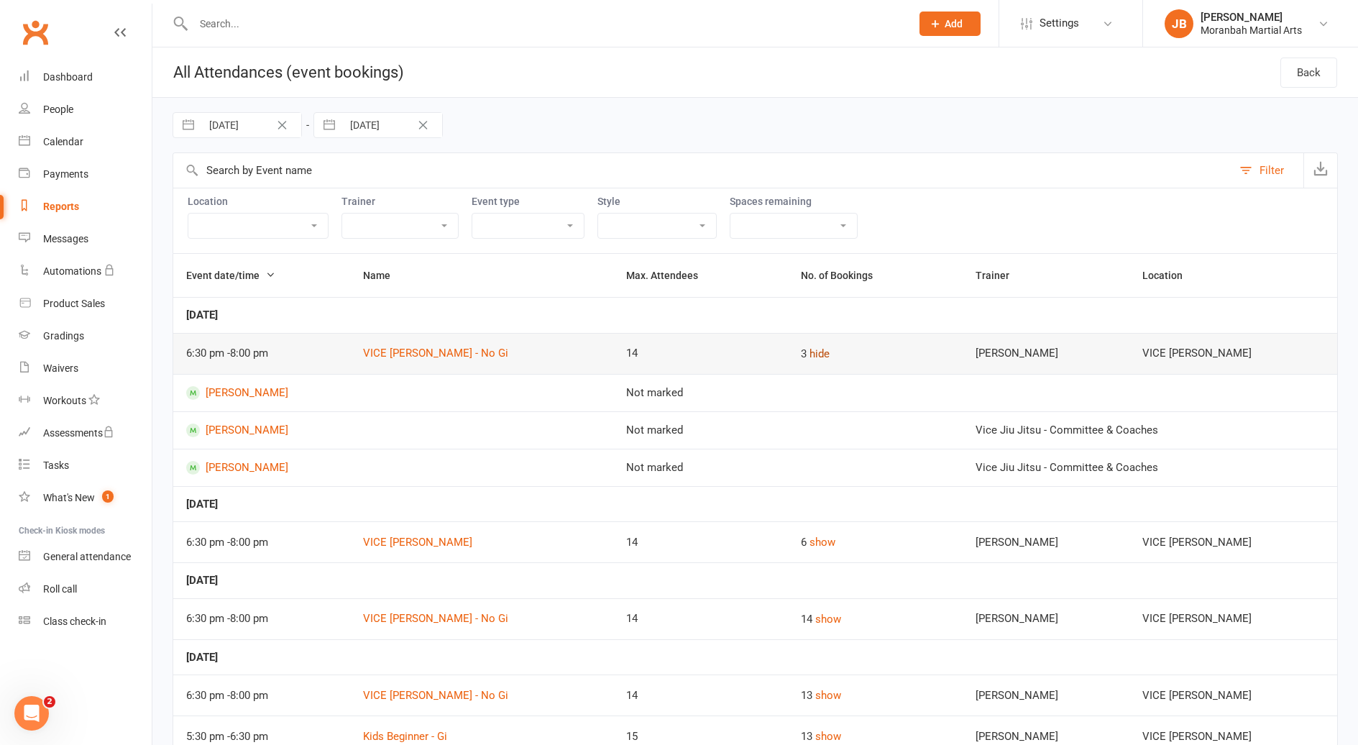
click at [813, 355] on button "hide" at bounding box center [820, 353] width 20 height 17
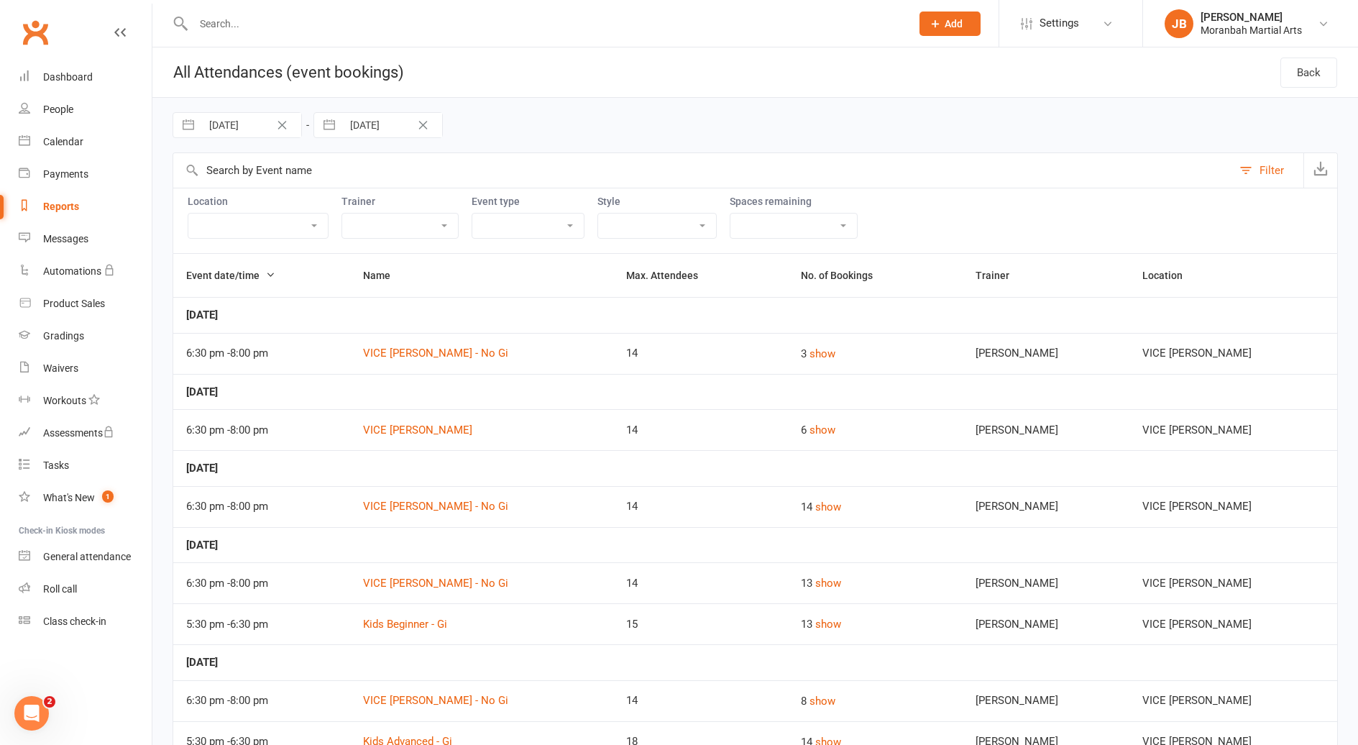
select select "11"
select select "2024"
select select "2025"
select select "1"
select select "2025"
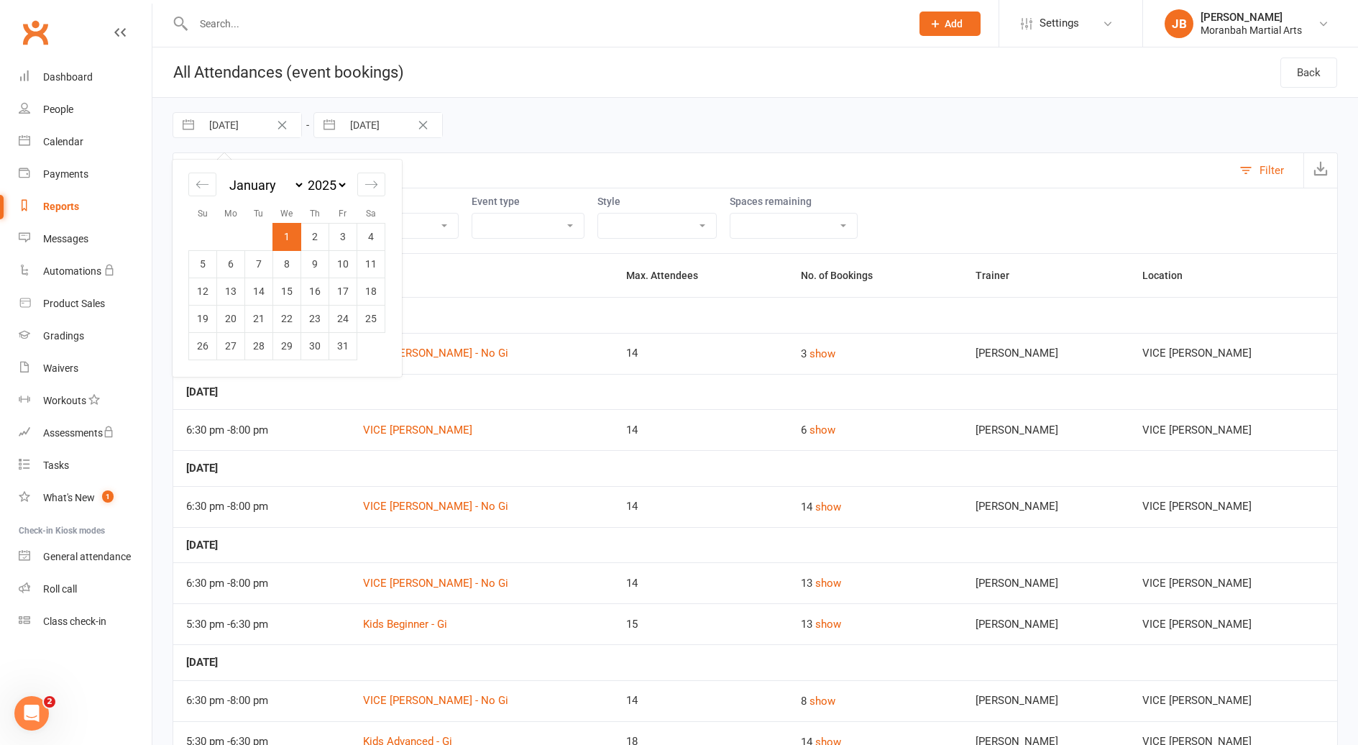
click at [270, 132] on input "[DATE]" at bounding box center [251, 125] width 100 height 24
click at [610, 121] on div "[DATE] Navigate forward to interact with the calendar and select a date. Press …" at bounding box center [756, 125] width 1166 height 55
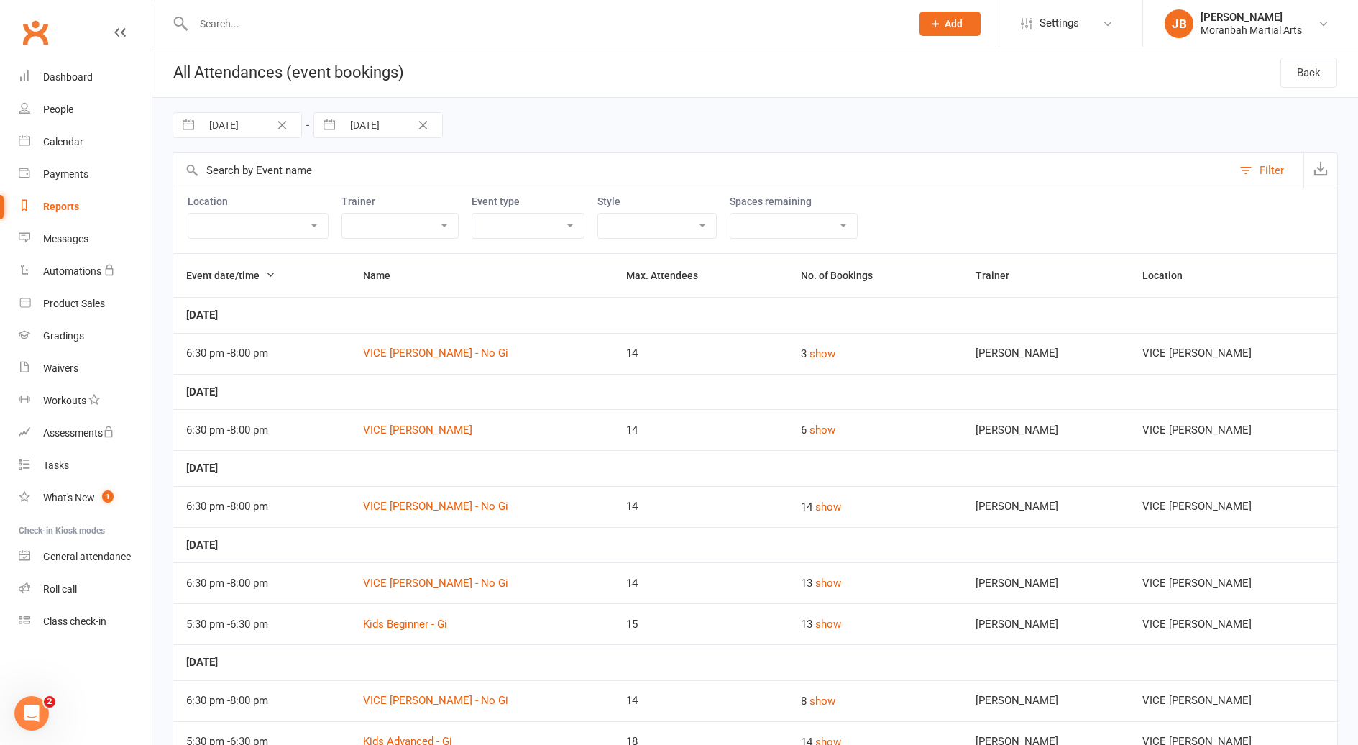
click at [229, 123] on input "[DATE]" at bounding box center [251, 125] width 100 height 24
select select "11"
select select "2024"
select select "2025"
select select "1"
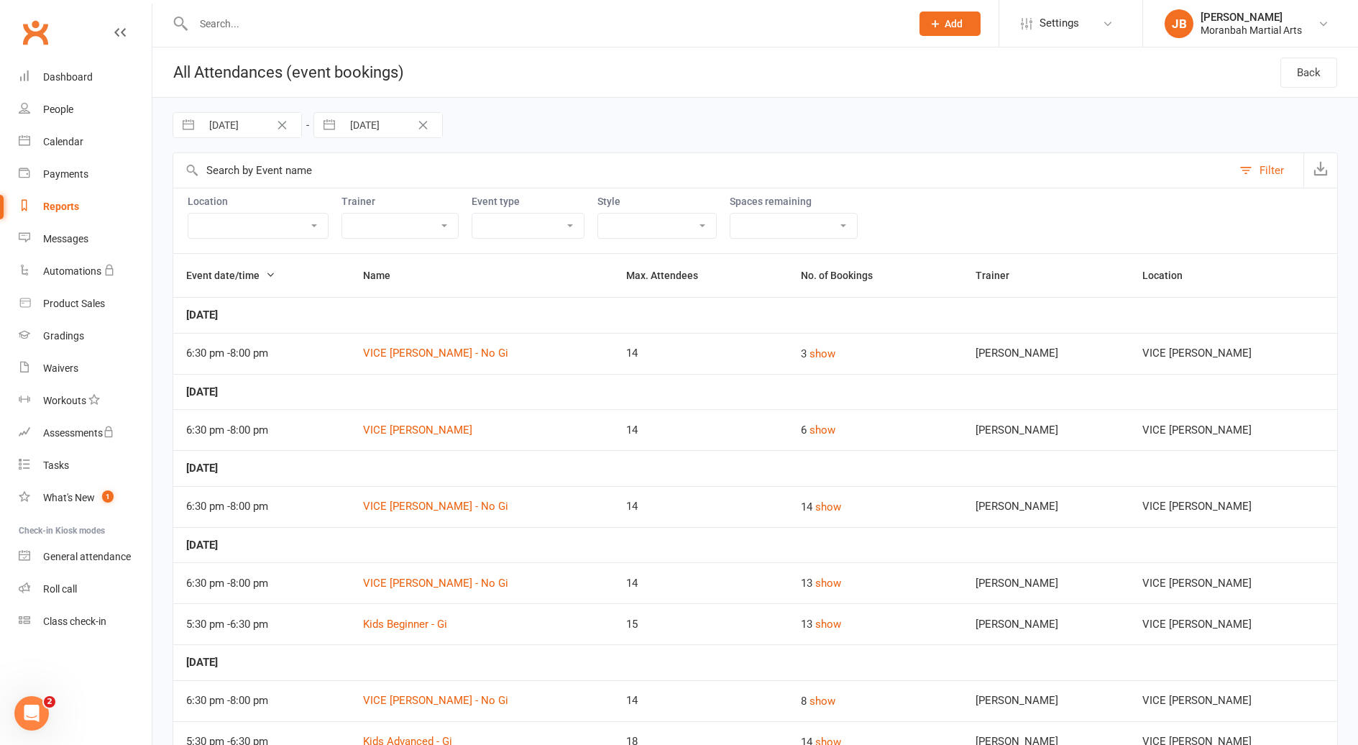
select select "2025"
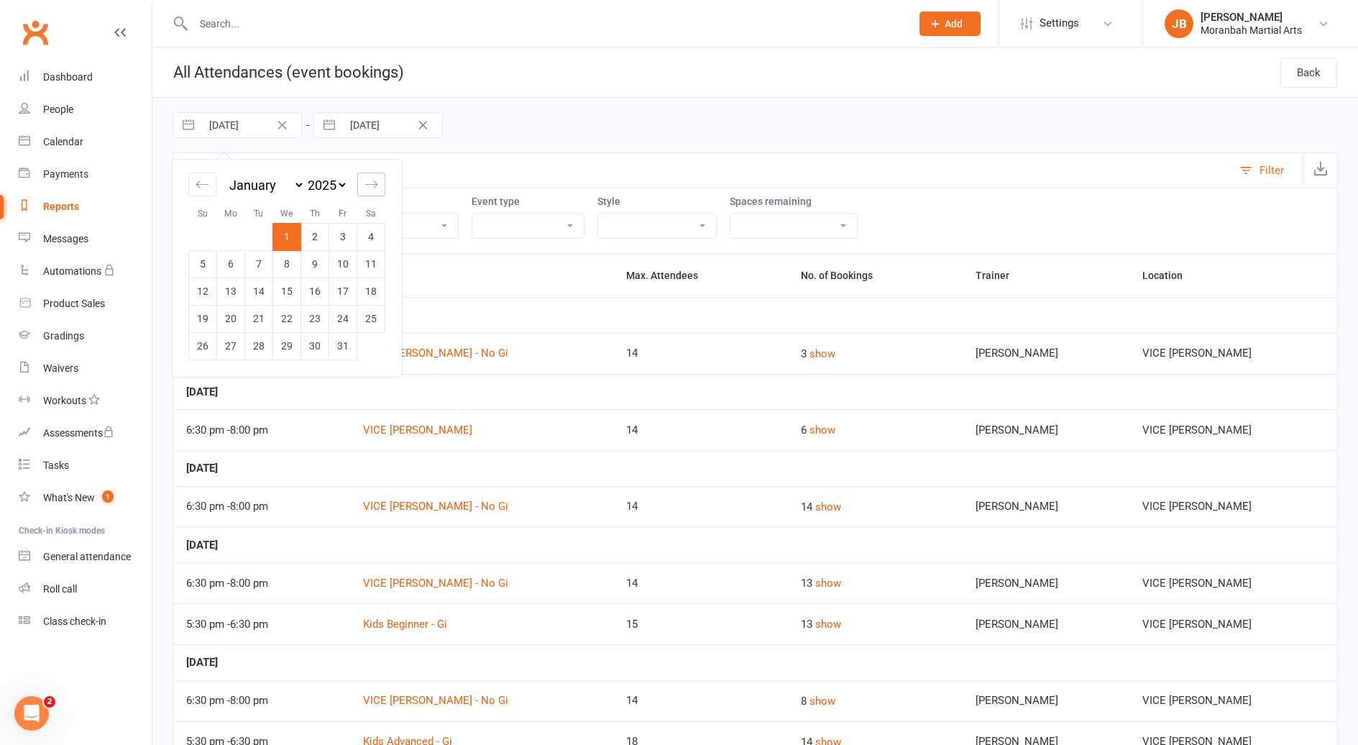
click at [360, 184] on div "Move forward to switch to the next month." at bounding box center [371, 185] width 28 height 24
select select "2"
select select "2025"
click at [360, 184] on div "Move forward to switch to the next month." at bounding box center [371, 185] width 28 height 24
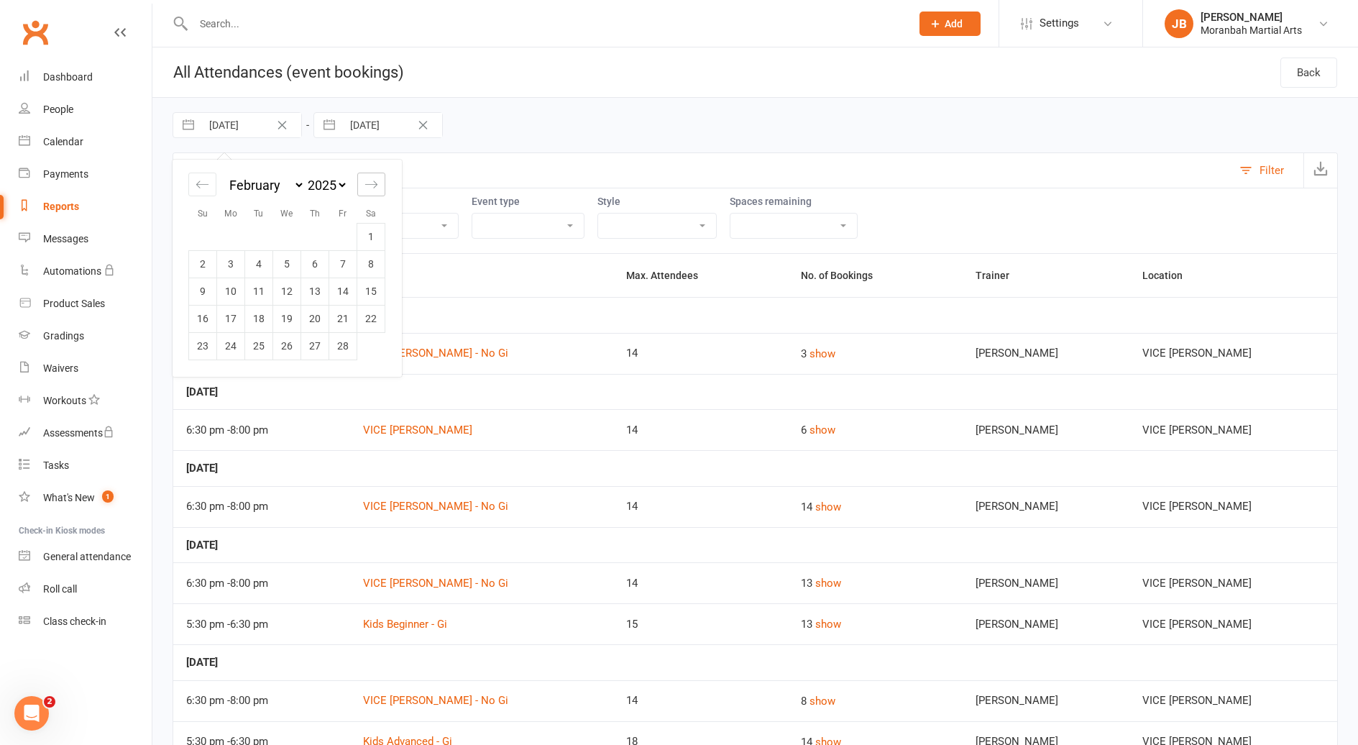
select select "3"
select select "2025"
select select "4"
select select "2025"
click at [360, 184] on div "Move forward to switch to the next month." at bounding box center [371, 185] width 28 height 24
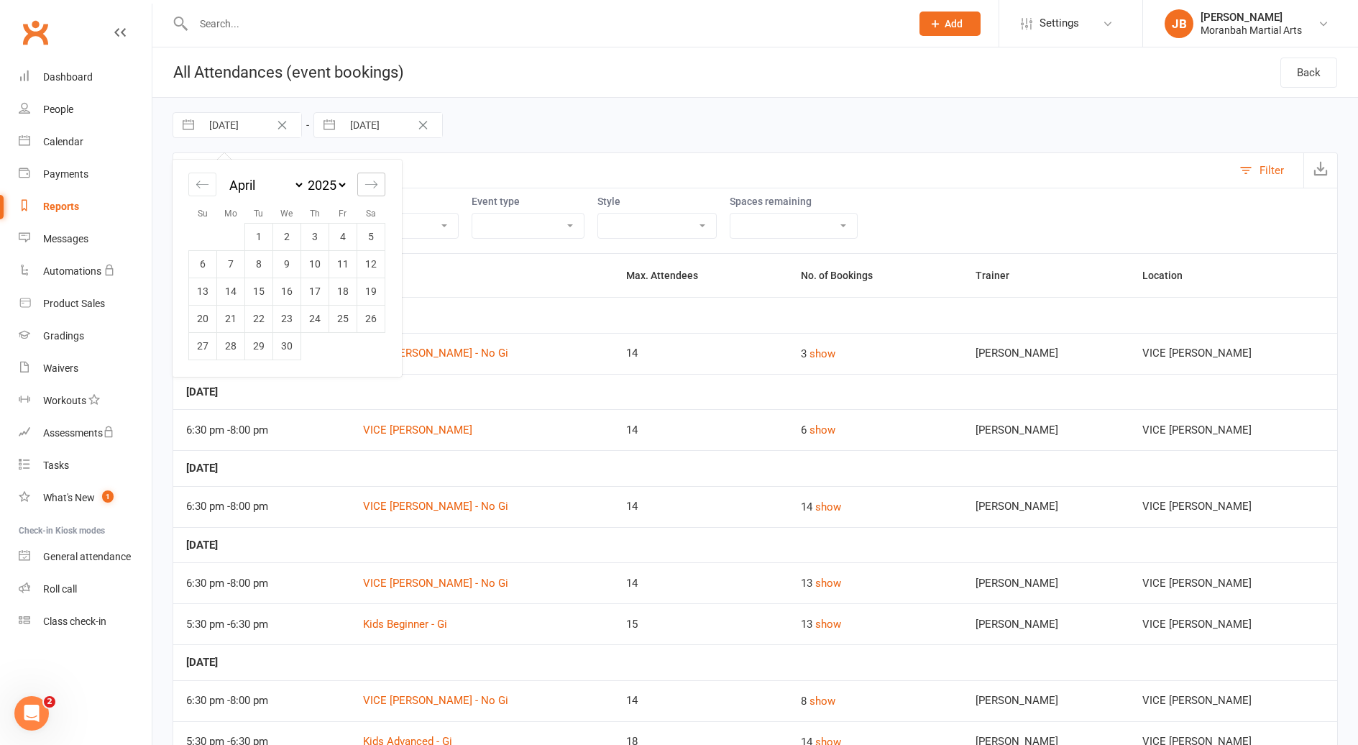
select select "5"
select select "2025"
click at [360, 184] on div "Move forward to switch to the next month." at bounding box center [371, 185] width 28 height 24
select select "6"
select select "2025"
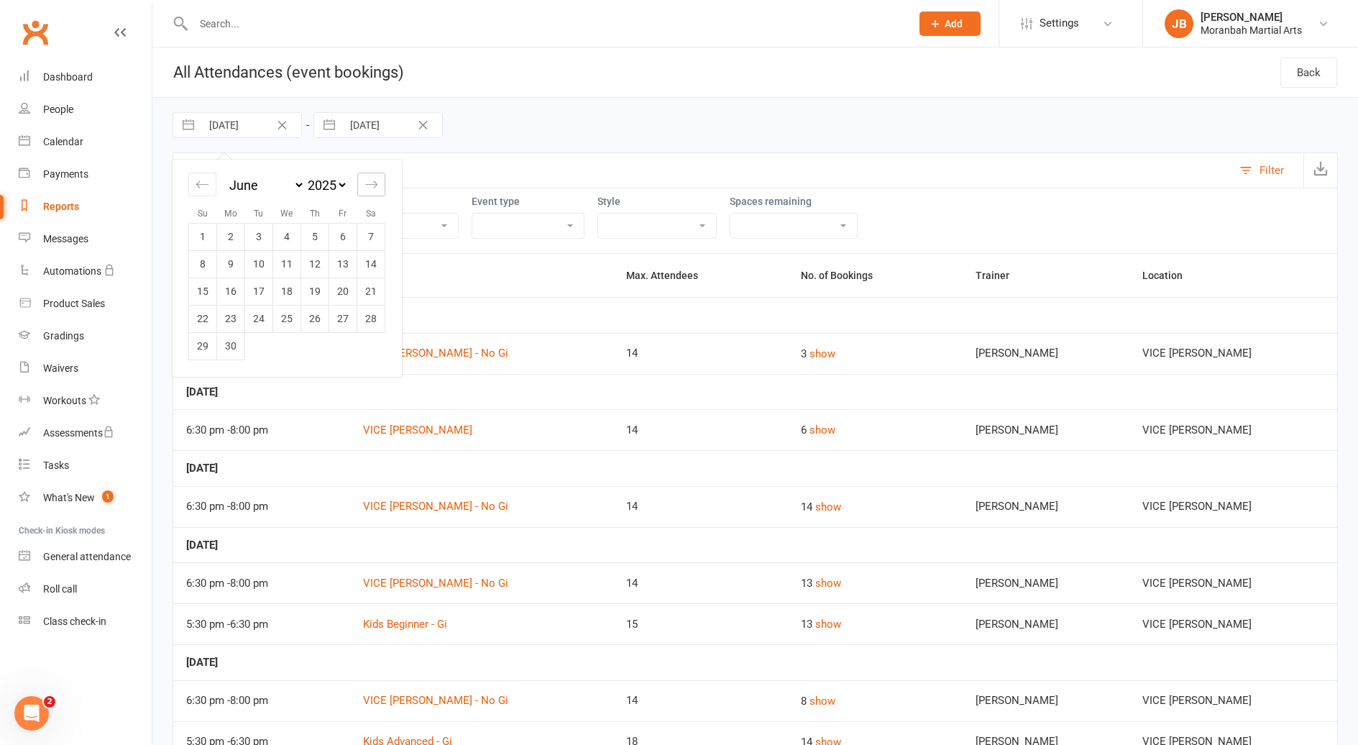
click at [360, 184] on div "Move forward to switch to the next month." at bounding box center [371, 185] width 28 height 24
select select "7"
select select "2025"
click at [360, 184] on div "Move forward to switch to the next month." at bounding box center [371, 185] width 28 height 24
select select "8"
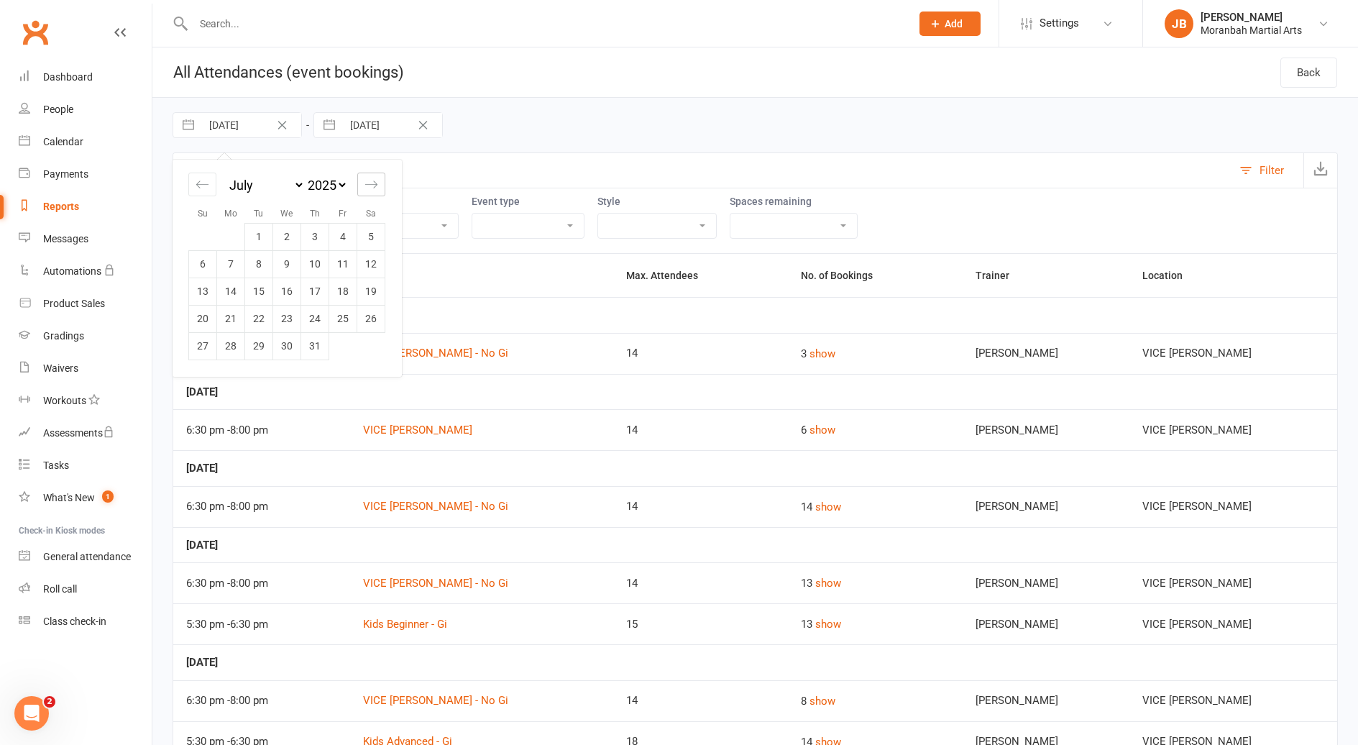
select select "2025"
click at [360, 184] on div "Move forward to switch to the next month." at bounding box center [371, 185] width 28 height 24
select select "9"
select select "2025"
click at [232, 229] on td "1" at bounding box center [231, 236] width 28 height 27
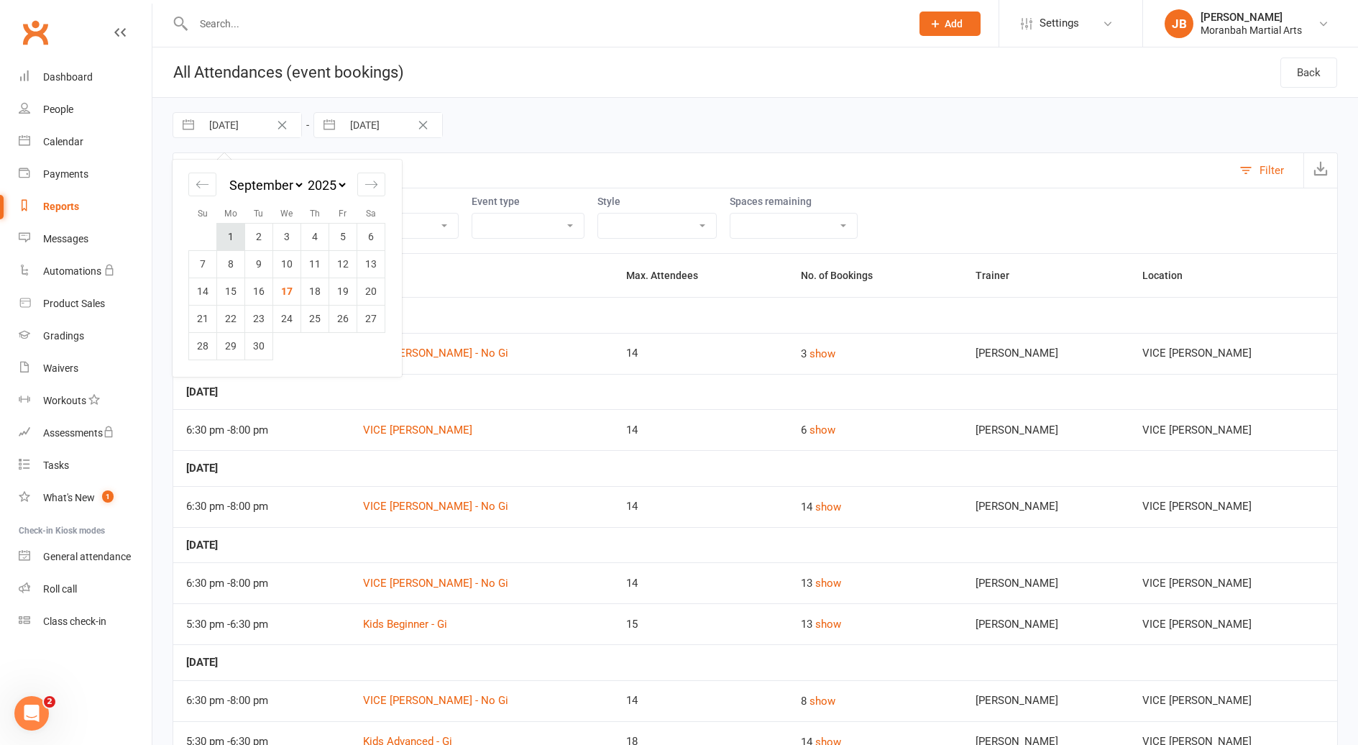
type input "[DATE]"
click at [1315, 169] on icon "button" at bounding box center [1321, 168] width 14 height 14
drag, startPoint x: 430, startPoint y: 219, endPoint x: 498, endPoint y: 224, distance: 67.7
click at [472, 219] on select "Class Training Session" at bounding box center [527, 226] width 111 height 24
click at [391, 222] on select "[PERSON_NAME] [PERSON_NAME]" at bounding box center [400, 226] width 116 height 24
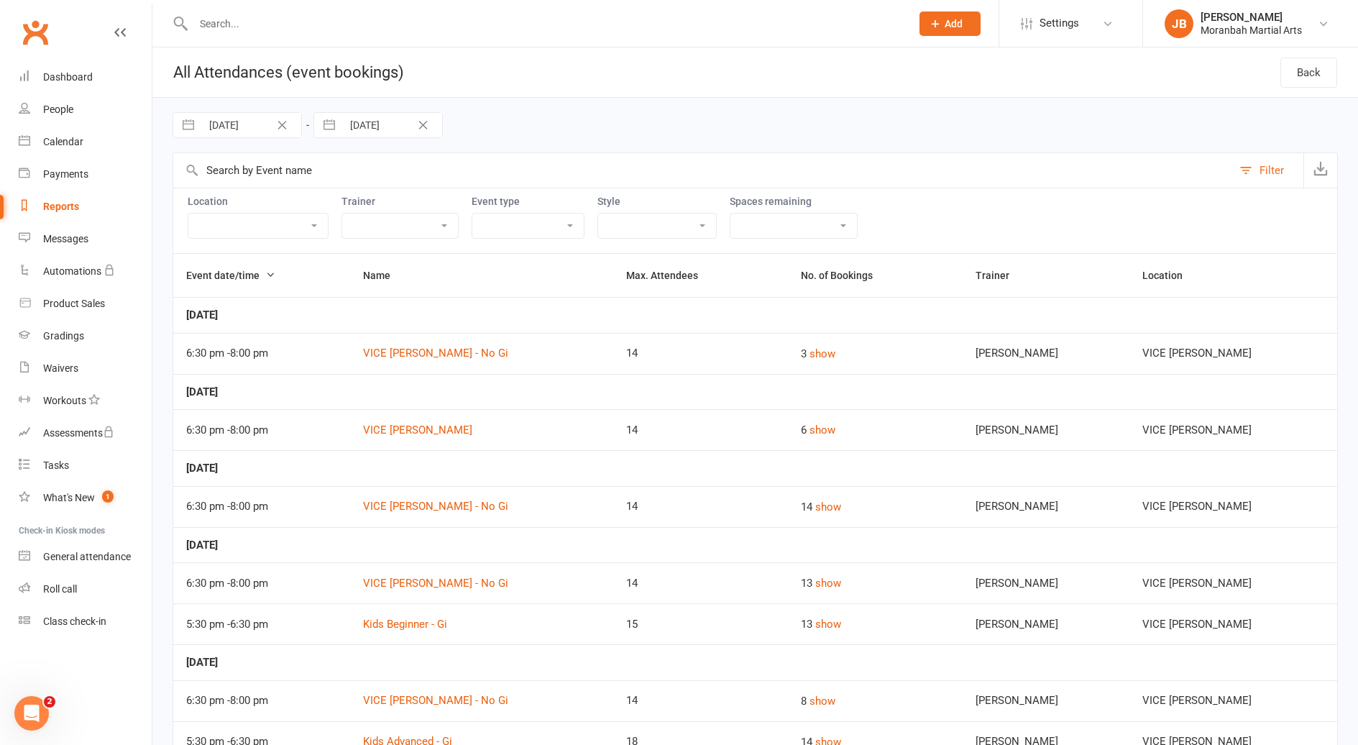
click at [219, 226] on select "VICE [PERSON_NAME]" at bounding box center [258, 226] width 140 height 24
click at [598, 221] on select "Brazilian Jiu Jitsu" at bounding box center [657, 226] width 118 height 24
click at [731, 224] on select "Full - no free spaces 1 2 3 4 5 6 7 8 9 10 More than 10 Over-booked No limit" at bounding box center [794, 226] width 127 height 24
click at [612, 233] on select "Brazilian Jiu Jitsu" at bounding box center [657, 226] width 118 height 24
click at [655, 411] on td "14" at bounding box center [700, 429] width 175 height 41
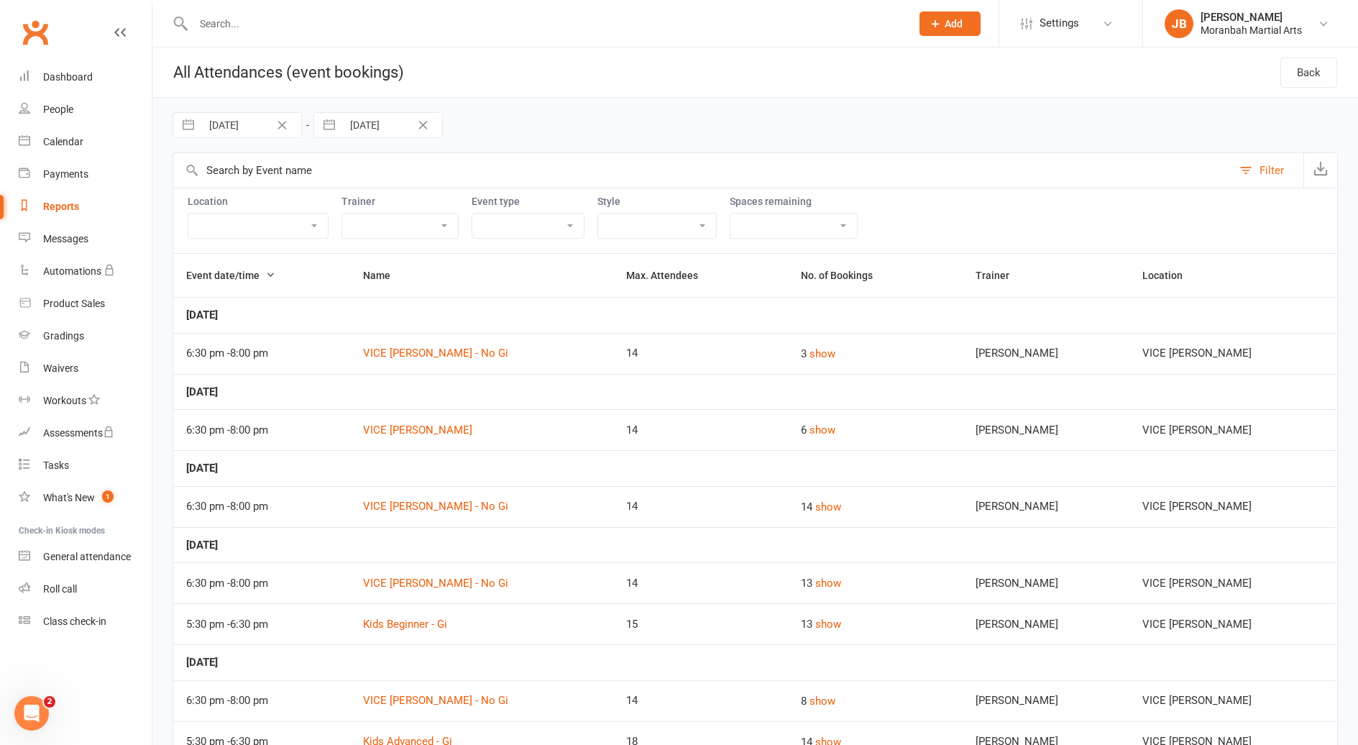
click at [267, 126] on input "[DATE]" at bounding box center [251, 125] width 100 height 24
select select "7"
select select "2025"
select select "8"
select select "2025"
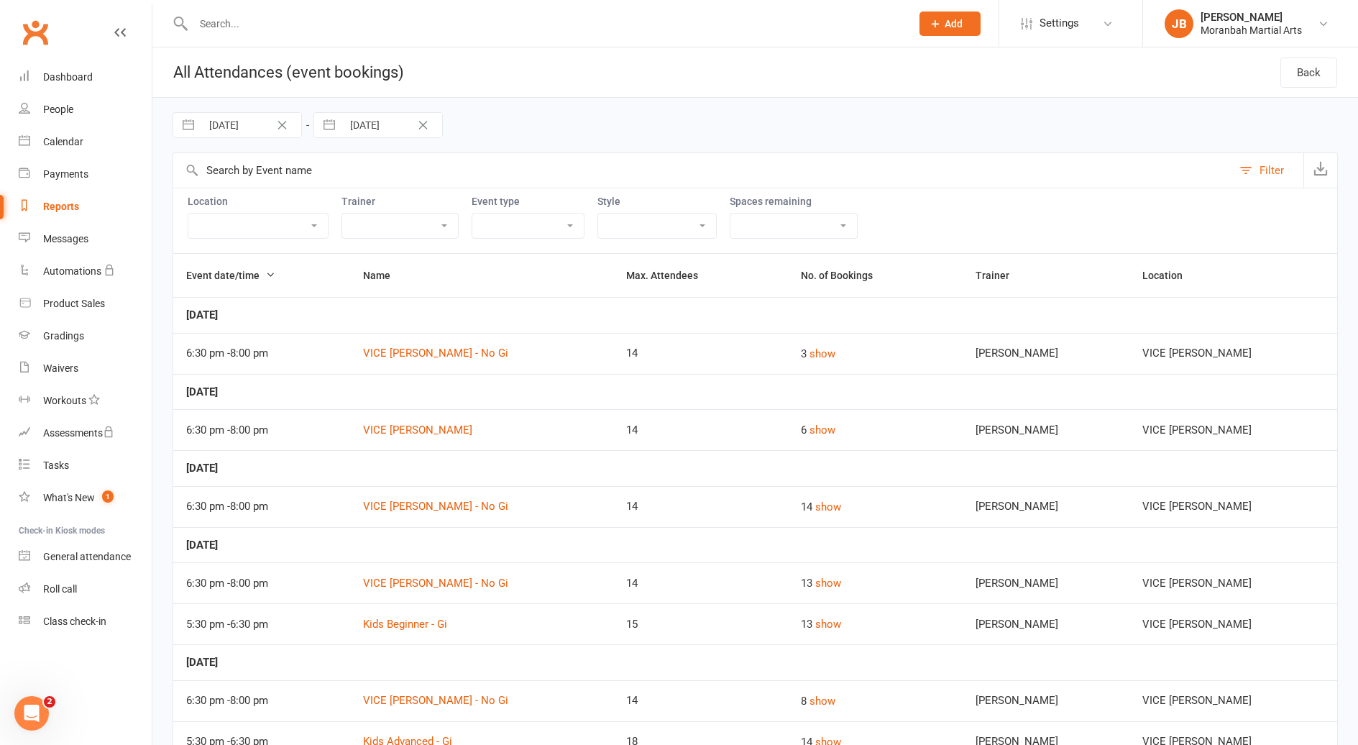
select select "9"
select select "2025"
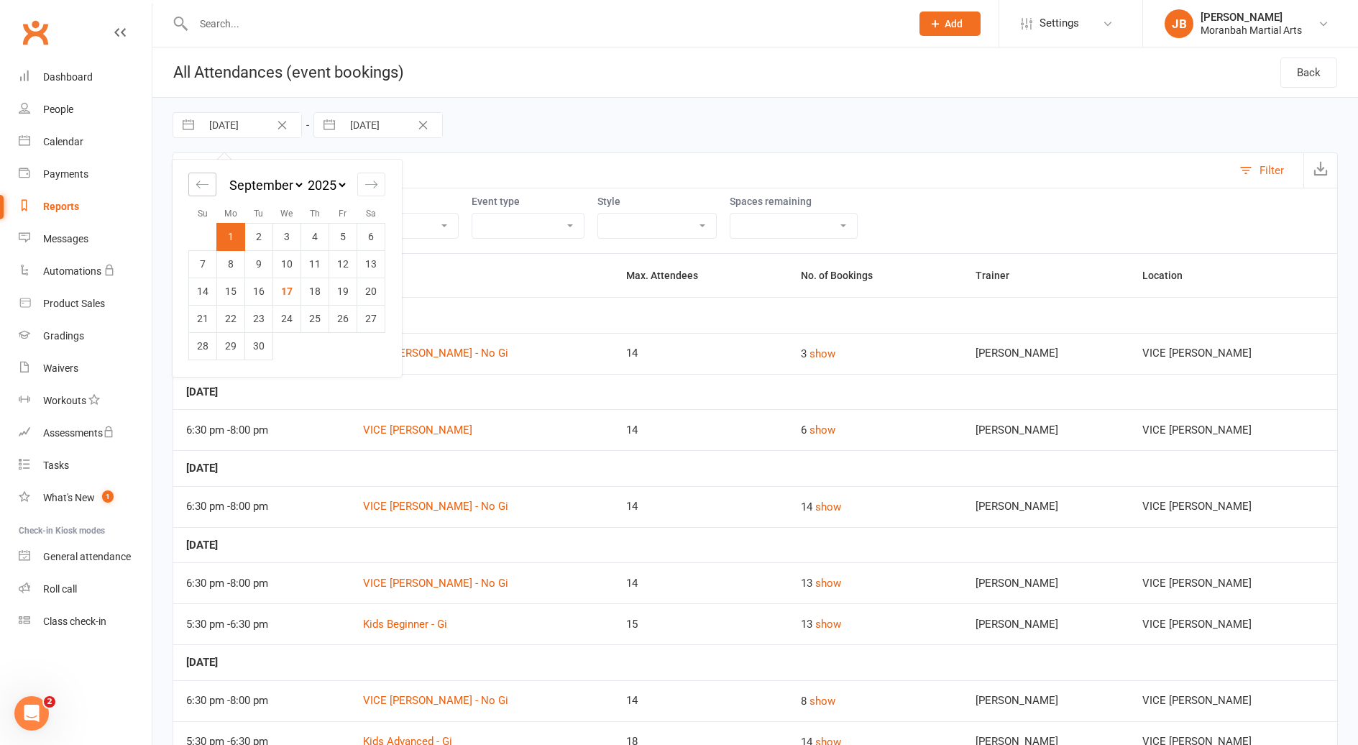
drag, startPoint x: 201, startPoint y: 182, endPoint x: 206, endPoint y: 188, distance: 7.6
click at [201, 181] on icon "Move backward to switch to the previous month." at bounding box center [203, 185] width 14 height 14
select select "6"
select select "2025"
click at [336, 229] on td "1" at bounding box center [343, 236] width 28 height 27
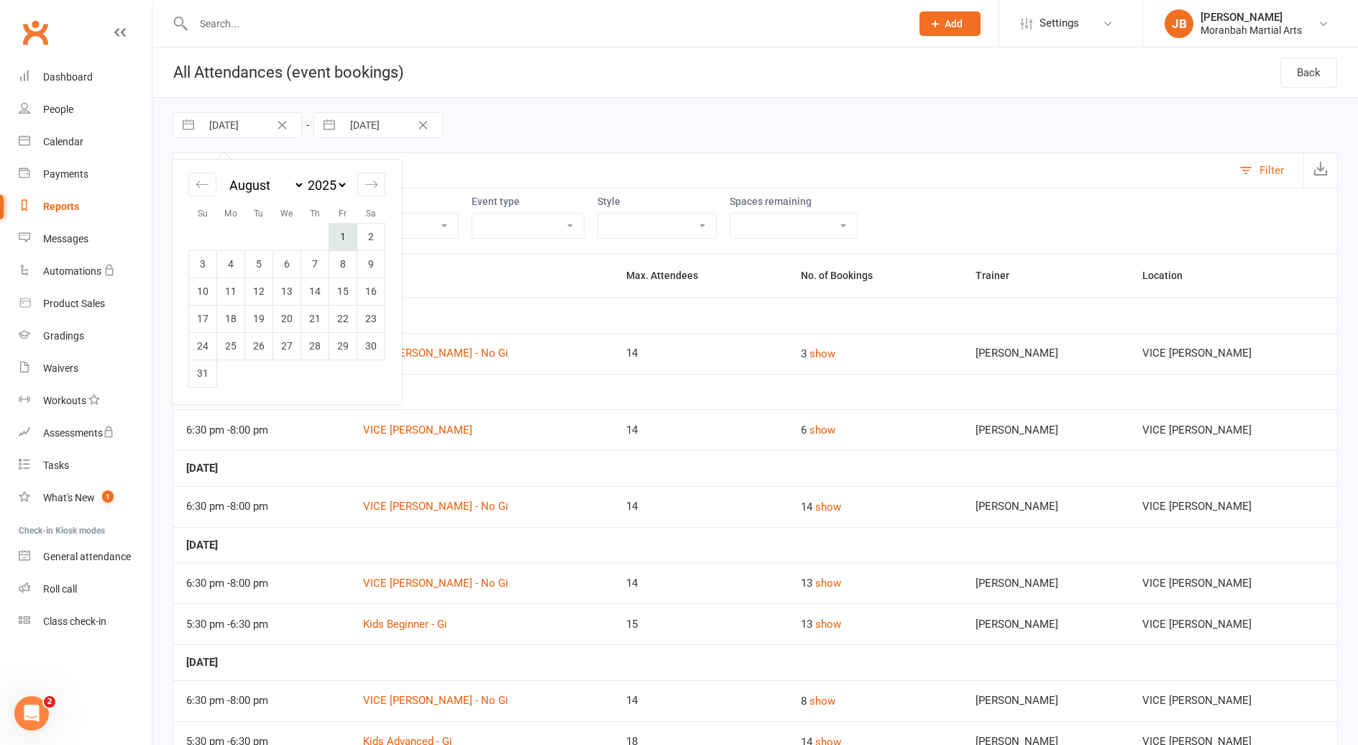
type input "[DATE]"
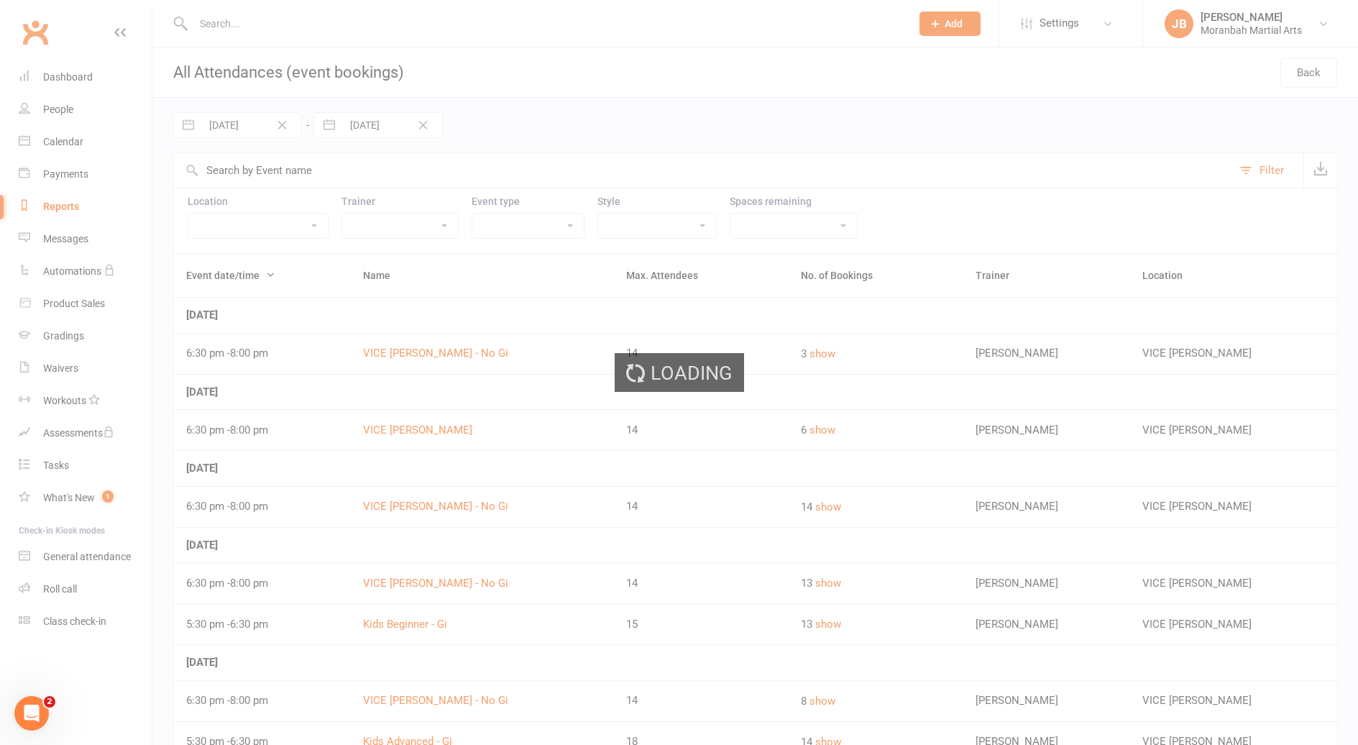
click at [389, 122] on div "Loading" at bounding box center [679, 372] width 1358 height 745
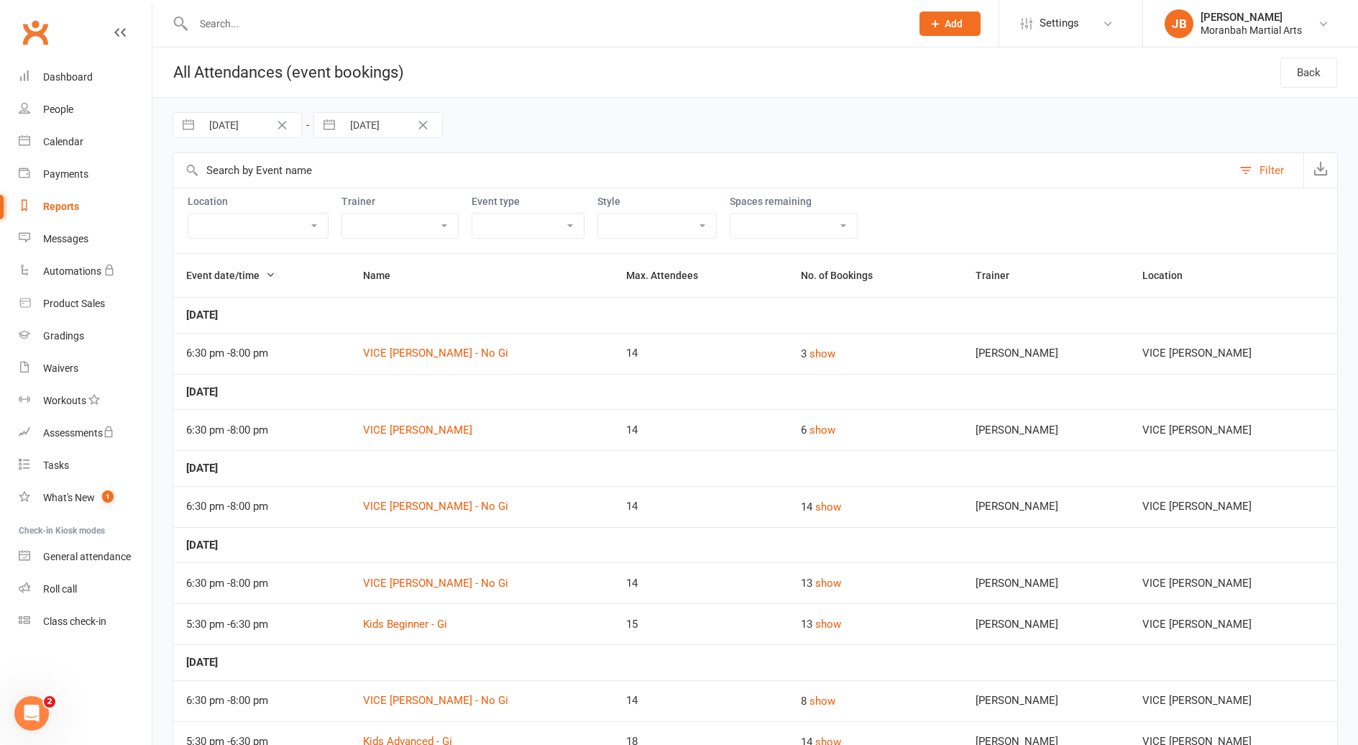
click at [379, 134] on input "[DATE]" at bounding box center [392, 125] width 100 height 24
select select "7"
select select "2025"
select select "8"
select select "2025"
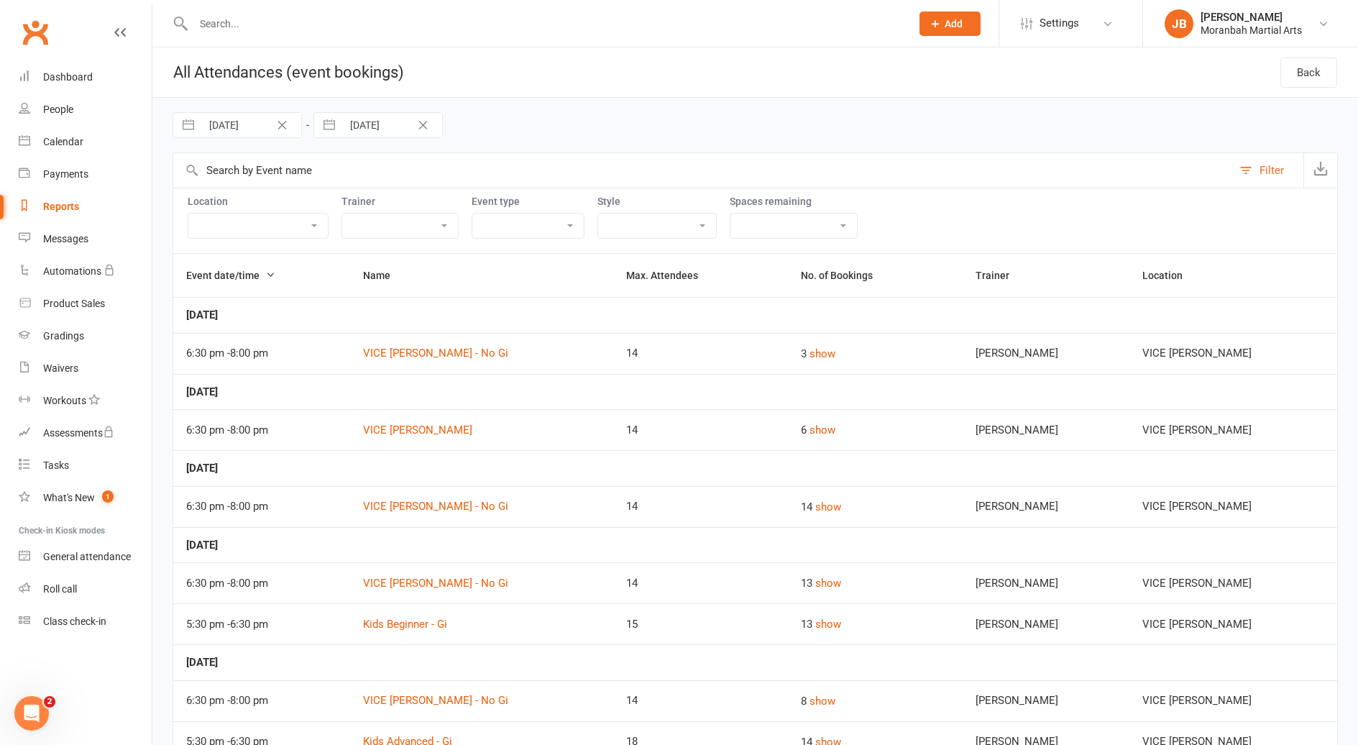
select select "9"
select select "2025"
click at [347, 186] on icon "Move backward to switch to the previous month." at bounding box center [344, 185] width 14 height 14
select select "6"
select select "2025"
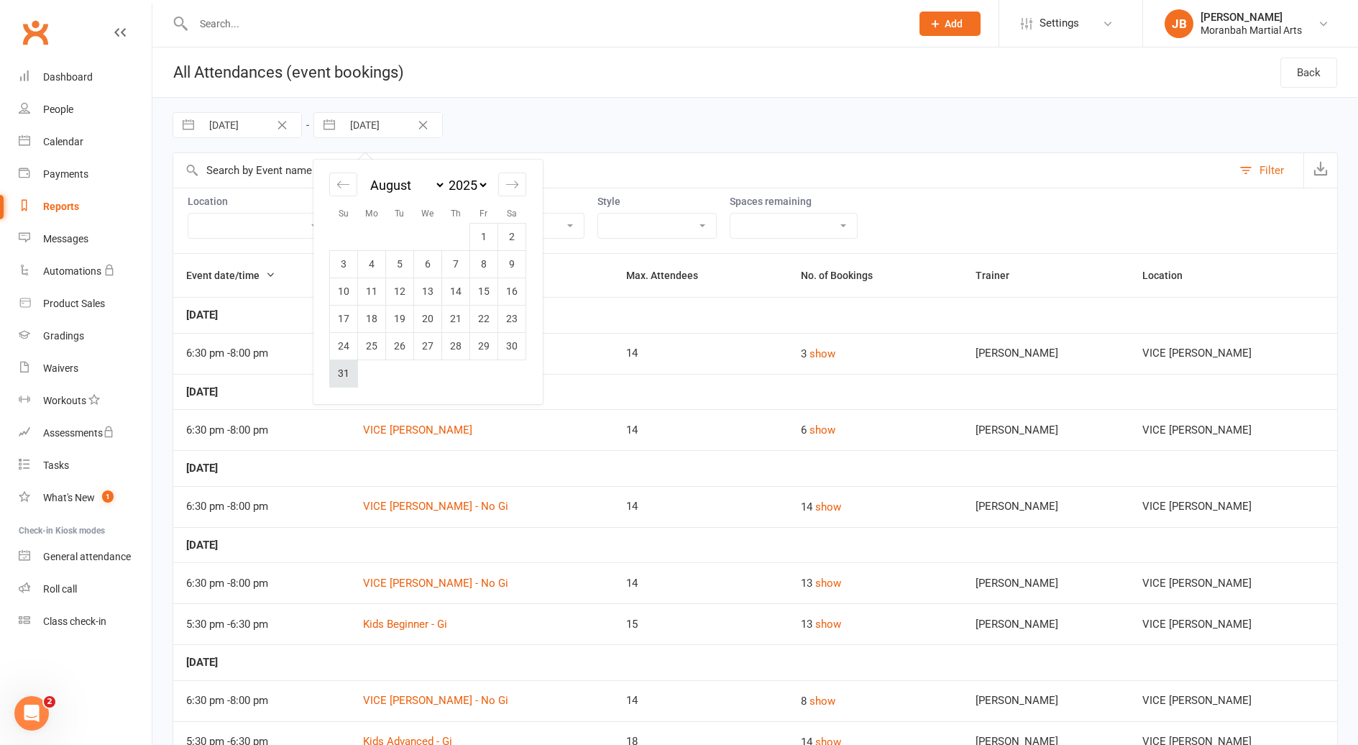
click at [344, 367] on td "31" at bounding box center [344, 373] width 28 height 27
type input "[DATE]"
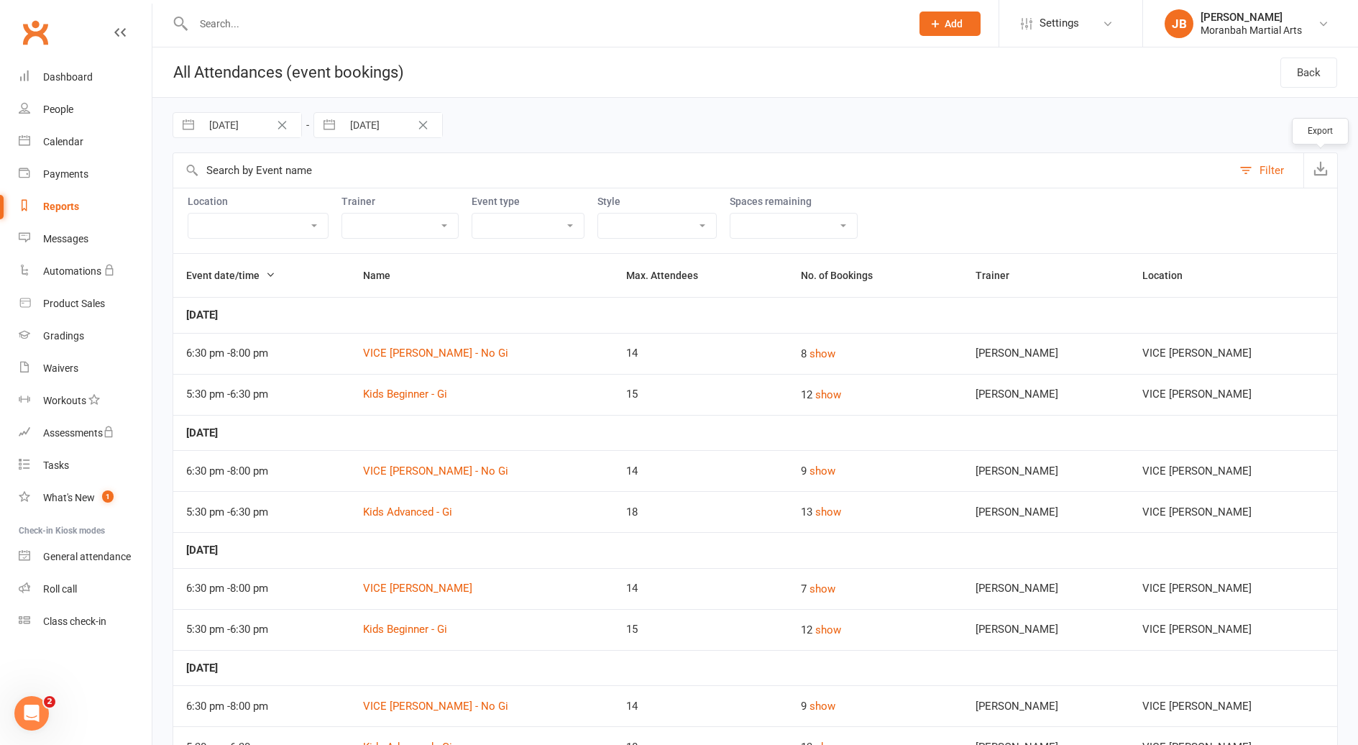
click at [1323, 171] on icon "button" at bounding box center [1321, 168] width 14 height 14
click at [256, 119] on input "[DATE]" at bounding box center [251, 125] width 100 height 24
select select "6"
select select "2025"
select select "7"
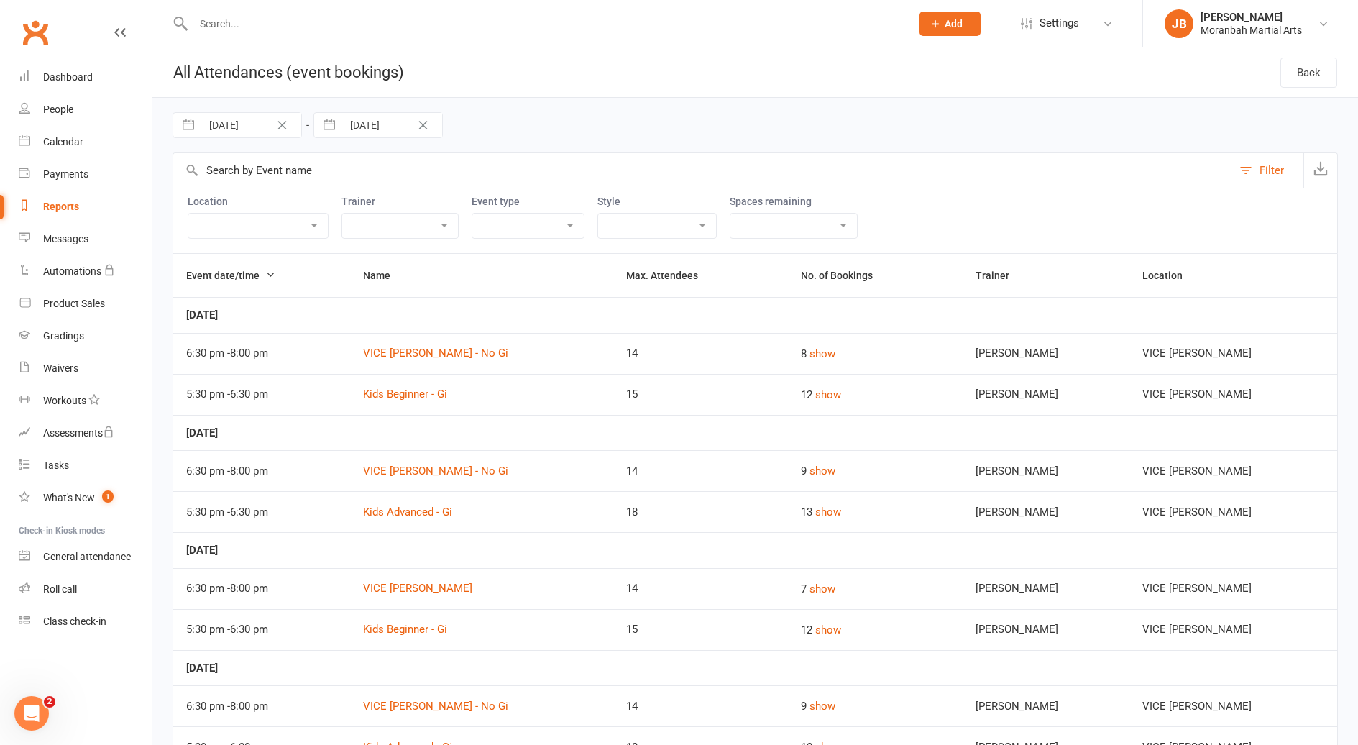
select select "2025"
select select "8"
select select "2025"
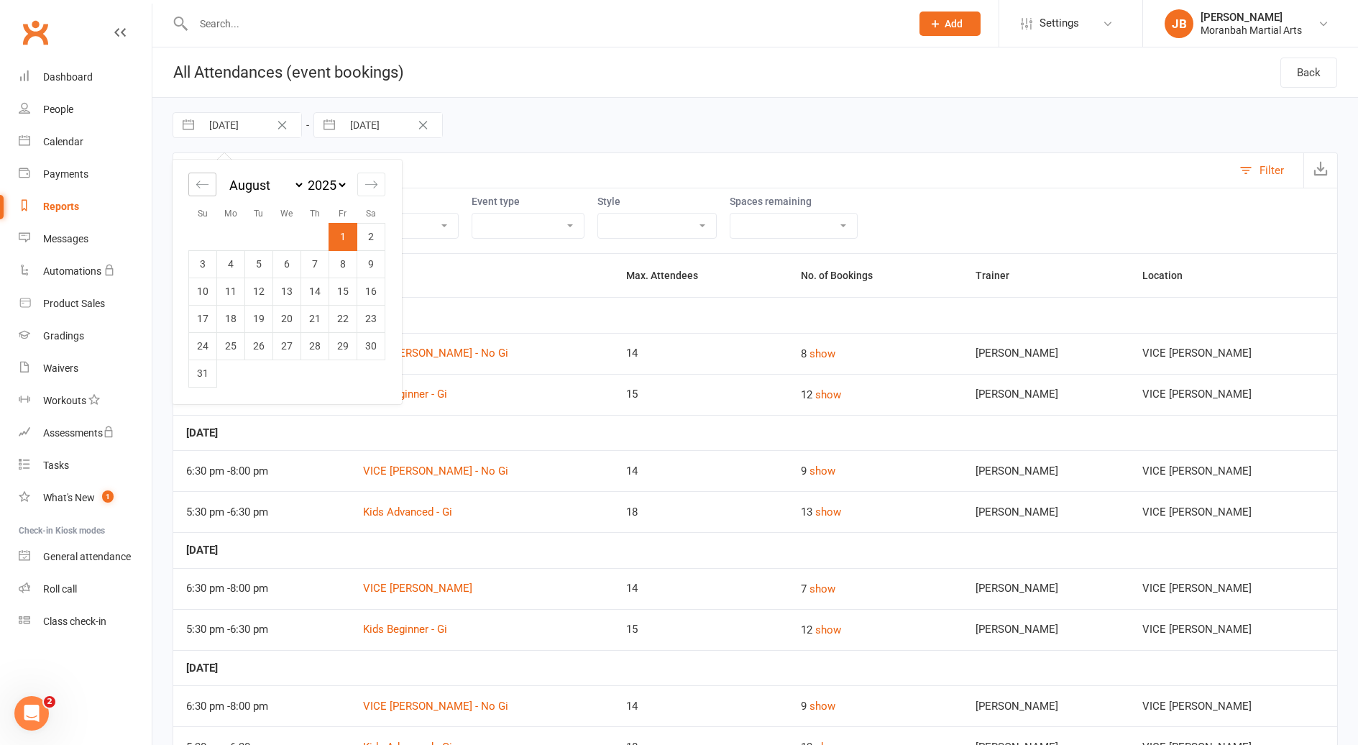
click at [198, 184] on icon "Move backward to switch to the previous month." at bounding box center [203, 185] width 14 height 14
select select "5"
select select "2025"
click at [252, 228] on td "1" at bounding box center [259, 236] width 28 height 27
type input "[DATE]"
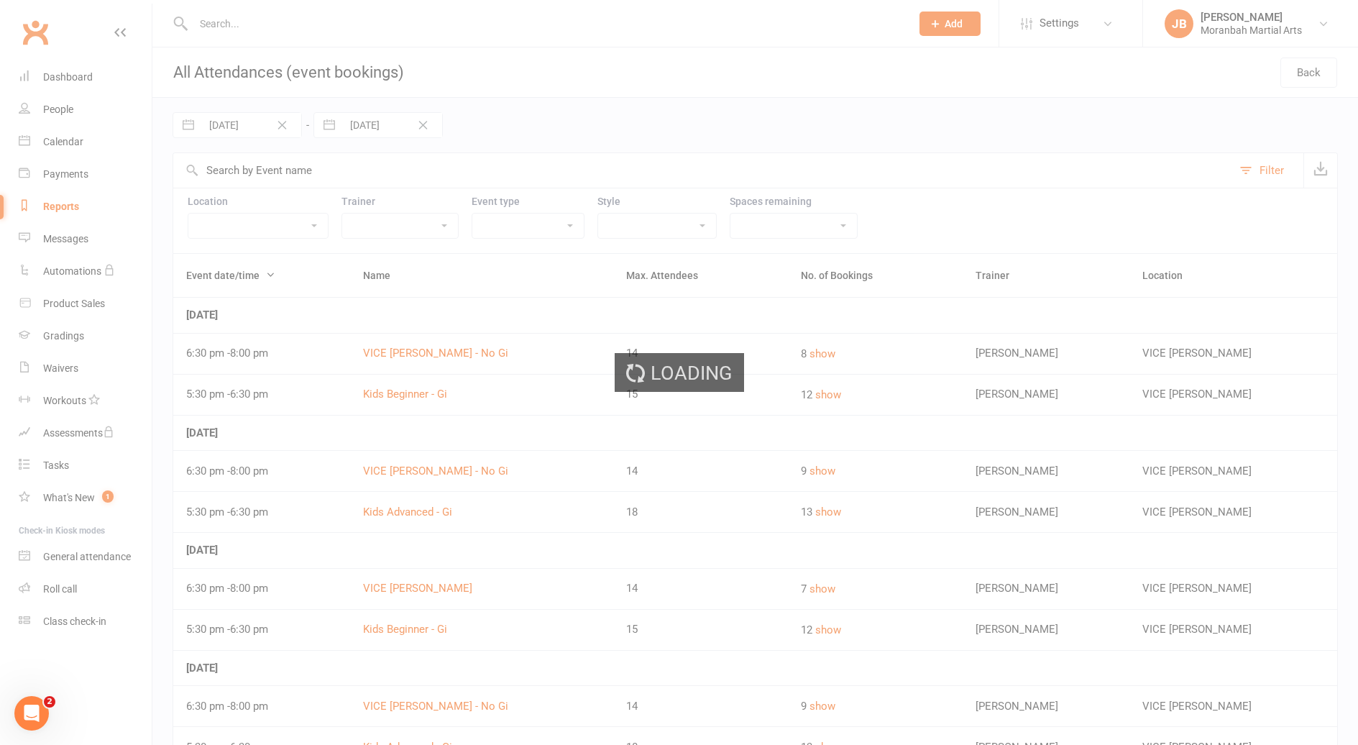
click at [384, 109] on div "Loading" at bounding box center [679, 372] width 1358 height 745
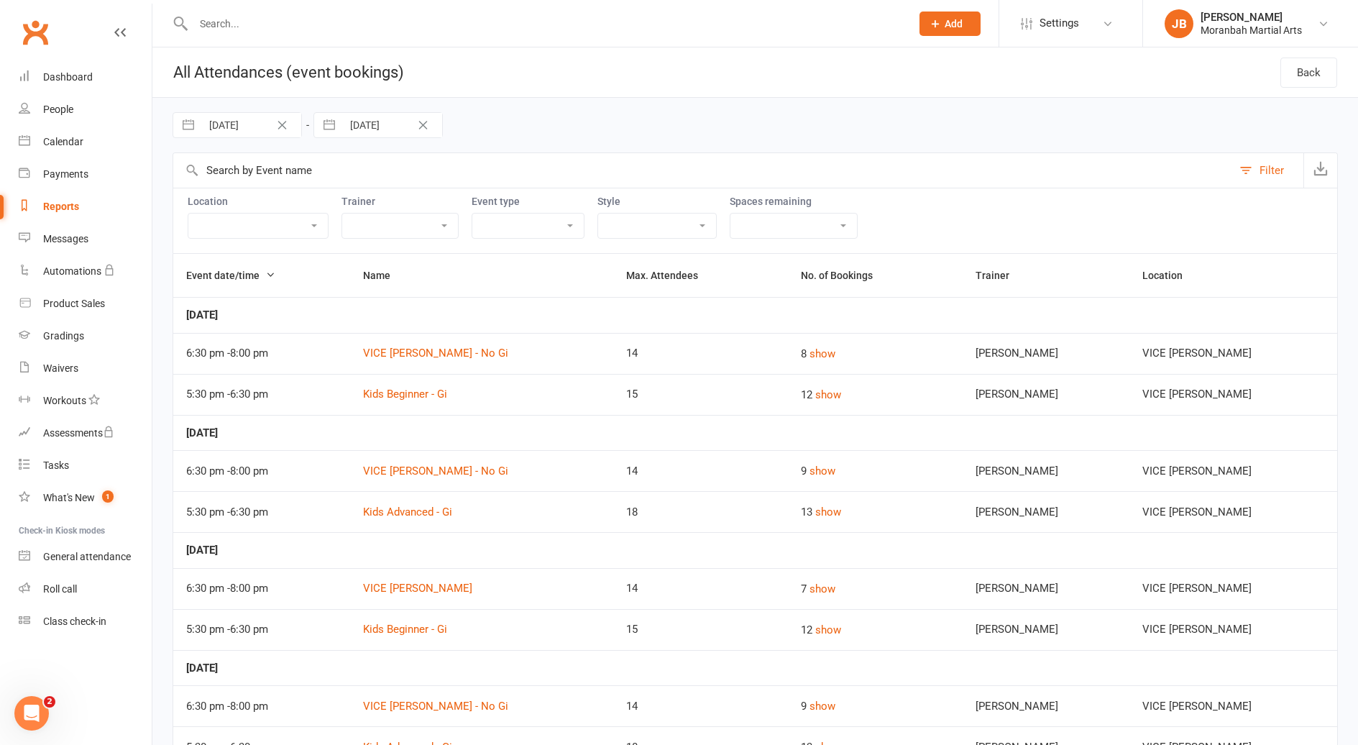
click at [393, 130] on input "[DATE]" at bounding box center [392, 125] width 100 height 24
select select "6"
select select "2025"
select select "7"
select select "2025"
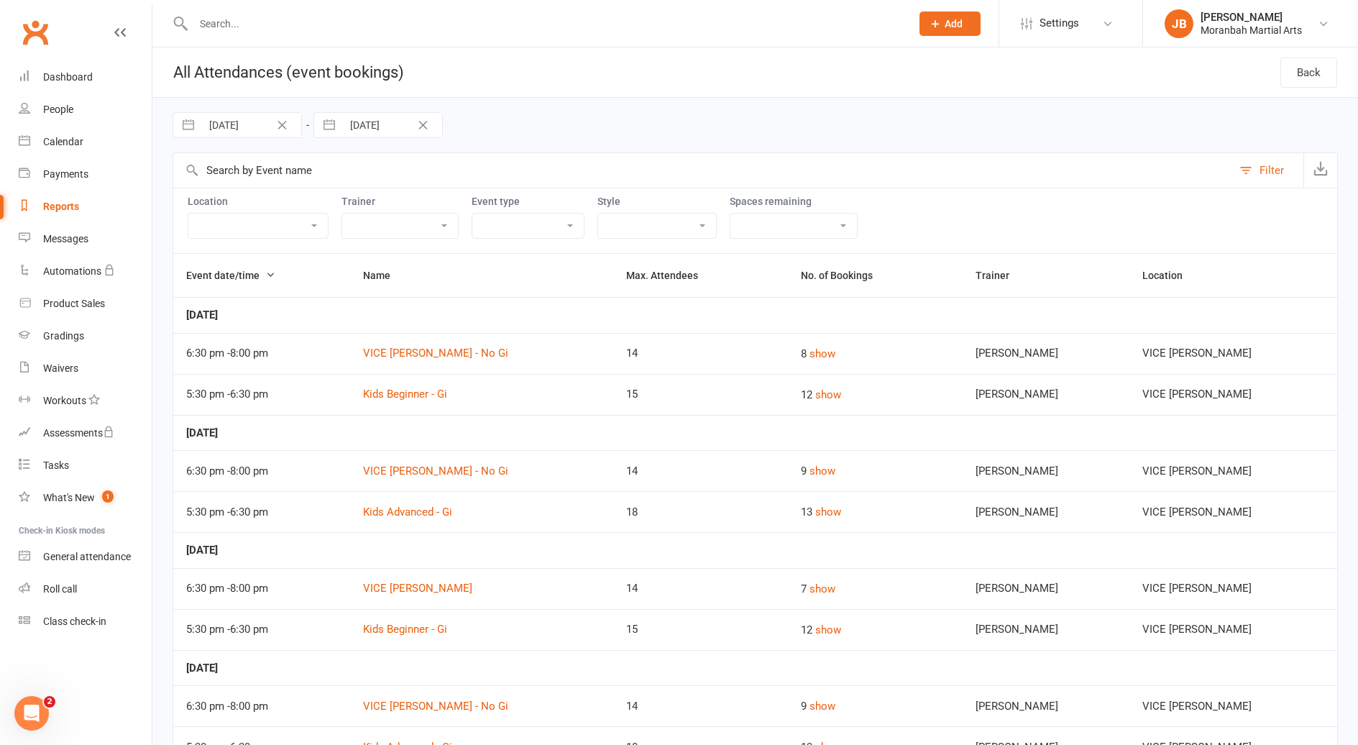
select select "8"
select select "2025"
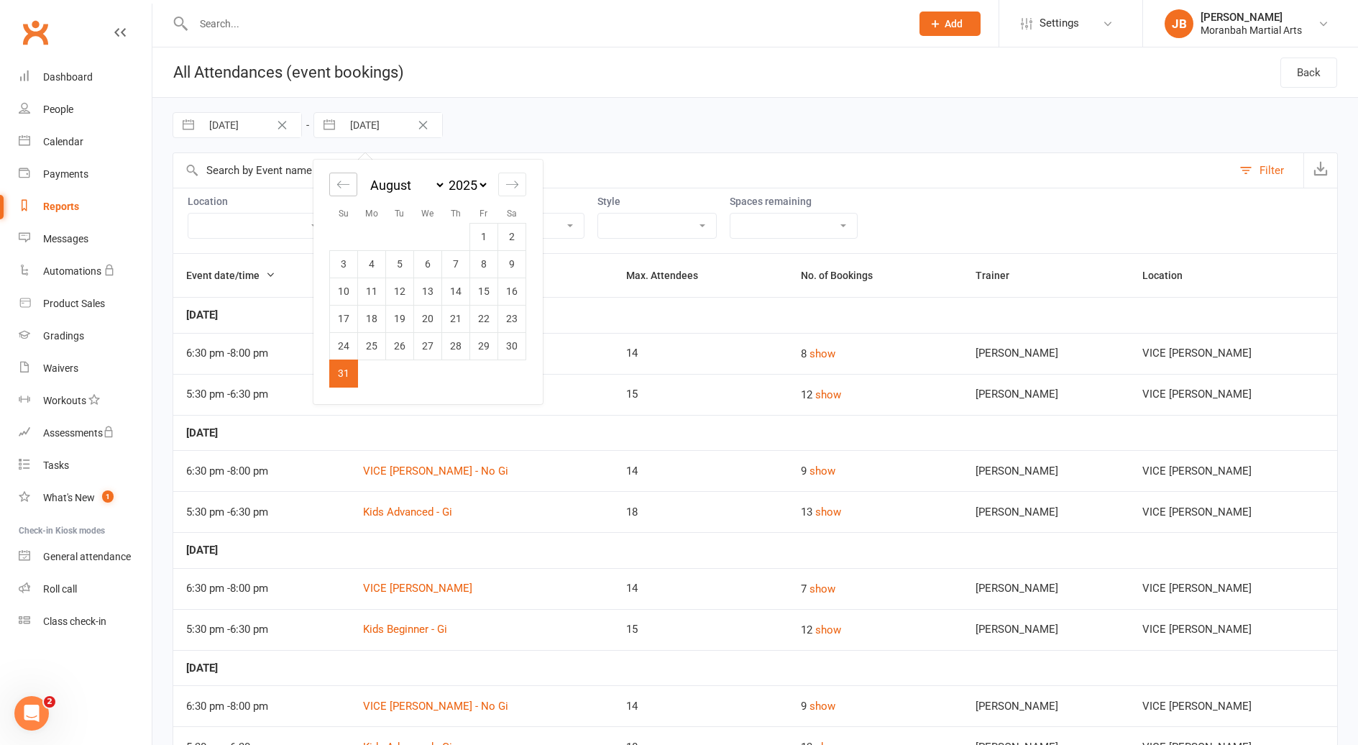
click at [339, 186] on icon "Move backward to switch to the previous month." at bounding box center [344, 185] width 14 height 14
select select "5"
select select "2025"
click at [447, 344] on td "31" at bounding box center [456, 345] width 28 height 27
type input "[DATE]"
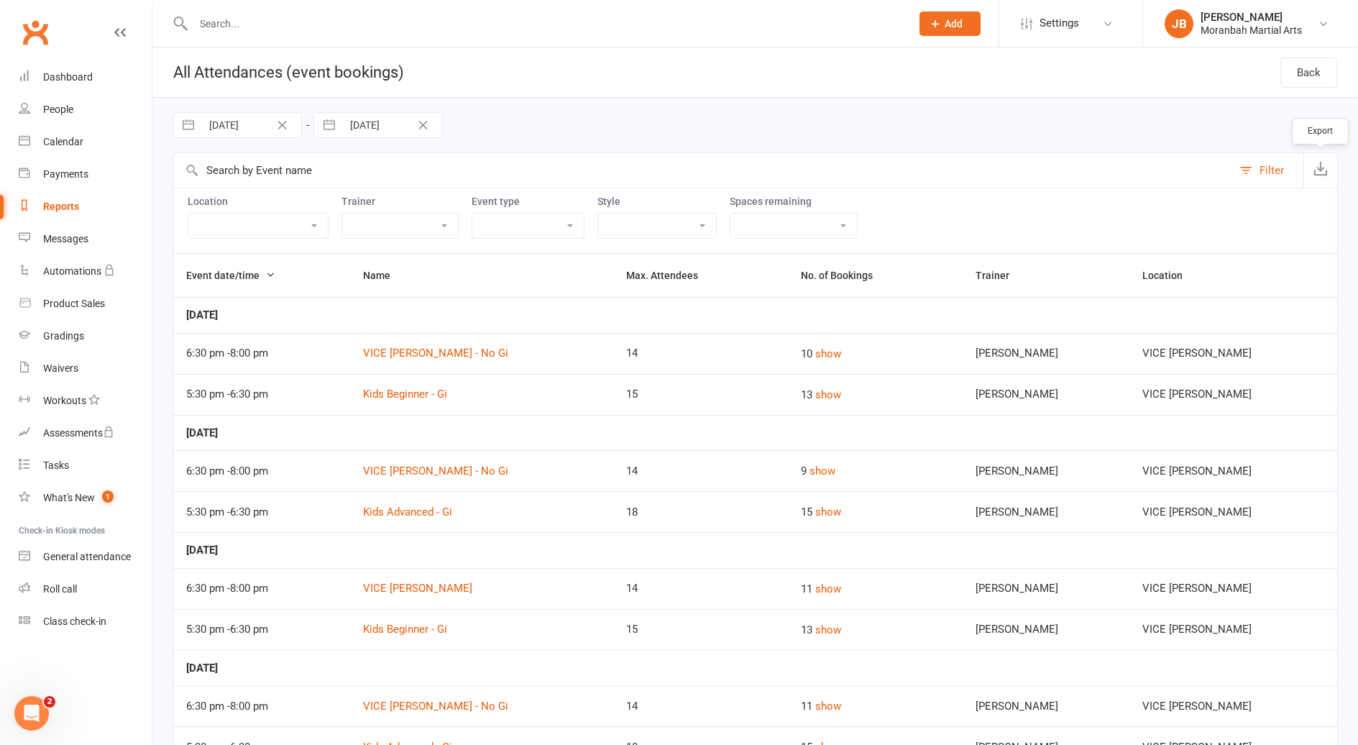
click at [1320, 176] on button "button" at bounding box center [1321, 170] width 34 height 35
drag, startPoint x: 565, startPoint y: 110, endPoint x: 474, endPoint y: 121, distance: 92.0
click at [565, 109] on div "[DATE] Navigate forward to interact with the calendar and select a date. Press …" at bounding box center [756, 125] width 1166 height 55
select select "5"
select select "2025"
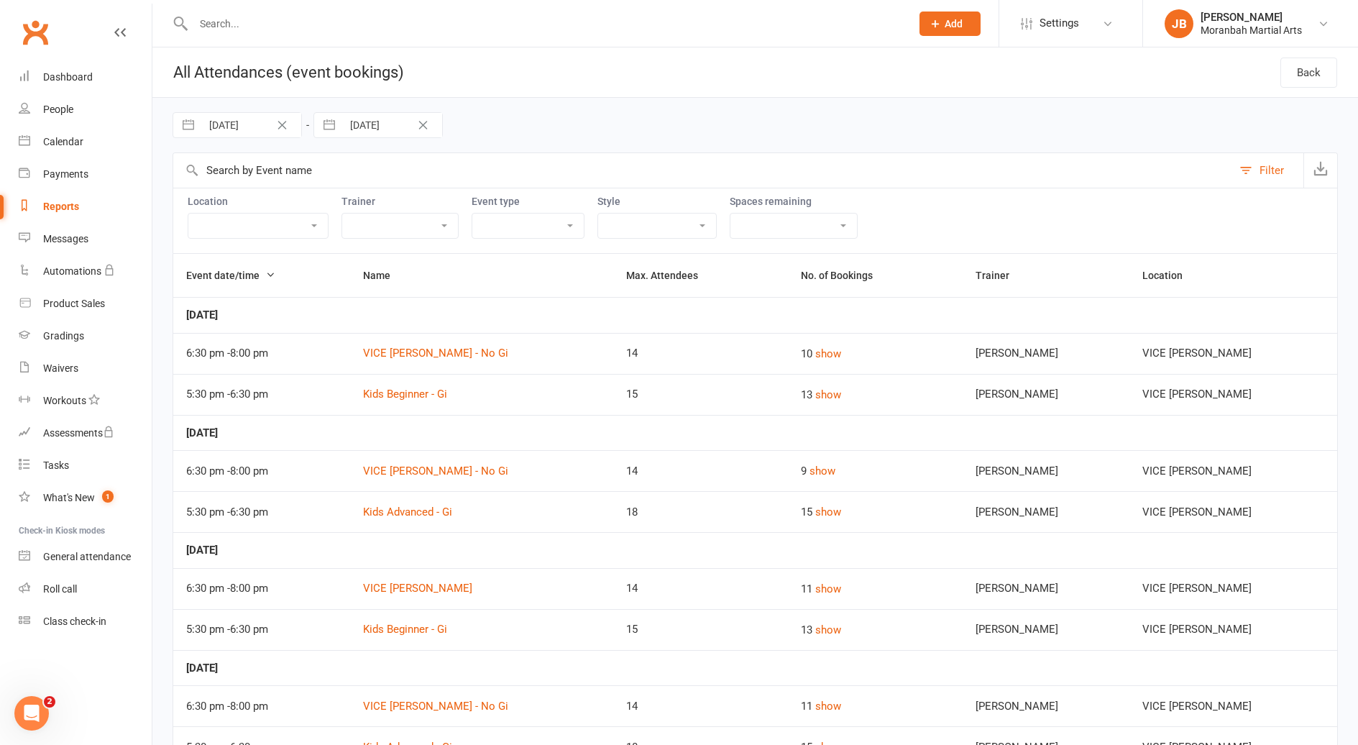
select select "6"
select select "2025"
select select "7"
select select "2025"
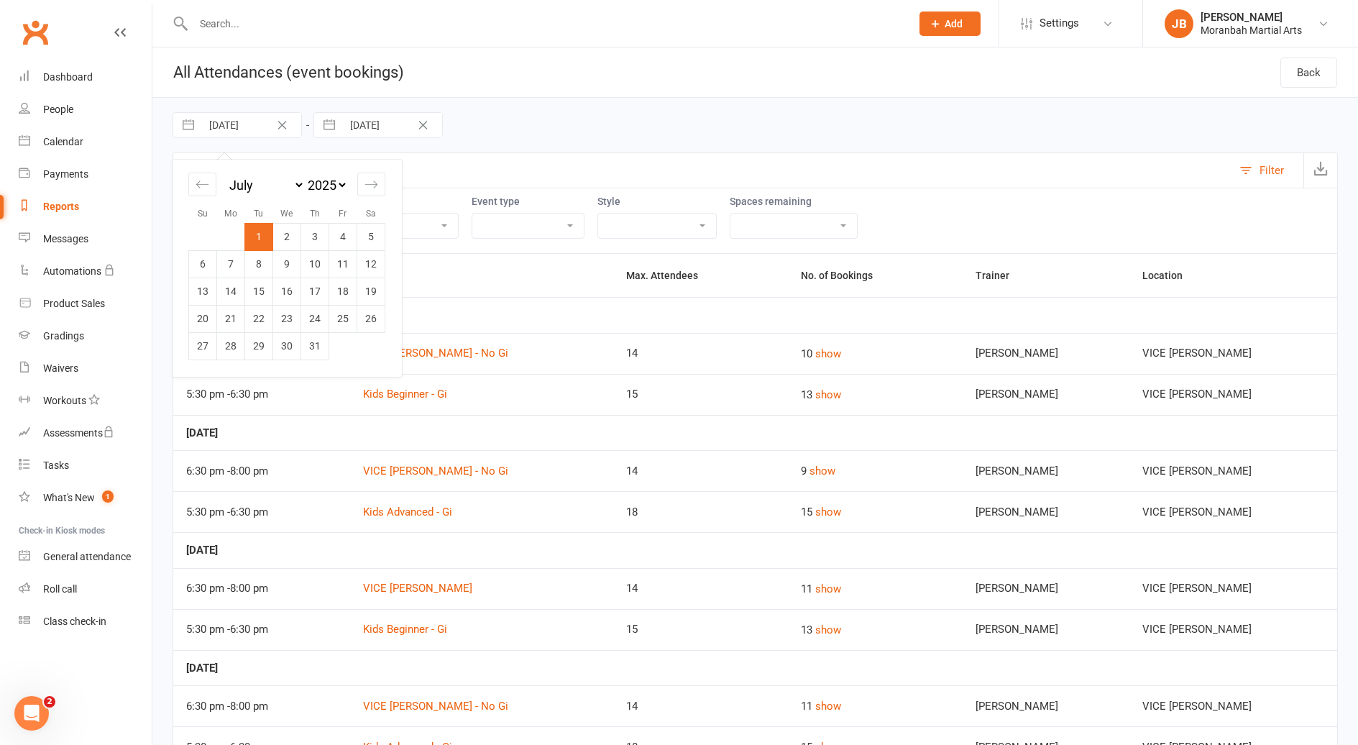
click at [259, 125] on input "[DATE]" at bounding box center [251, 125] width 100 height 24
click at [203, 183] on icon "Move backward to switch to the previous month." at bounding box center [203, 185] width 14 height 14
select select "4"
select select "2025"
click at [204, 237] on td "1" at bounding box center [203, 236] width 28 height 27
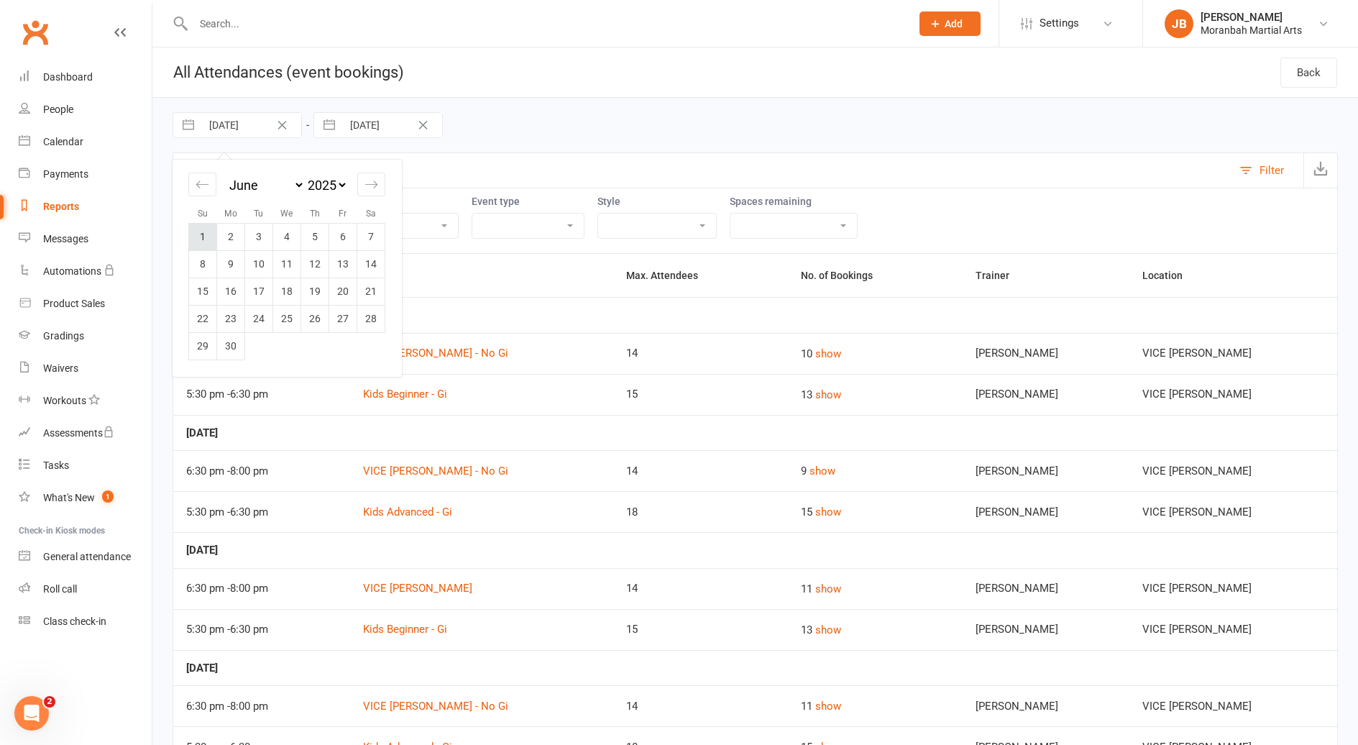
type input "[DATE]"
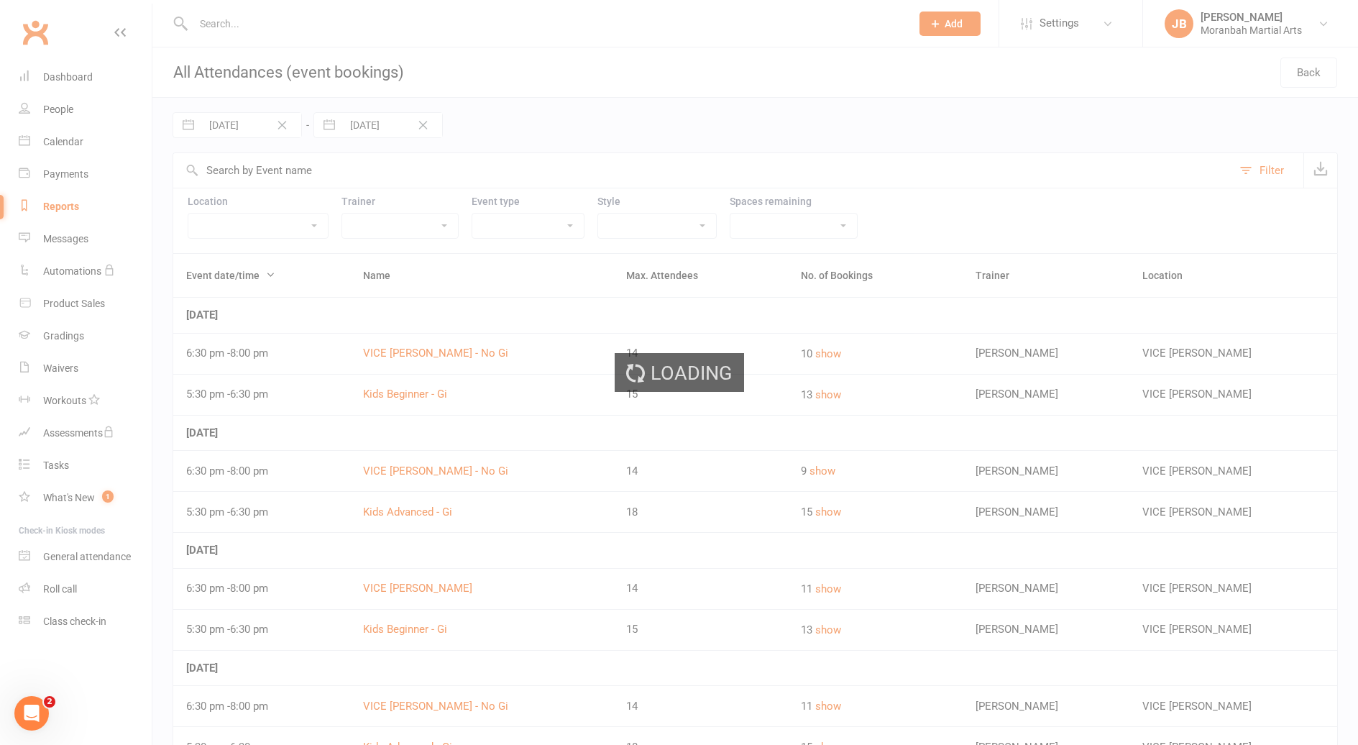
click at [376, 127] on div "Loading" at bounding box center [679, 372] width 1358 height 745
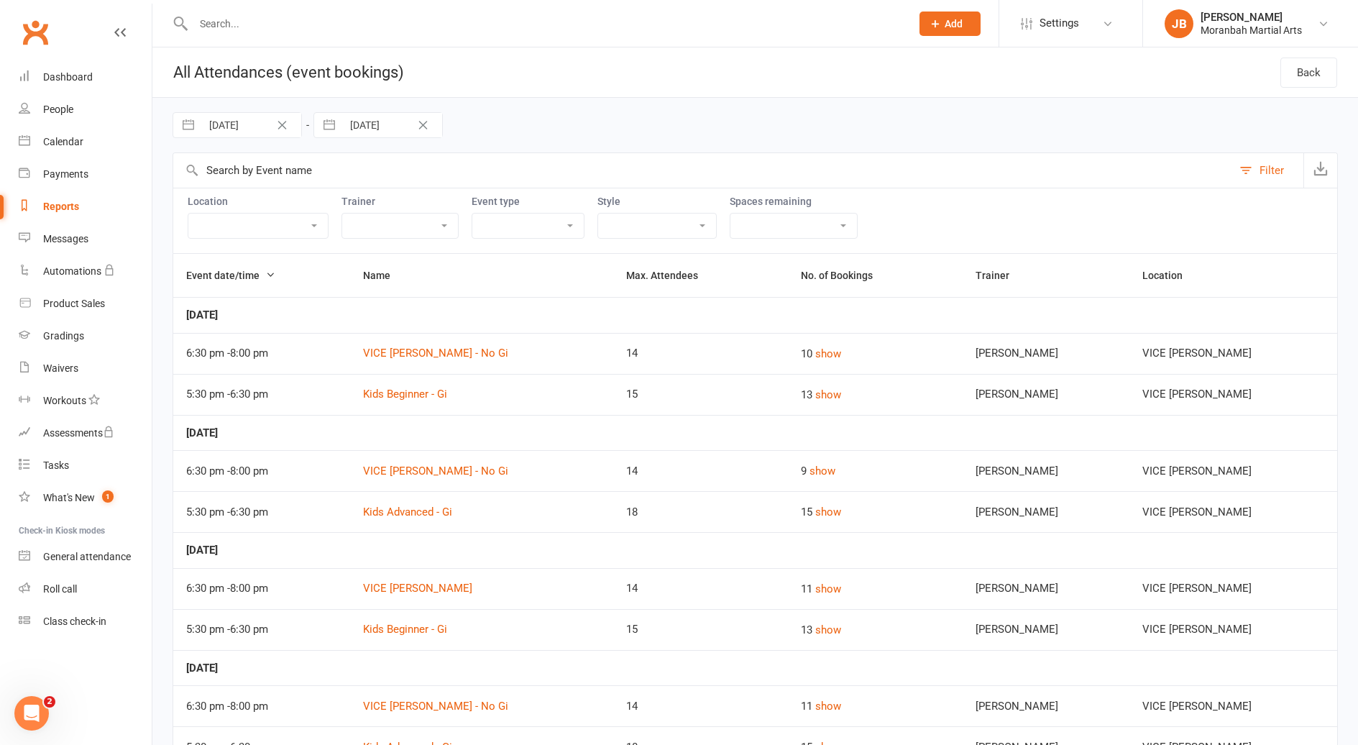
click at [390, 129] on input "[DATE]" at bounding box center [392, 125] width 100 height 24
select select "5"
select select "2025"
select select "6"
select select "2025"
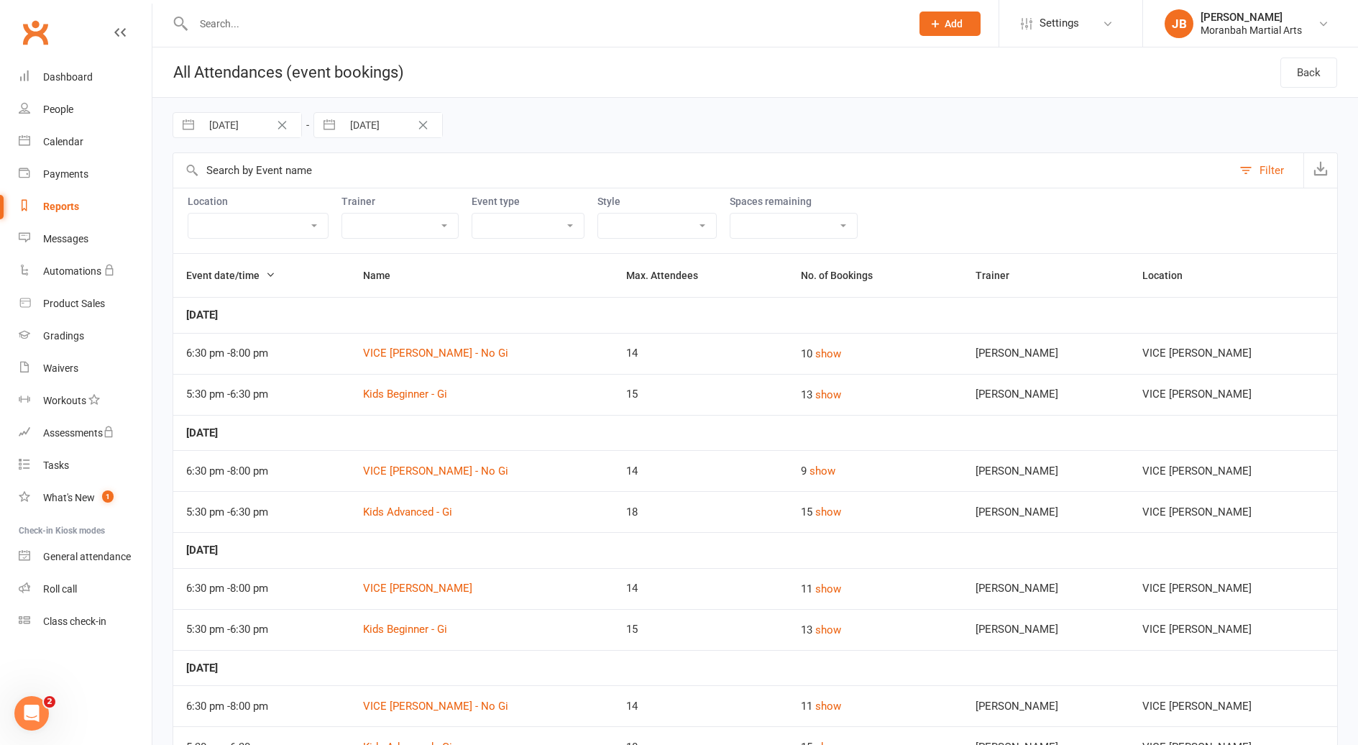
select select "7"
select select "2025"
click at [338, 180] on icon "Move backward to switch to the previous month." at bounding box center [344, 185] width 14 height 14
select select "4"
select select "2025"
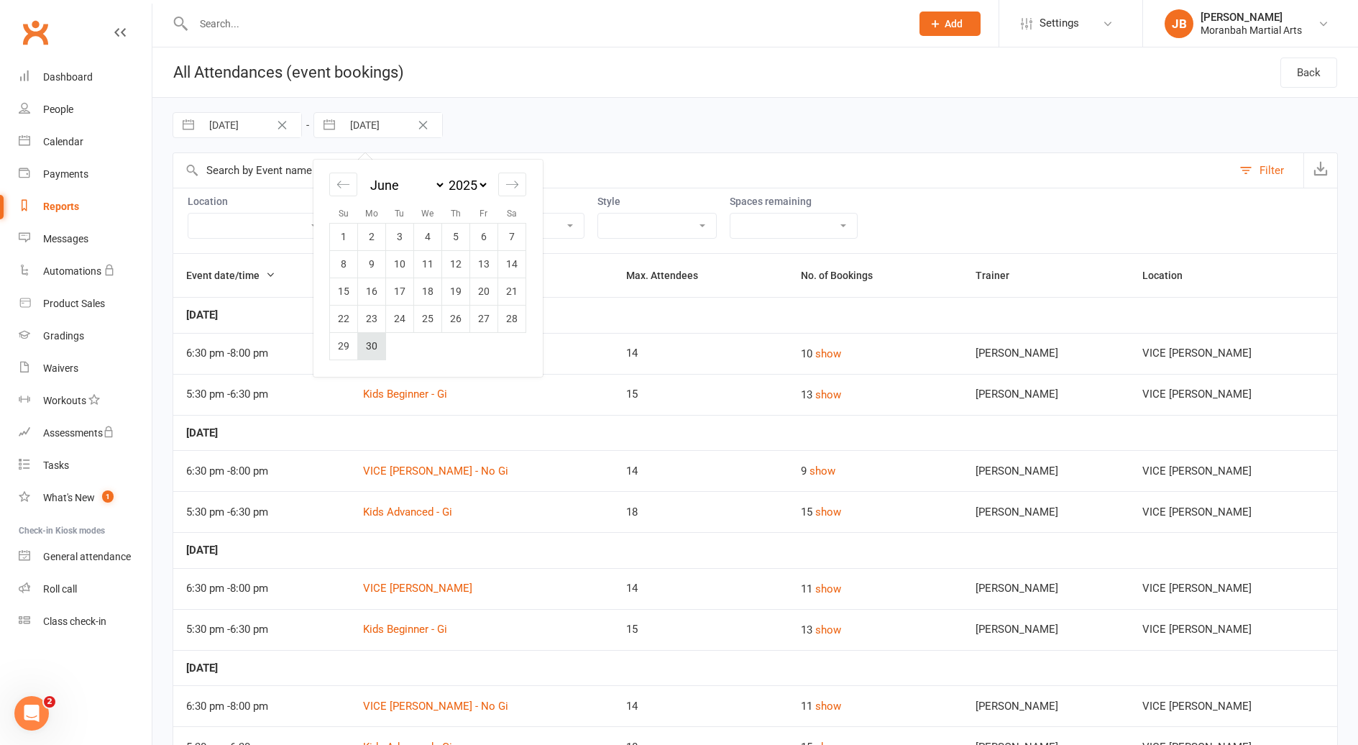
click at [376, 340] on td "30" at bounding box center [372, 345] width 28 height 27
type input "[DATE]"
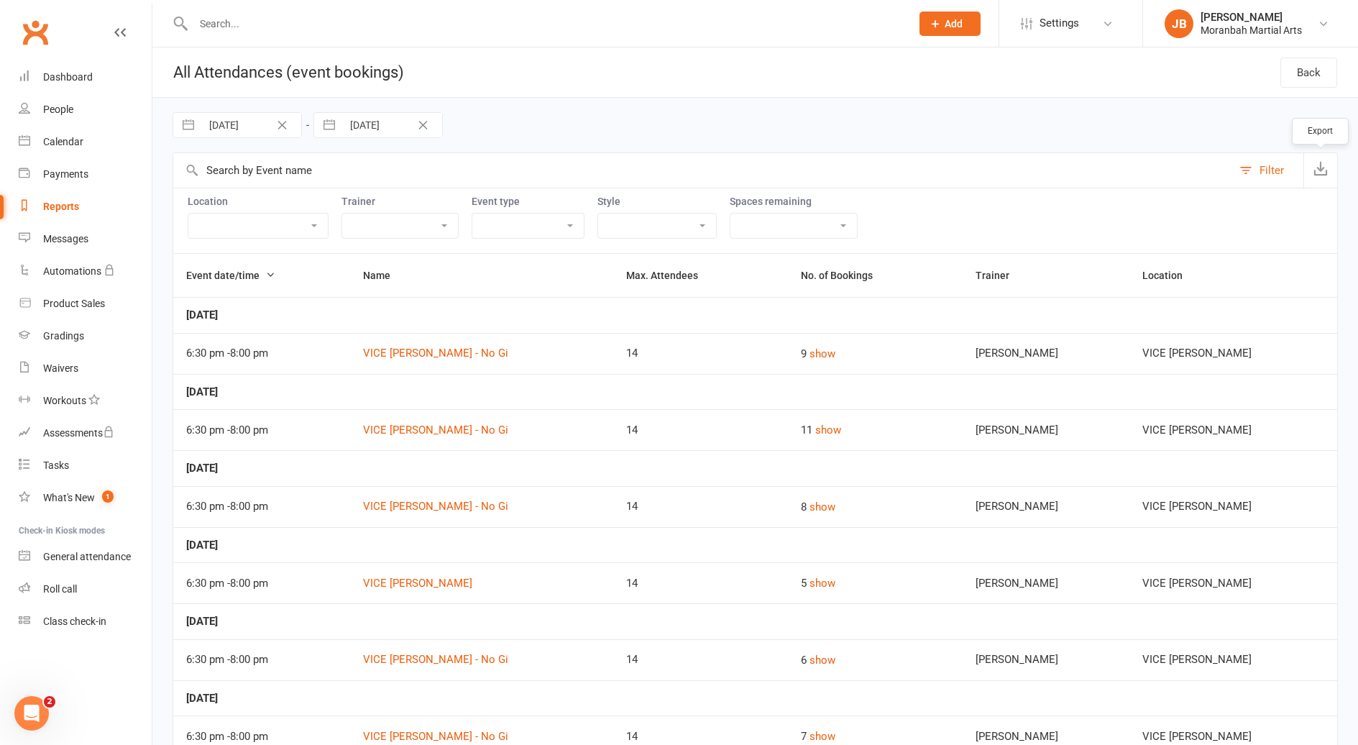
click at [1309, 160] on button "button" at bounding box center [1321, 170] width 34 height 35
click at [247, 124] on input "[DATE]" at bounding box center [251, 125] width 100 height 24
select select "4"
select select "2025"
select select "5"
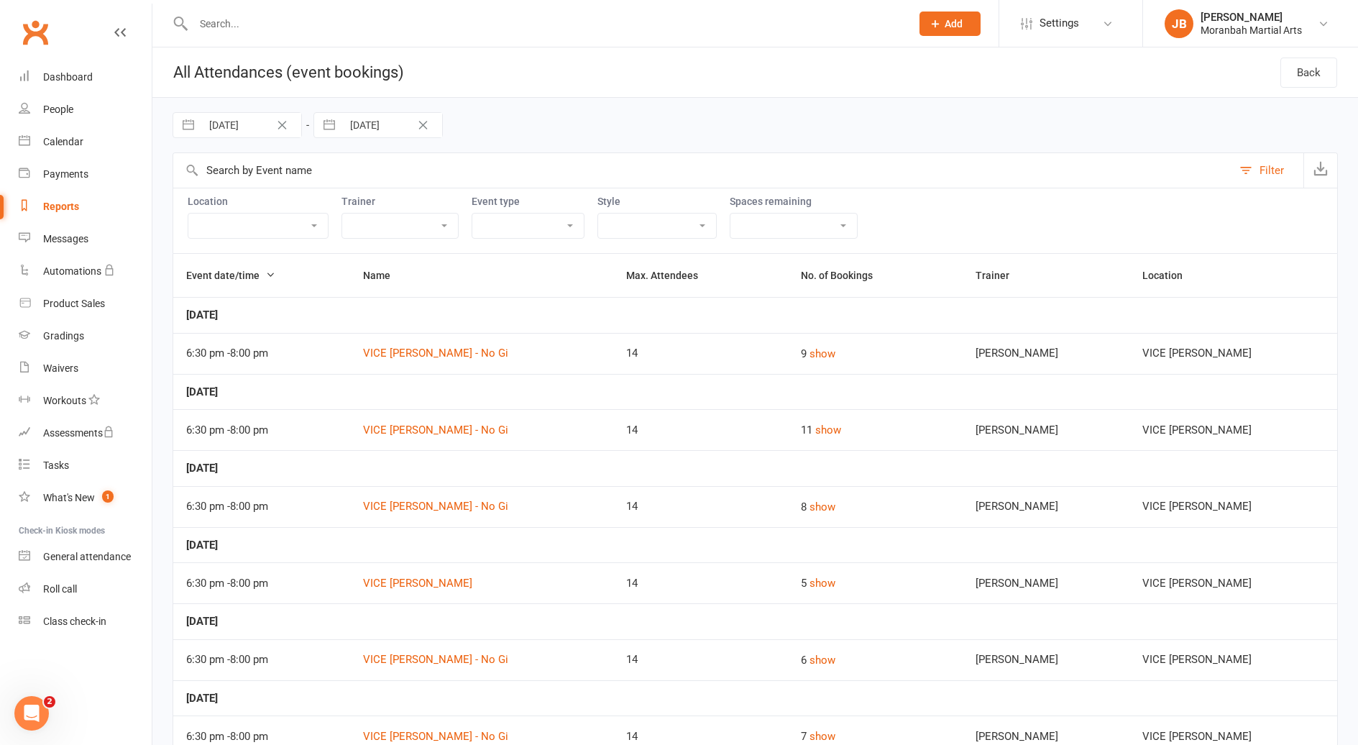
select select "2025"
select select "6"
select select "2025"
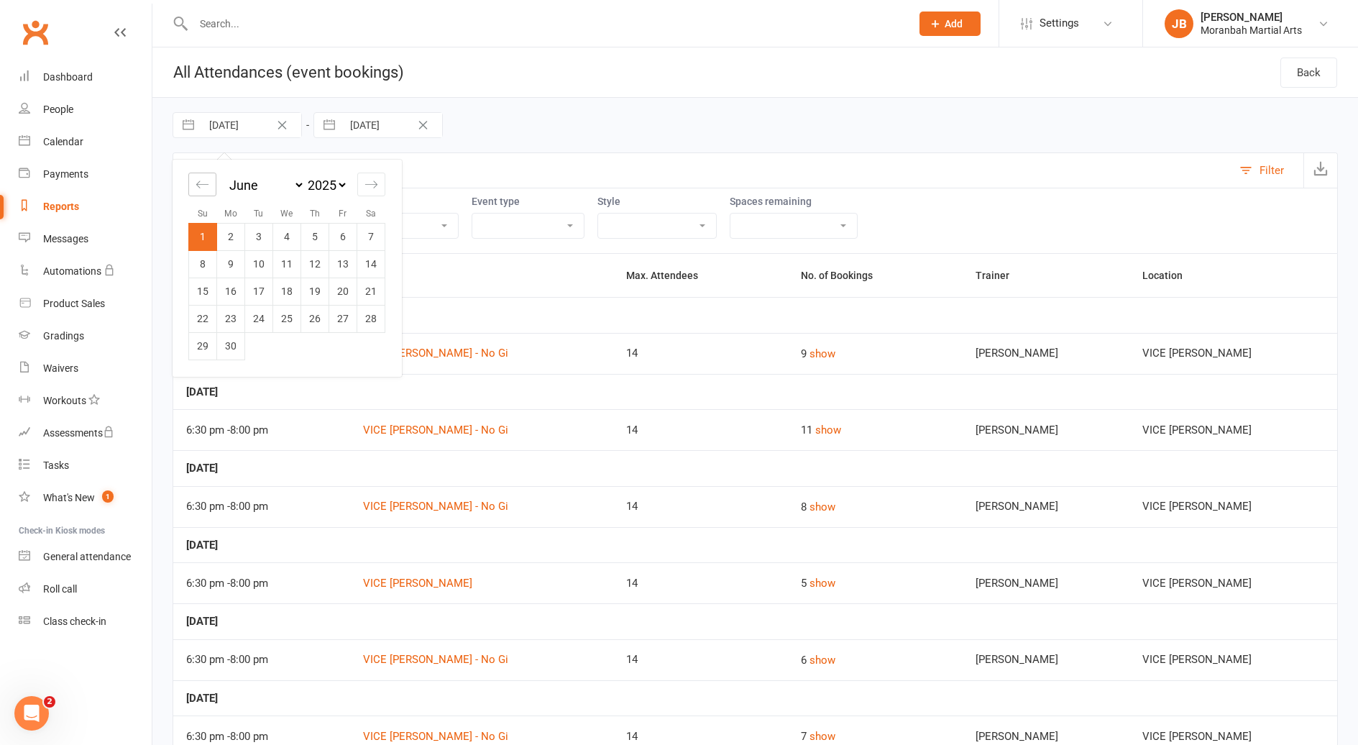
click at [201, 186] on icon "Move backward to switch to the previous month." at bounding box center [203, 185] width 14 height 14
select select "3"
select select "2025"
click at [321, 244] on td "1" at bounding box center [315, 236] width 28 height 27
type input "[DATE]"
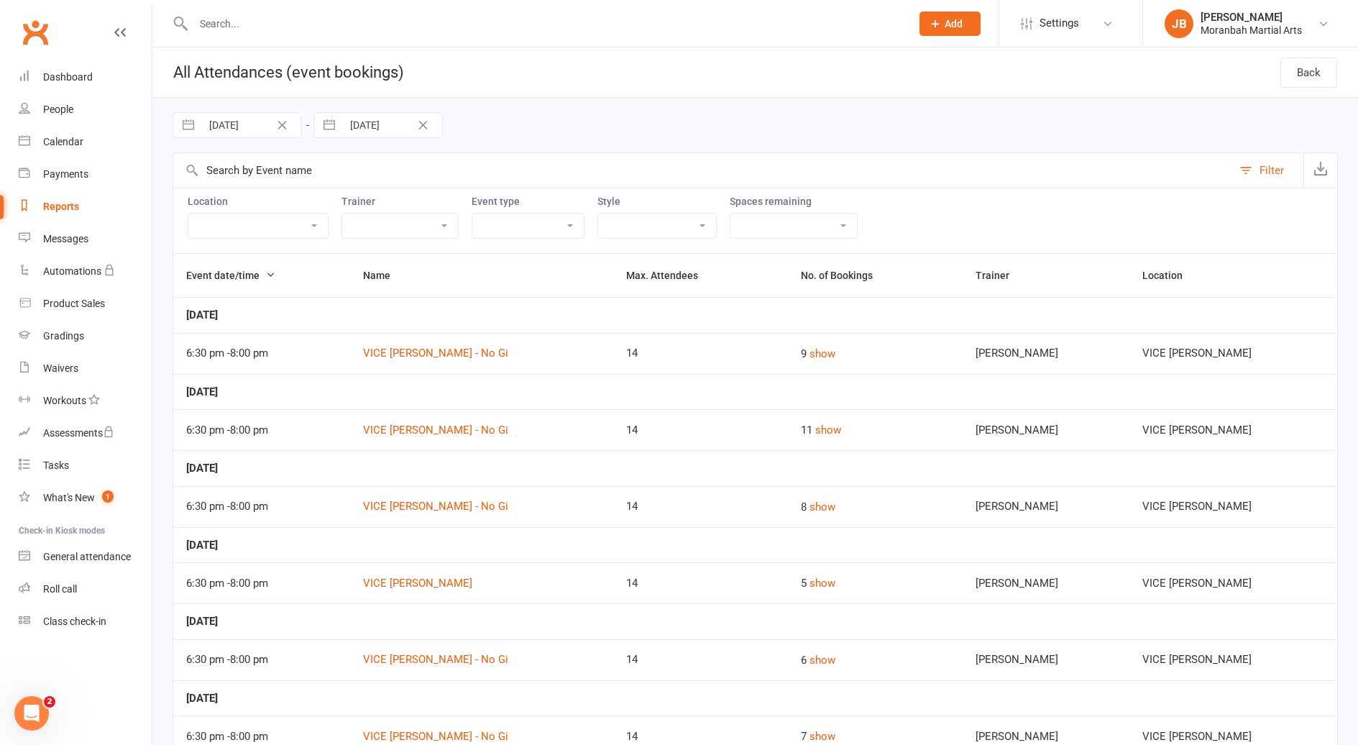
select select "4"
select select "2025"
select select "5"
select select "2025"
select select "6"
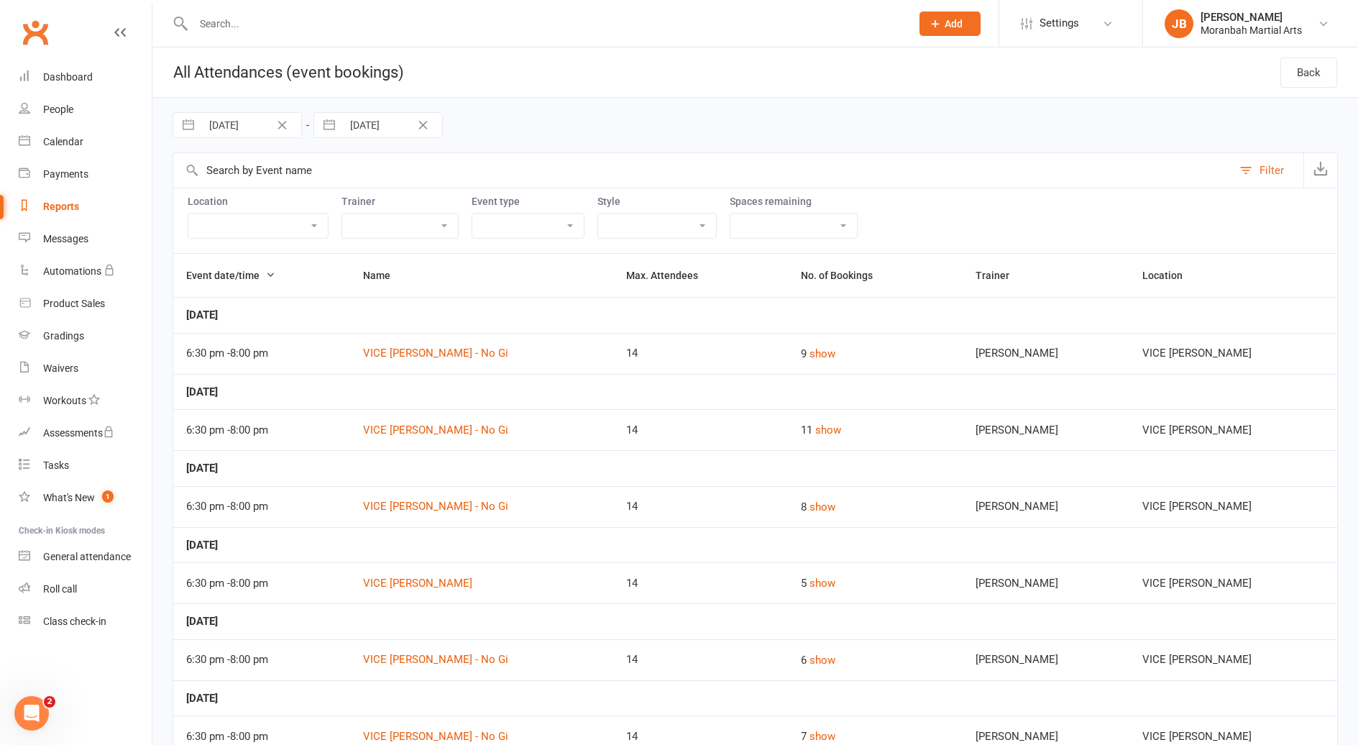
select select "2025"
click at [367, 129] on input "[DATE]" at bounding box center [392, 125] width 100 height 24
click at [341, 188] on icon "Move backward to switch to the previous month." at bounding box center [343, 183] width 12 height 7
select select "3"
select select "2025"
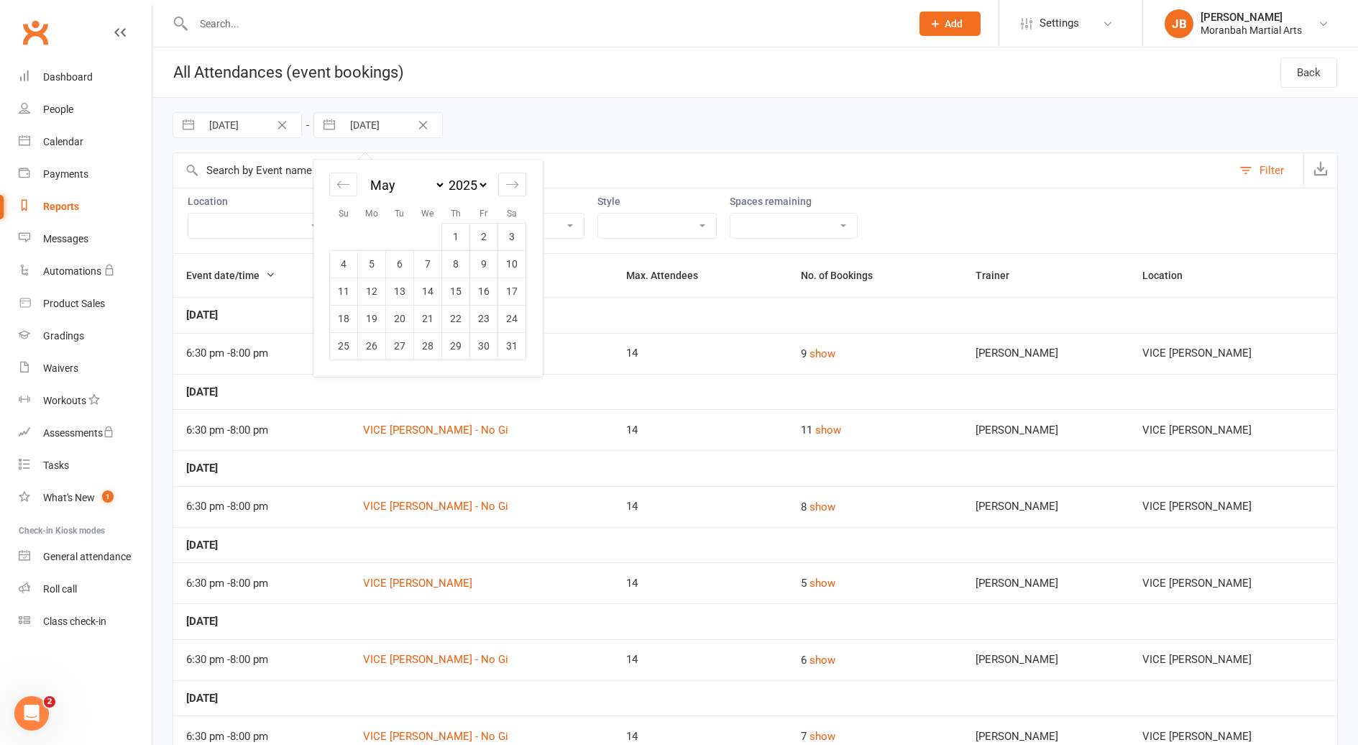
click at [505, 342] on td "31" at bounding box center [512, 345] width 28 height 27
type input "[DATE]"
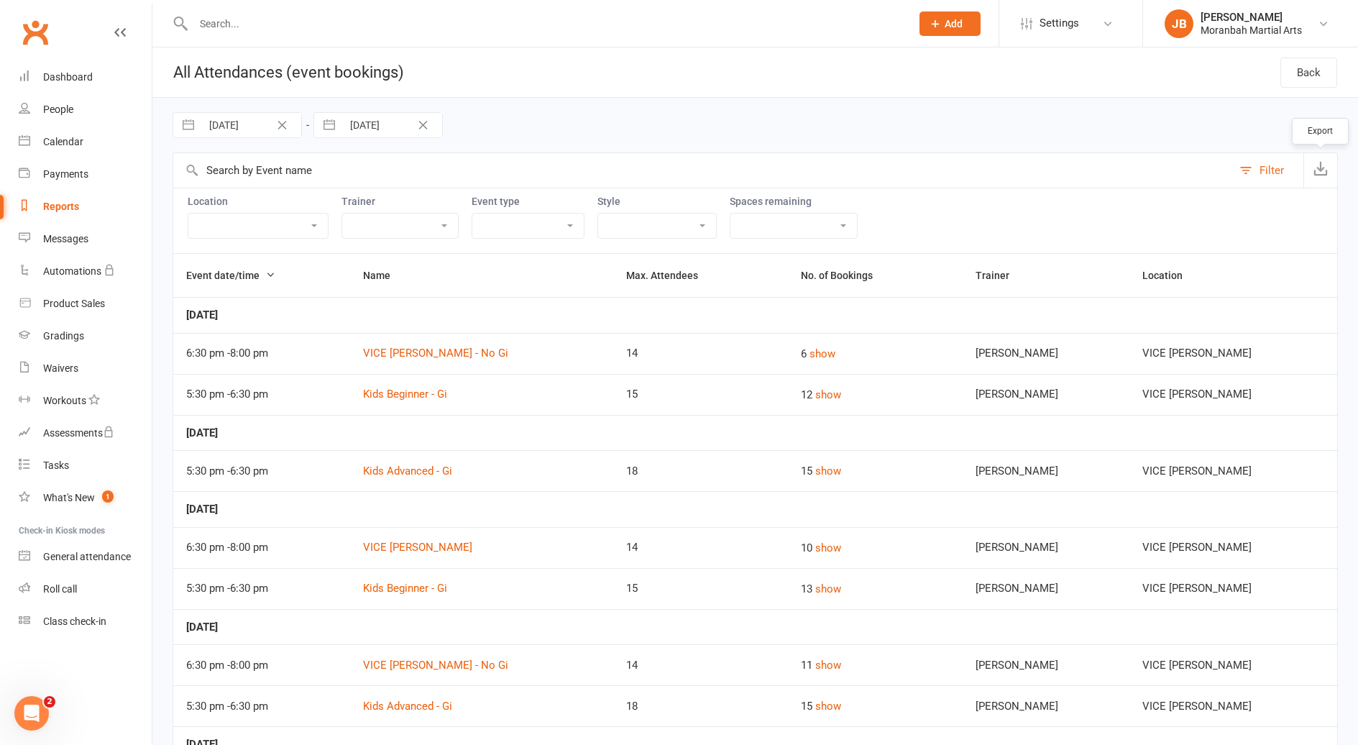
click at [1320, 167] on icon "button" at bounding box center [1321, 168] width 14 height 14
click at [265, 129] on input "[DATE]" at bounding box center [251, 125] width 100 height 24
select select "3"
select select "2025"
select select "4"
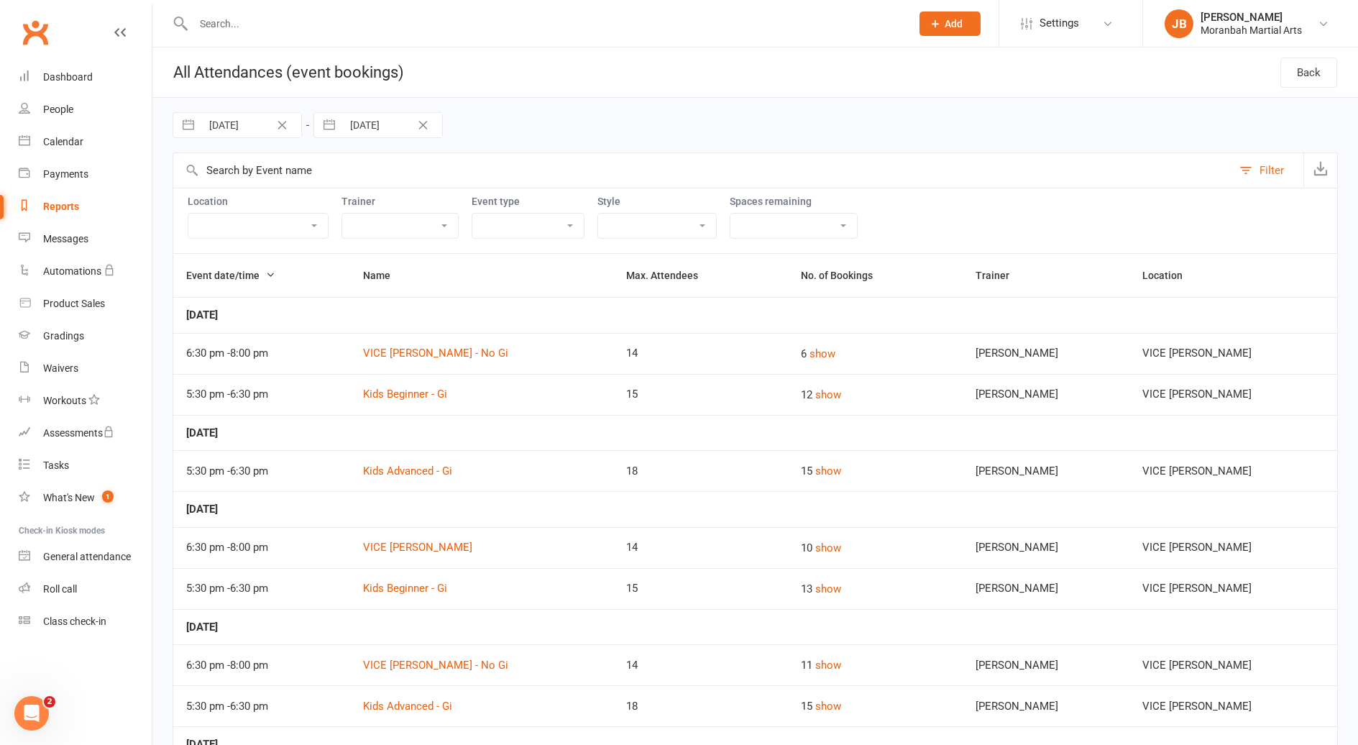
select select "2025"
select select "5"
select select "2025"
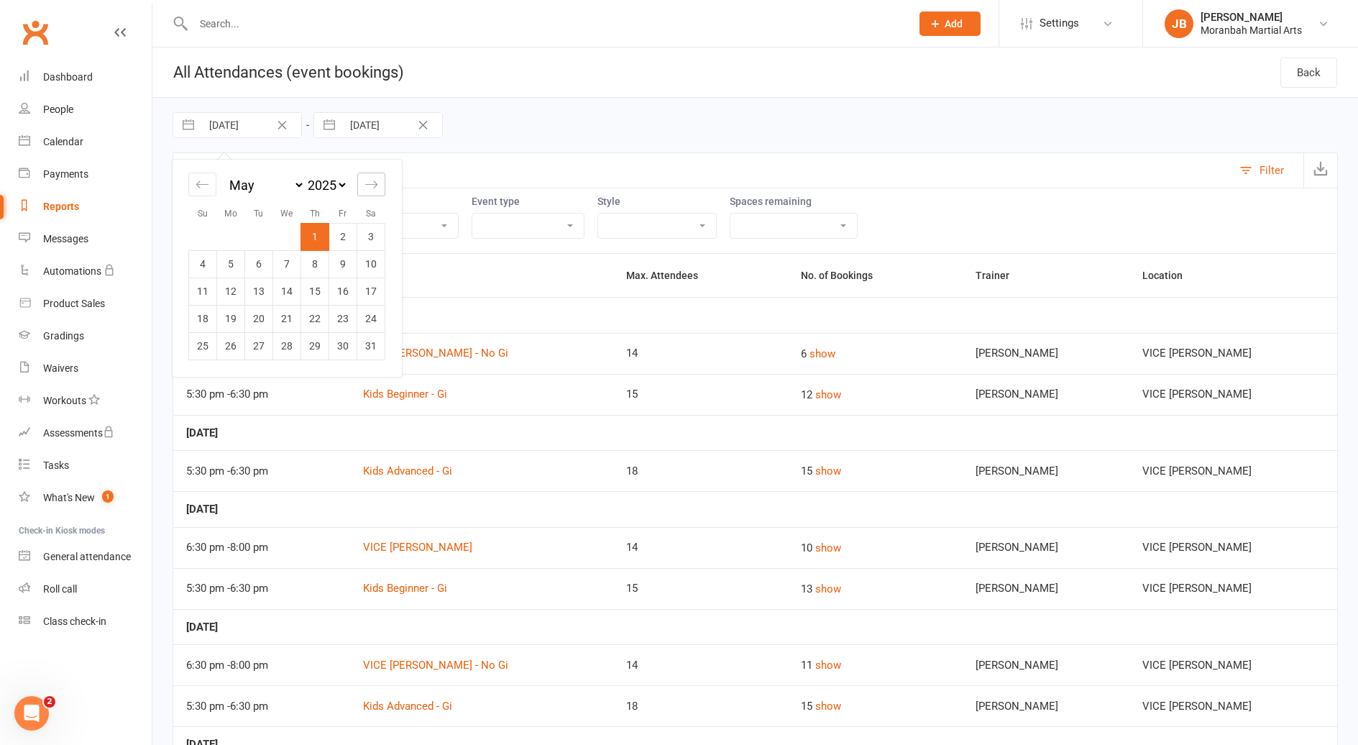
click at [371, 186] on icon "Move forward to switch to the next month." at bounding box center [372, 185] width 14 height 14
click at [372, 186] on icon "Move forward to switch to the next month." at bounding box center [372, 185] width 14 height 14
select select "6"
select select "2025"
select select "7"
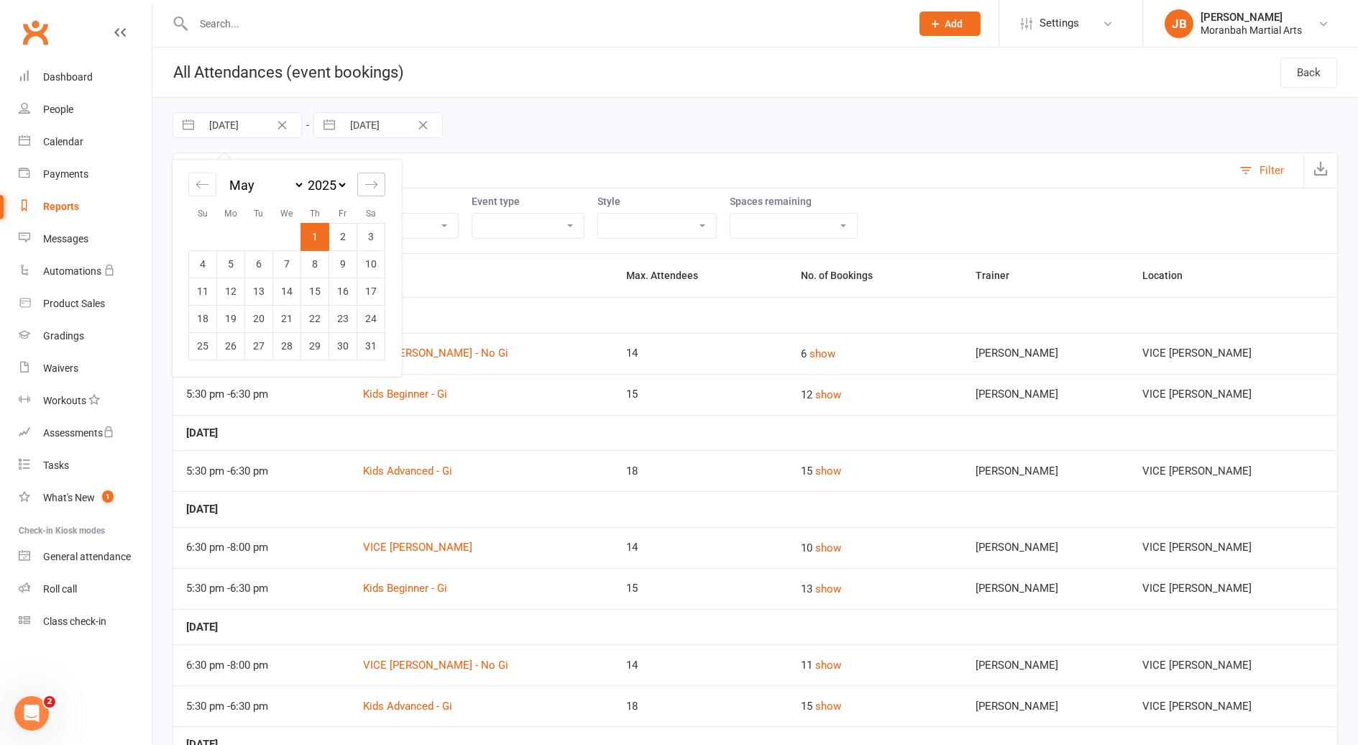
select select "2025"
click at [375, 185] on icon "Move forward to switch to the next month." at bounding box center [371, 183] width 12 height 7
select select "8"
select select "2025"
click at [340, 239] on td "1" at bounding box center [343, 236] width 28 height 27
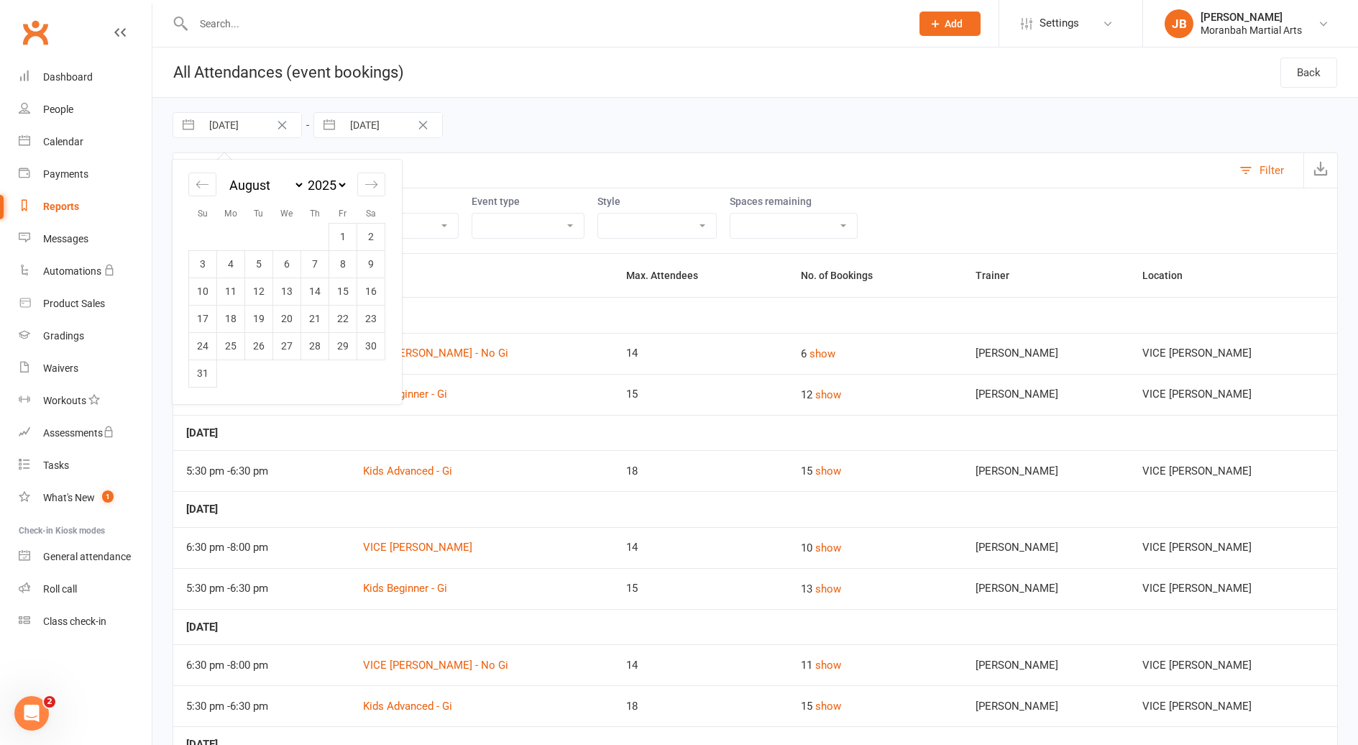
type input "[DATE]"
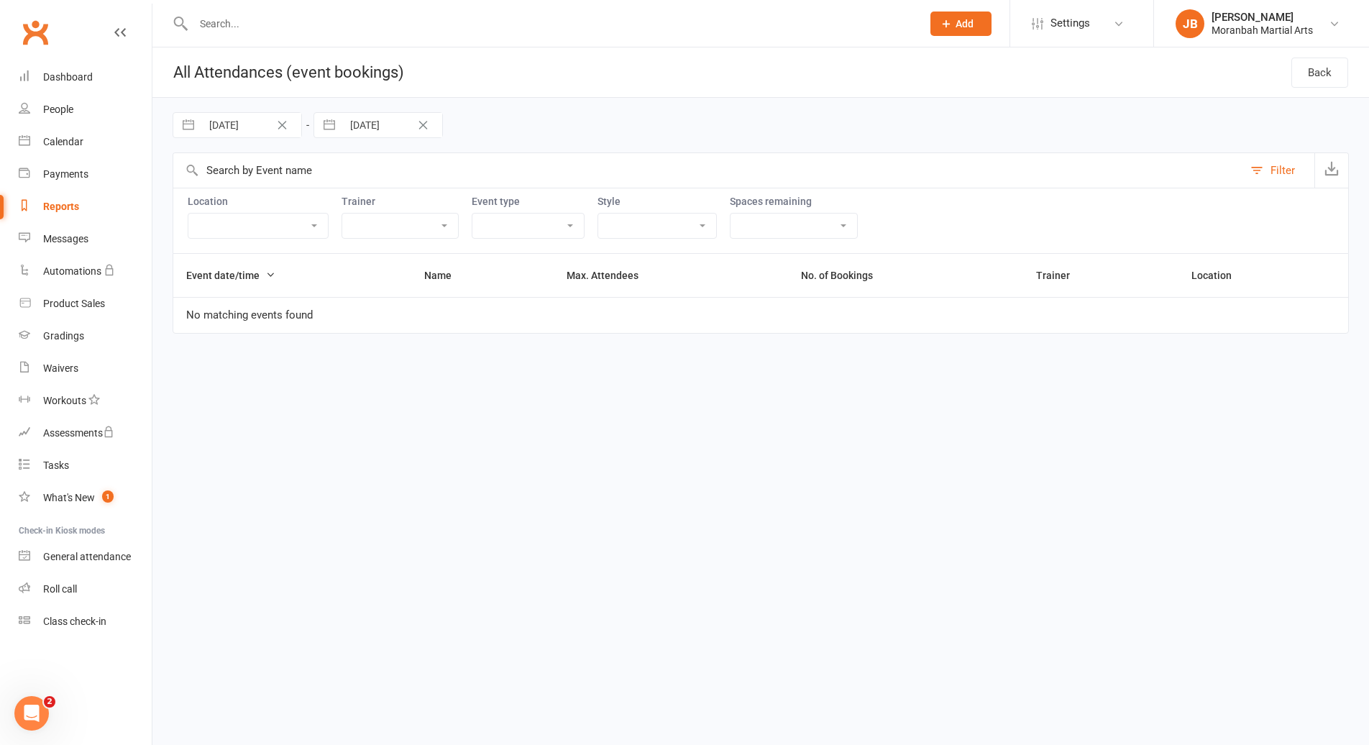
click at [371, 117] on input "[DATE]" at bounding box center [392, 125] width 100 height 24
select select "3"
select select "2025"
select select "4"
select select "2025"
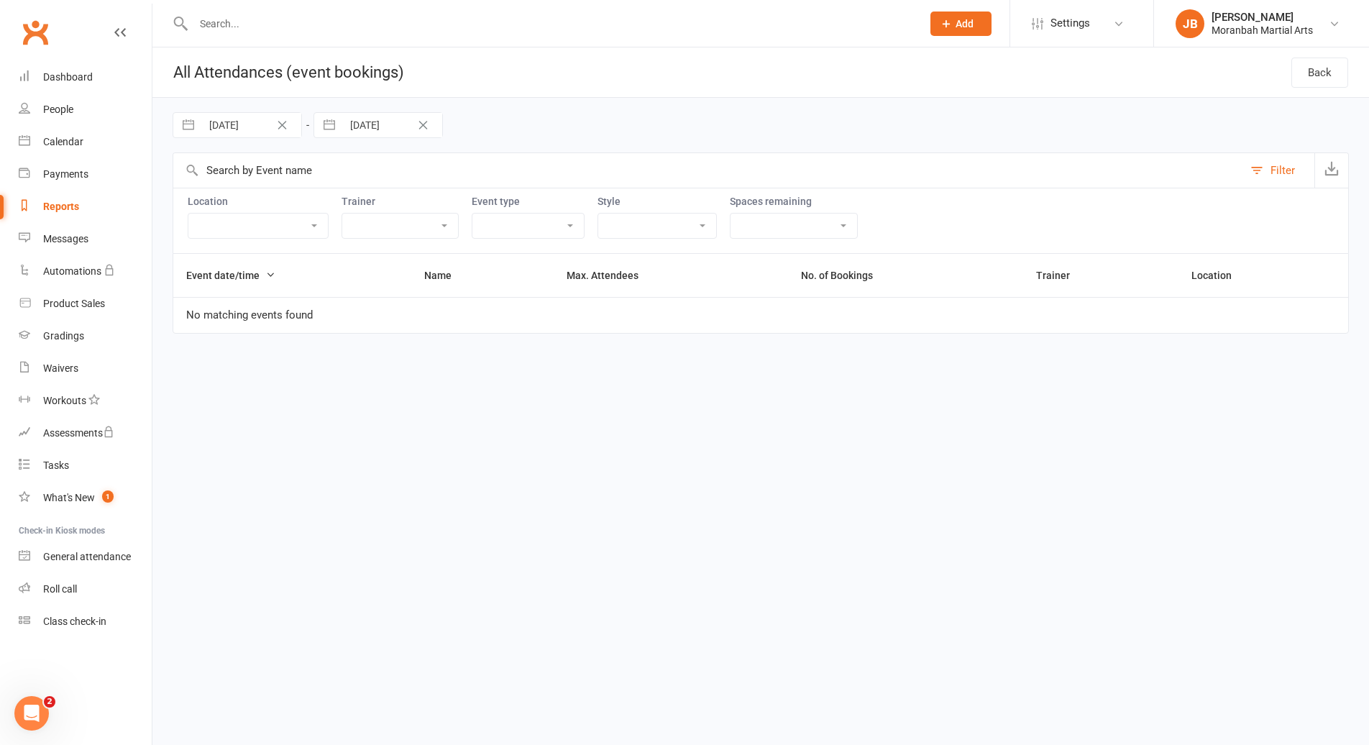
select select "5"
select select "2025"
click at [507, 185] on icon "Move forward to switch to the next month." at bounding box center [513, 185] width 14 height 14
select select "6"
select select "2025"
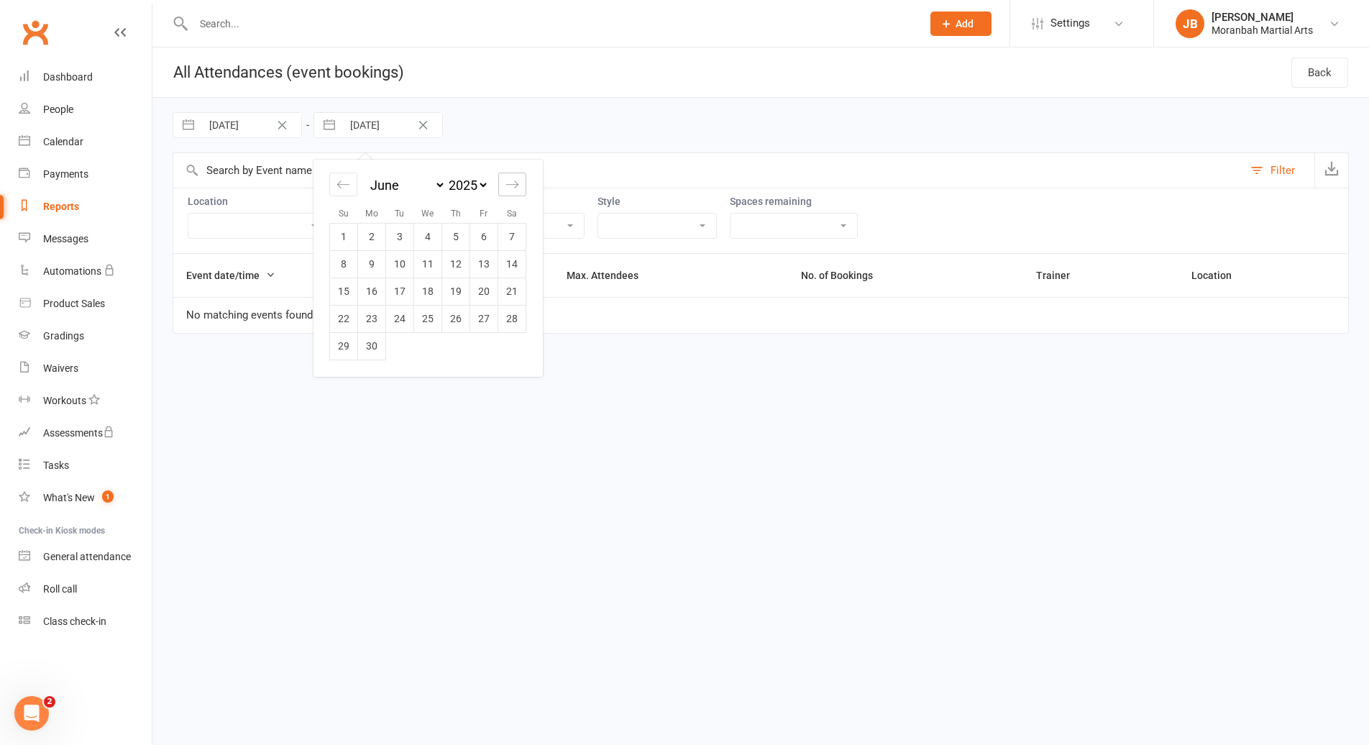
click at [507, 185] on icon "Move forward to switch to the next month." at bounding box center [512, 183] width 12 height 7
select select "7"
select select "2025"
select select "8"
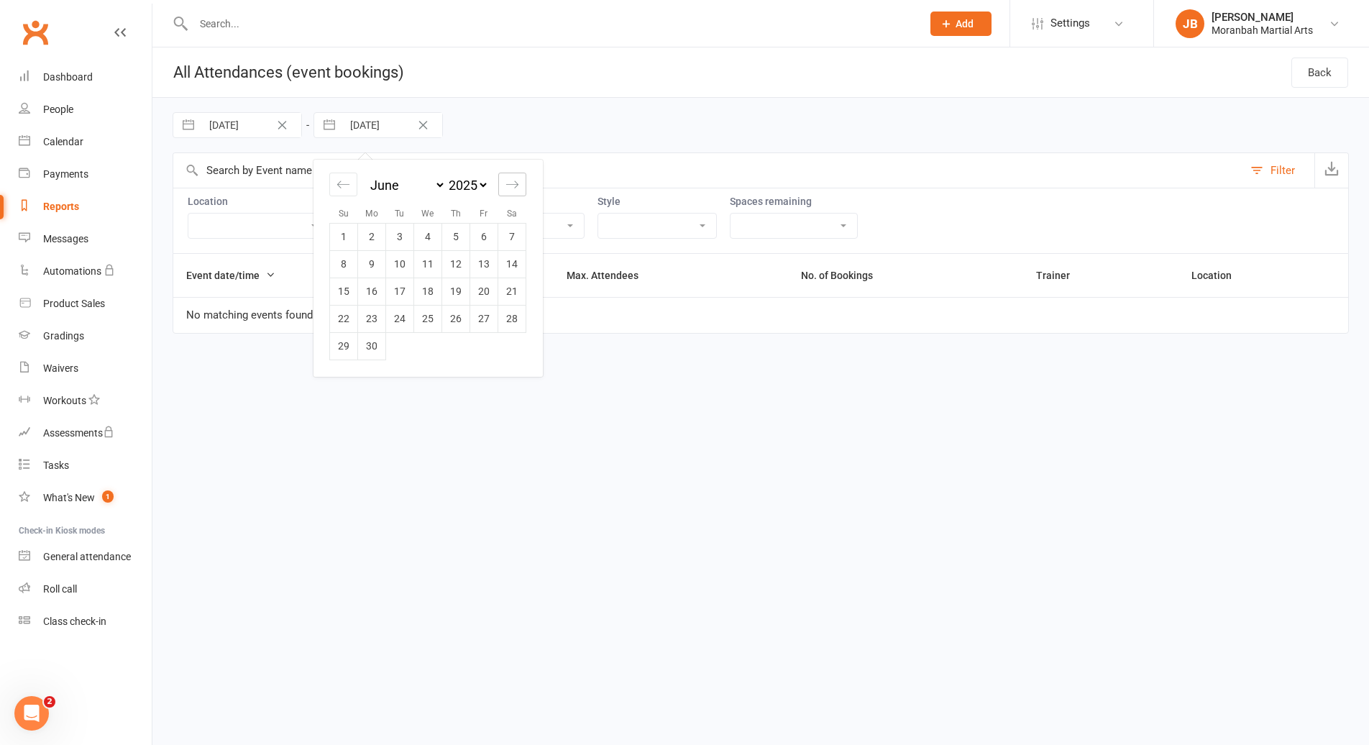
select select "2025"
click at [349, 379] on td "31" at bounding box center [344, 373] width 28 height 27
type input "[DATE]"
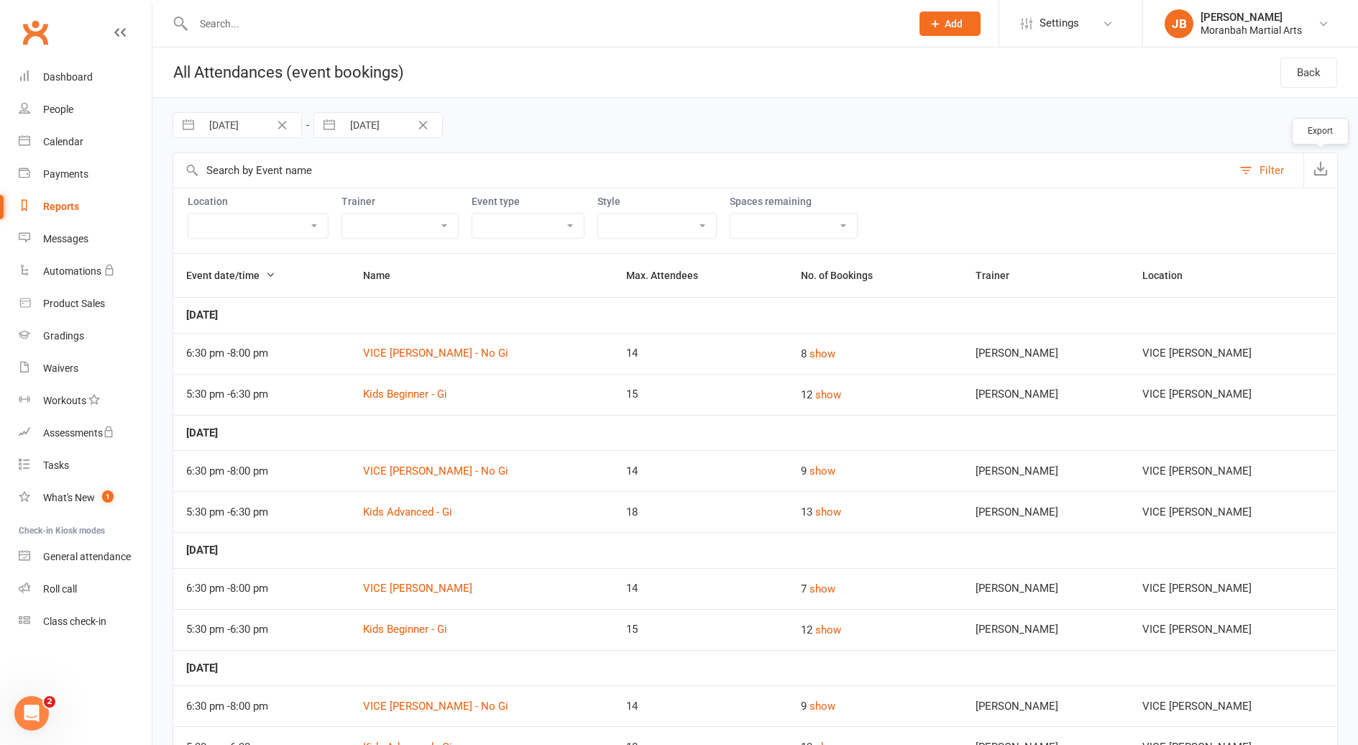
click at [1327, 175] on button "button" at bounding box center [1321, 170] width 34 height 35
click at [68, 137] on div "Calendar" at bounding box center [63, 142] width 40 height 12
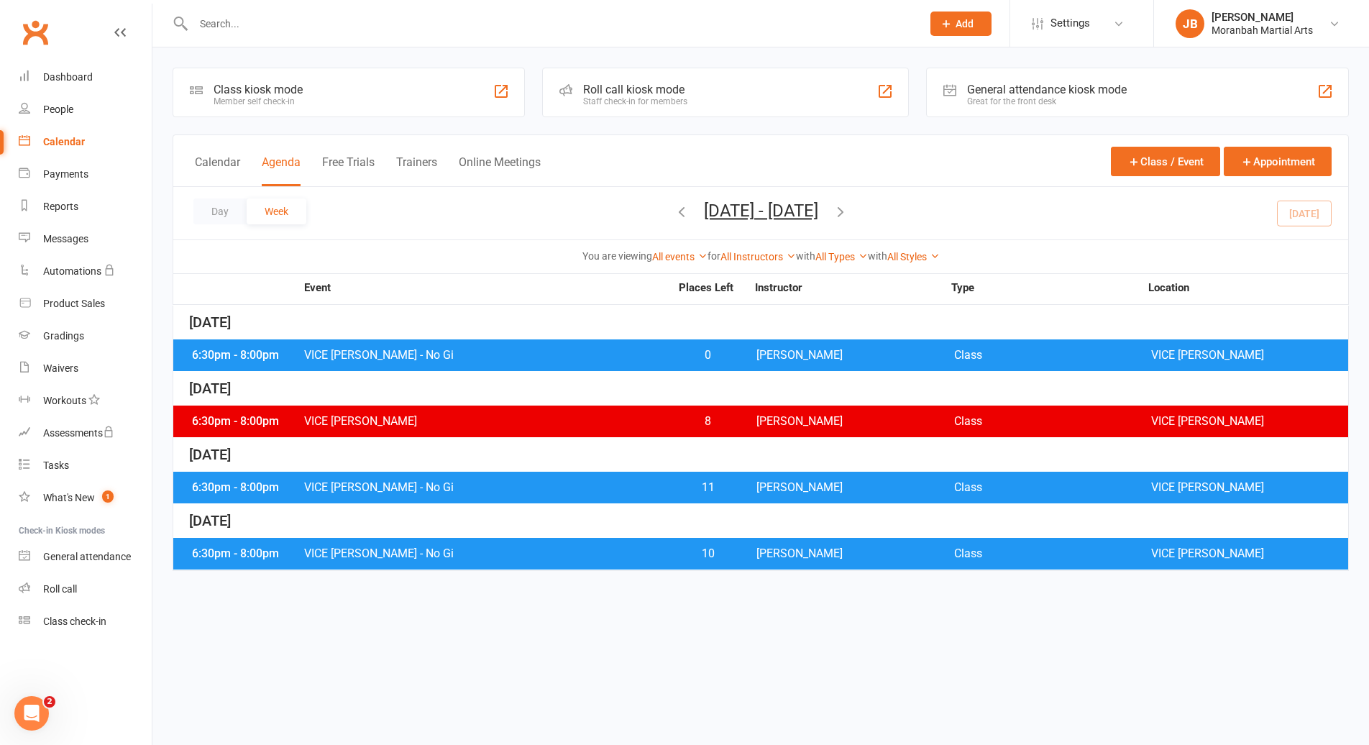
click at [849, 214] on icon "button" at bounding box center [841, 212] width 16 height 16
click at [402, 355] on span "VICE [PERSON_NAME] - No Gi" at bounding box center [486, 355] width 367 height 12
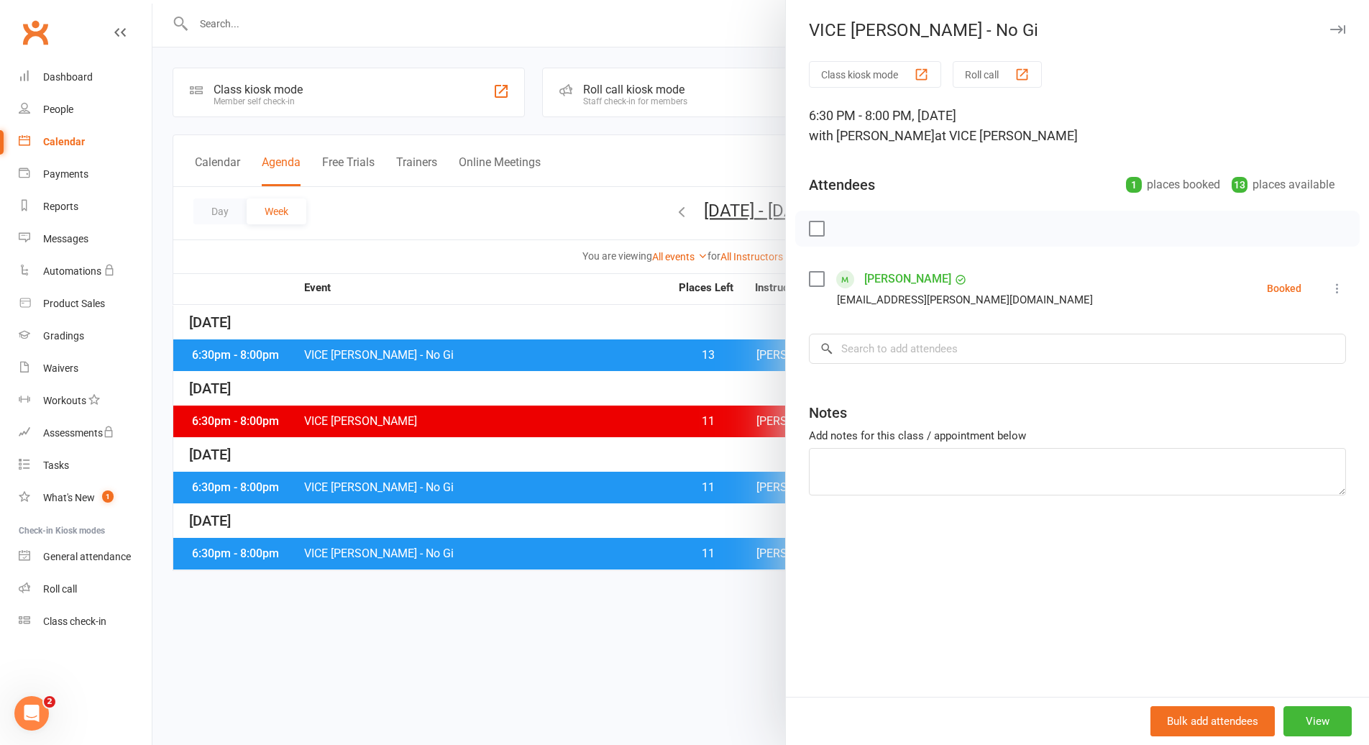
click at [1330, 292] on icon at bounding box center [1337, 288] width 14 height 14
click at [1166, 260] on div "Class kiosk mode Roll call 6:30 PM - 8:00 PM, [DATE] with [PERSON_NAME] at VICE…" at bounding box center [1077, 379] width 583 height 636
click at [1313, 717] on button "View" at bounding box center [1318, 721] width 68 height 30
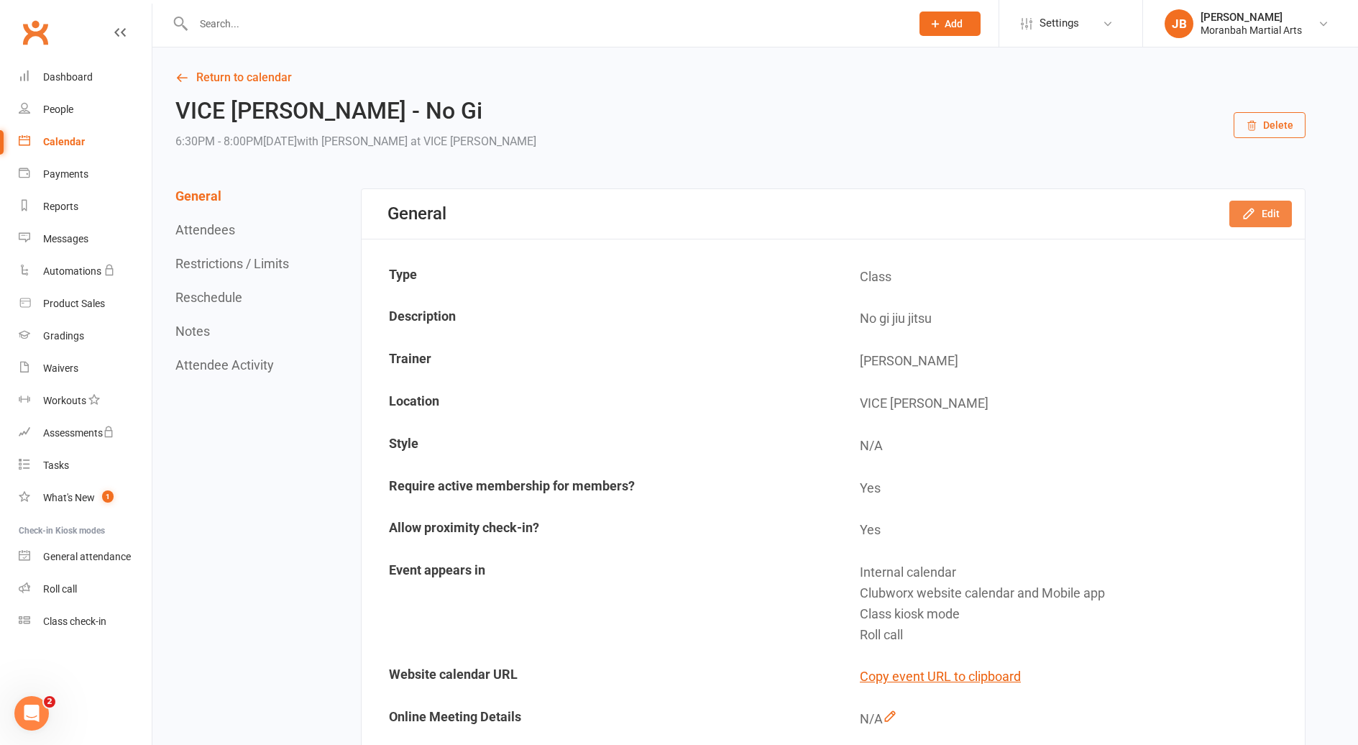
click at [1235, 211] on button "Edit" at bounding box center [1261, 214] width 63 height 26
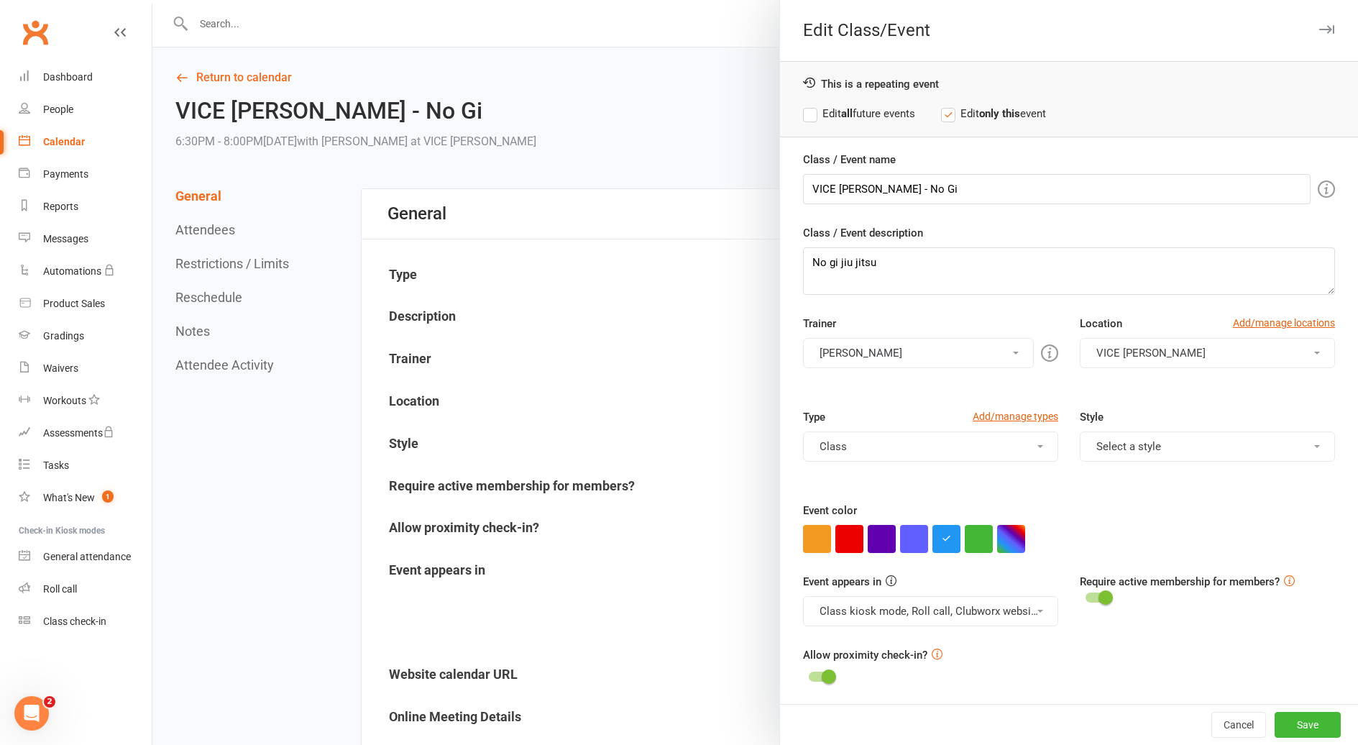
click at [845, 107] on strong "all" at bounding box center [847, 113] width 12 height 13
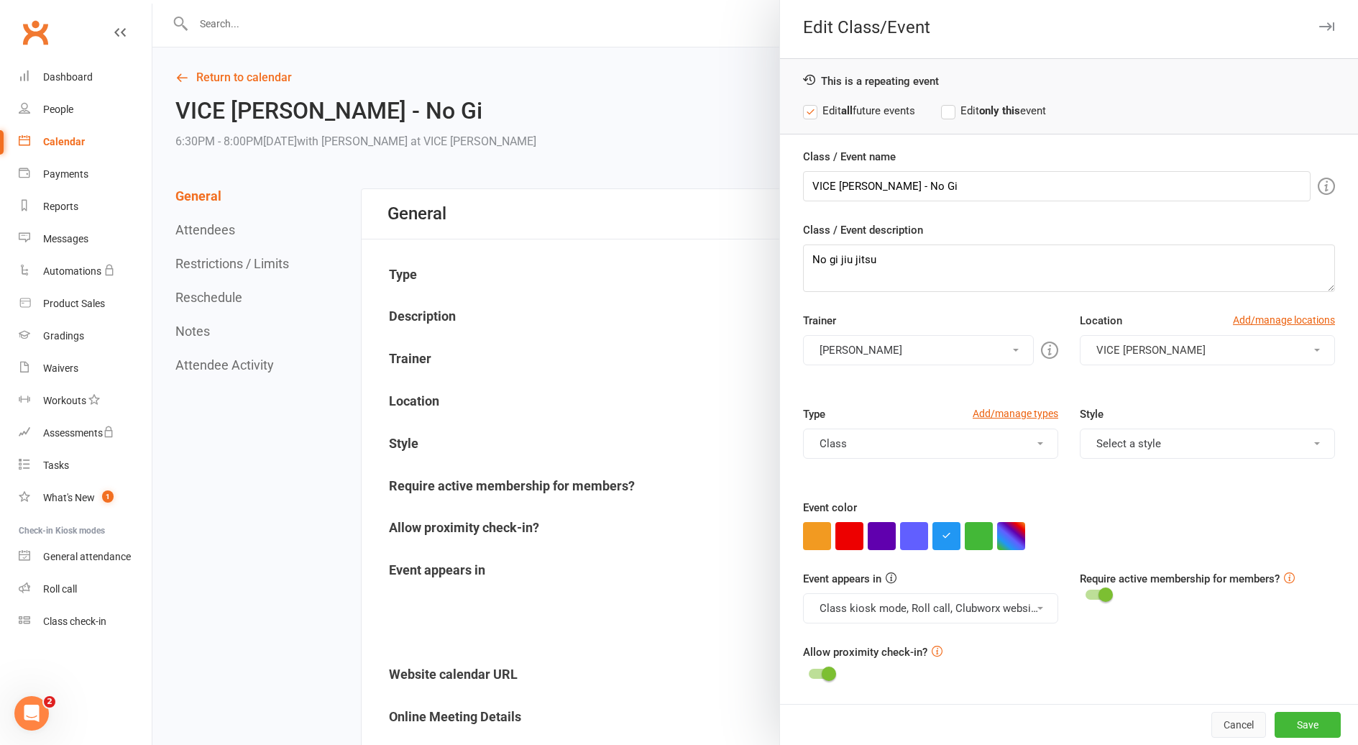
scroll to position [72, 0]
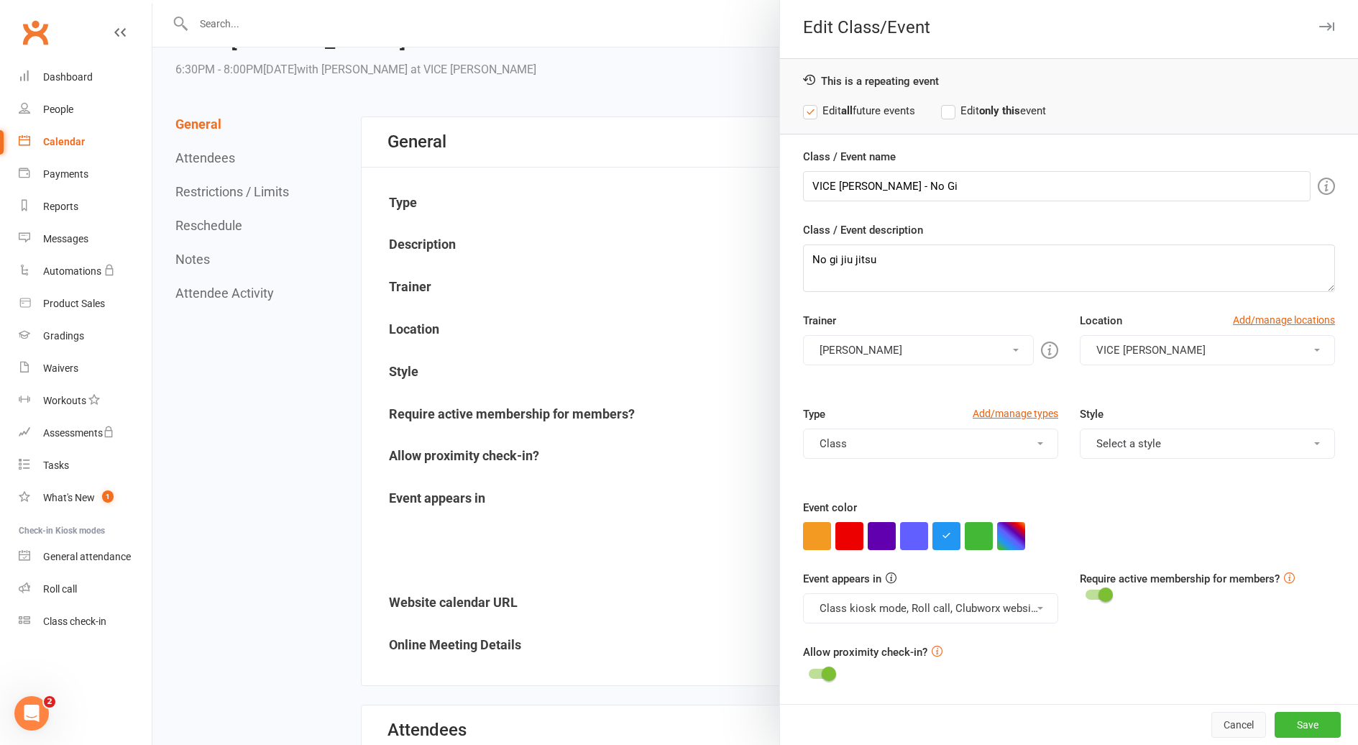
click at [1230, 723] on button "Cancel" at bounding box center [1239, 725] width 55 height 26
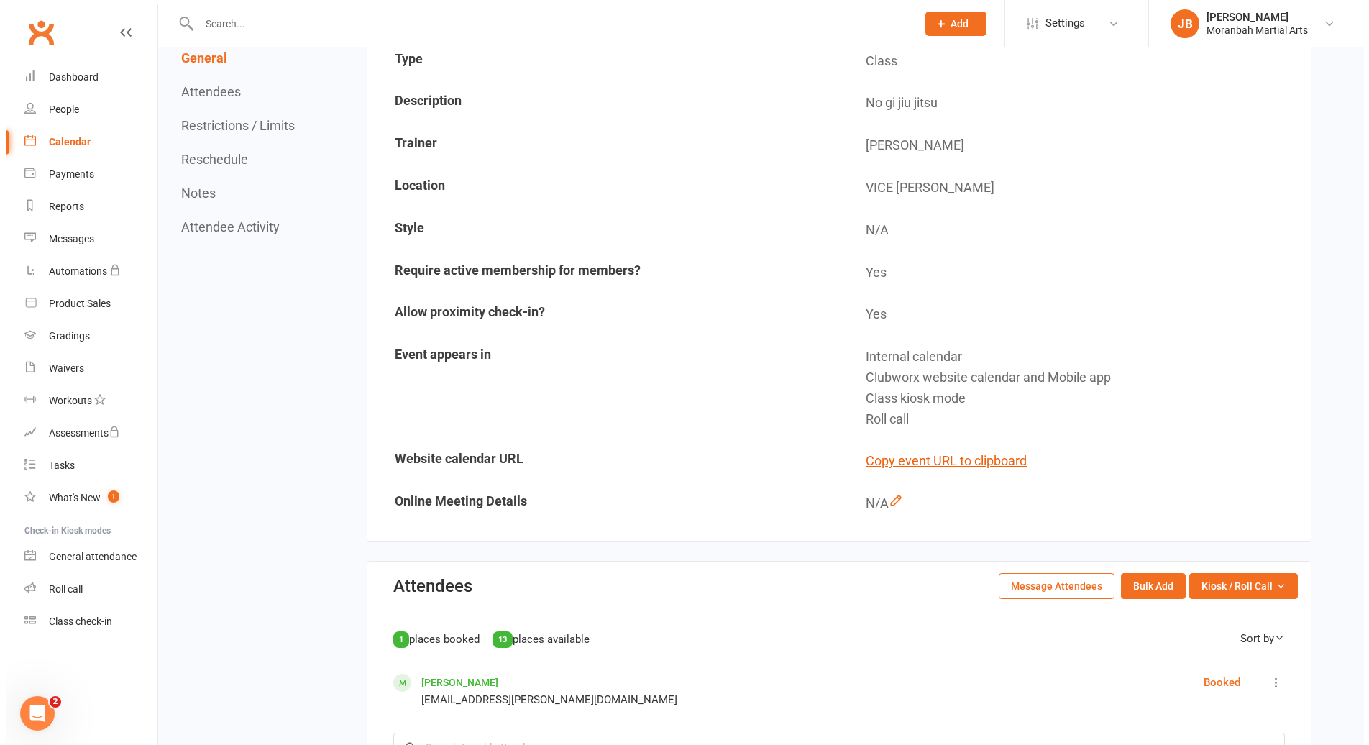
scroll to position [0, 0]
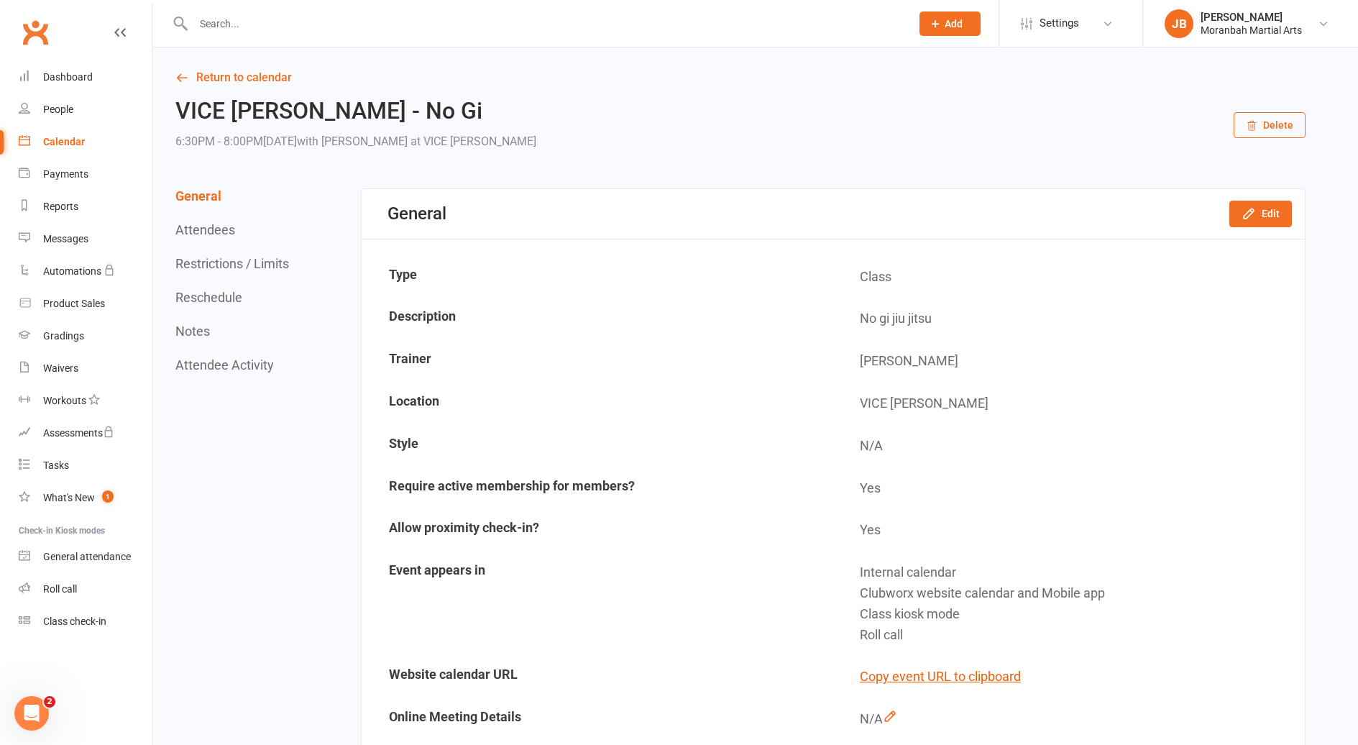
click at [1281, 116] on button "Delete" at bounding box center [1270, 125] width 72 height 26
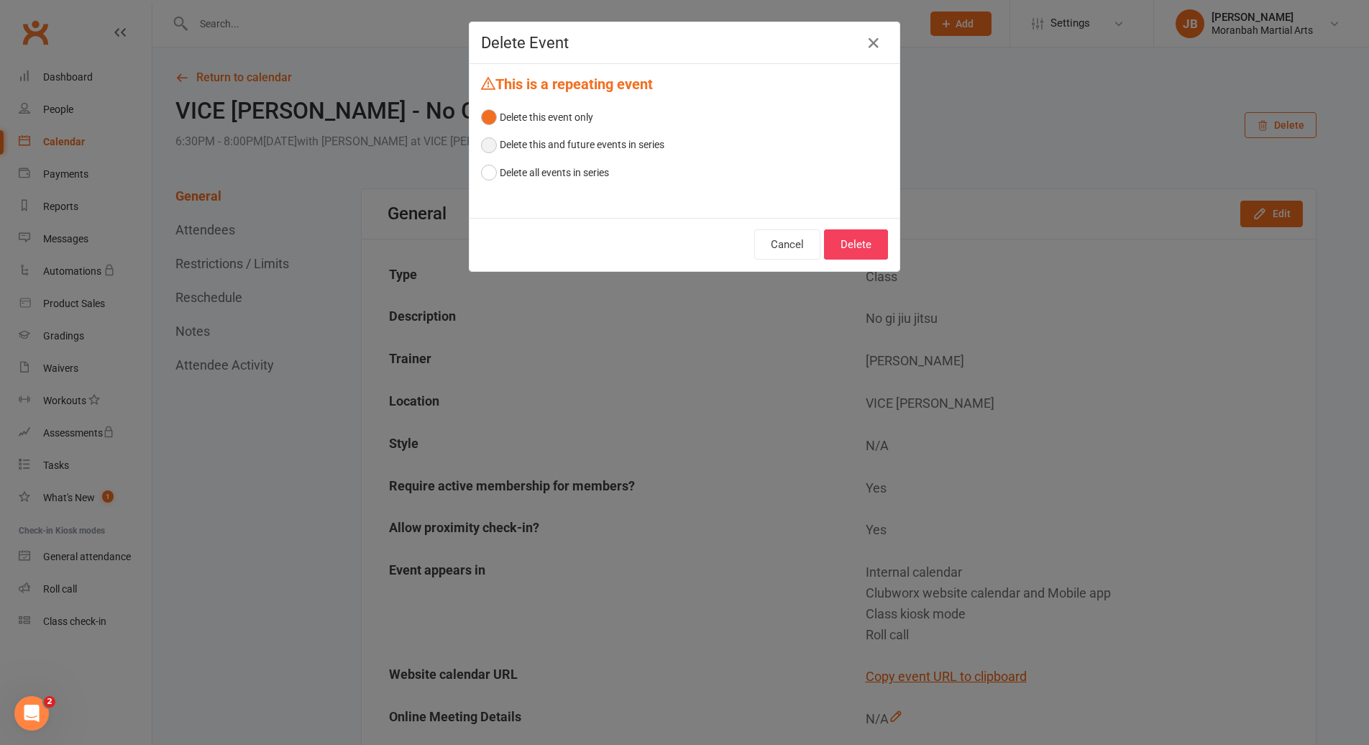
click at [634, 149] on button "Delete this and future events in series" at bounding box center [572, 144] width 183 height 27
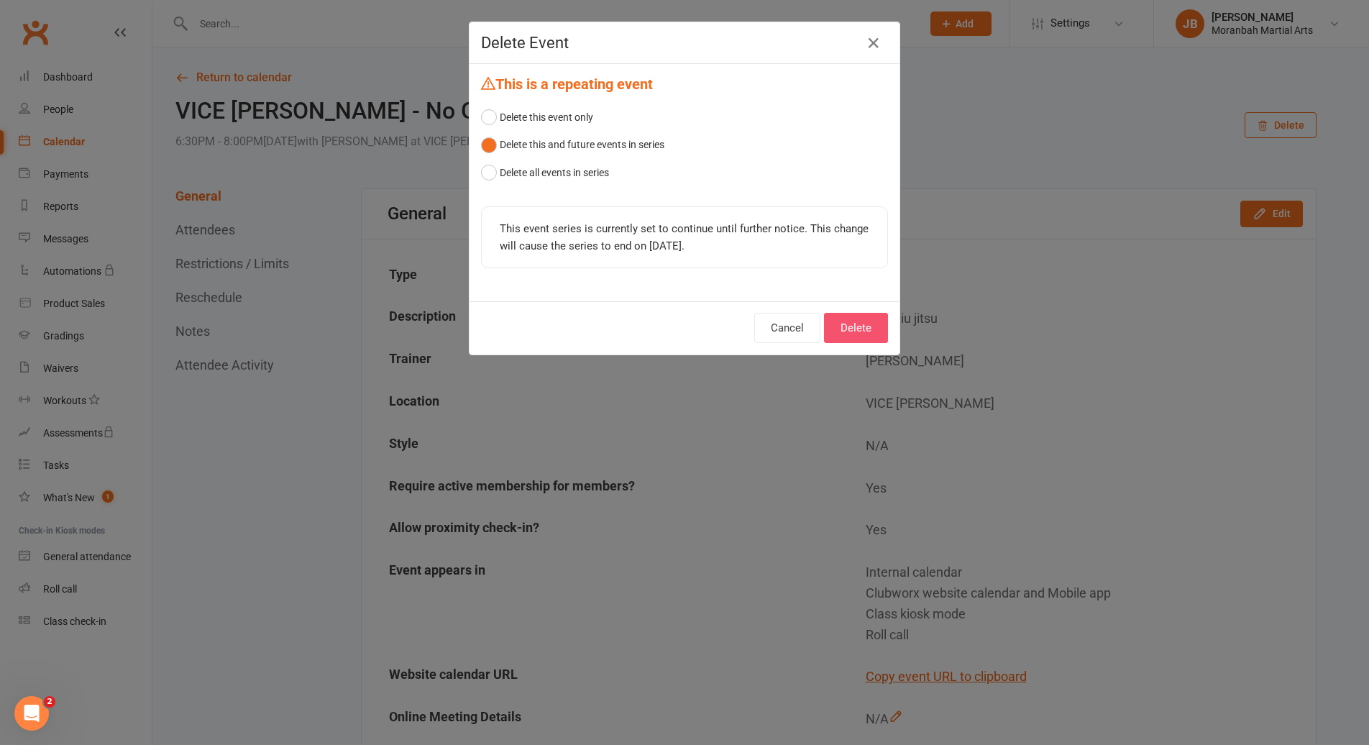
click at [847, 335] on button "Delete" at bounding box center [856, 328] width 64 height 30
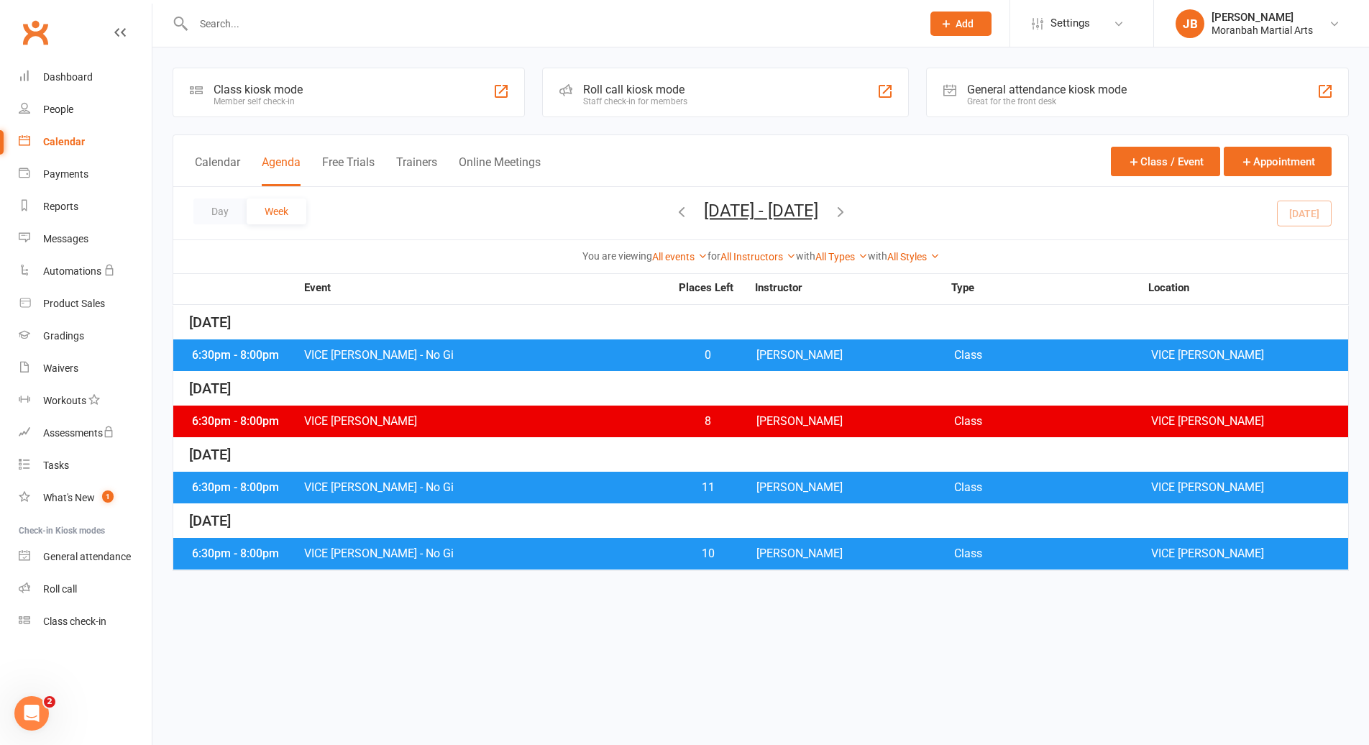
click at [849, 208] on icon "button" at bounding box center [841, 212] width 16 height 16
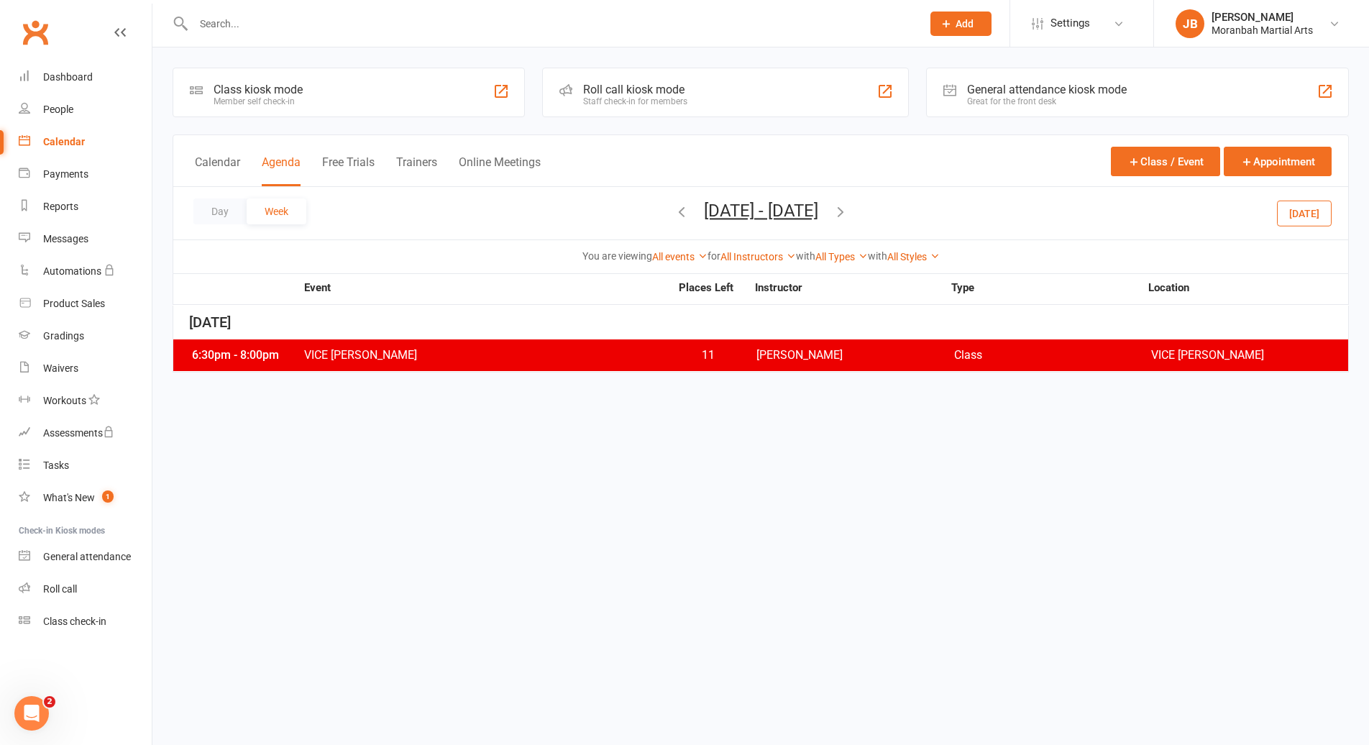
click at [506, 358] on span "VICE [PERSON_NAME]" at bounding box center [486, 355] width 367 height 12
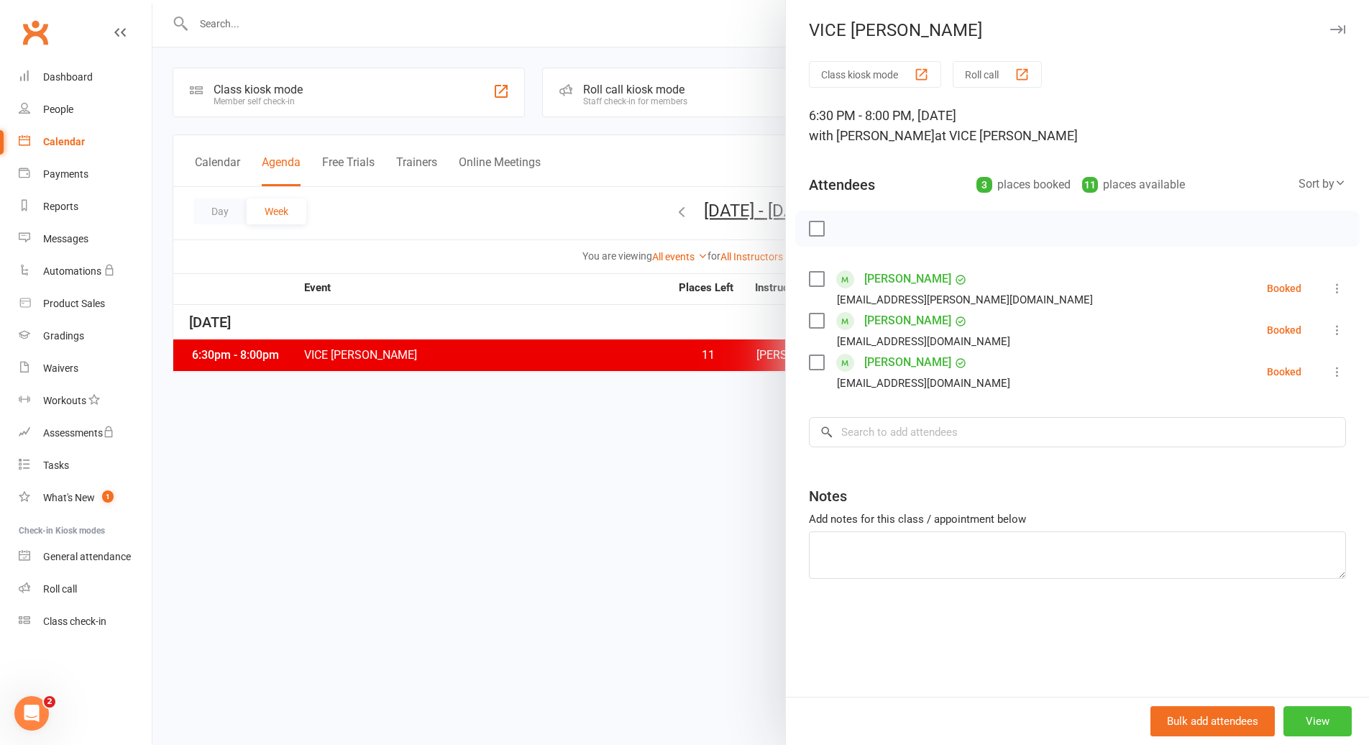
click at [1315, 724] on button "View" at bounding box center [1318, 721] width 68 height 30
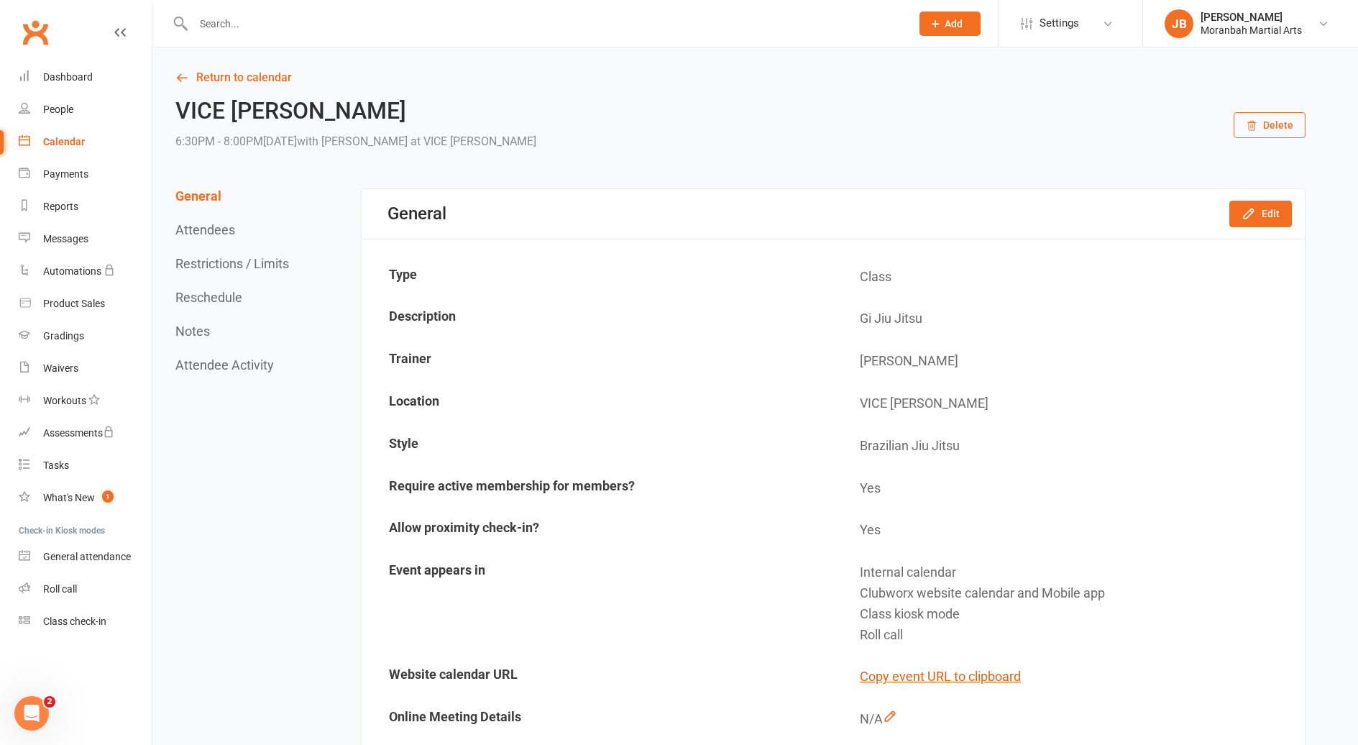
click at [1281, 125] on button "Delete" at bounding box center [1270, 125] width 72 height 26
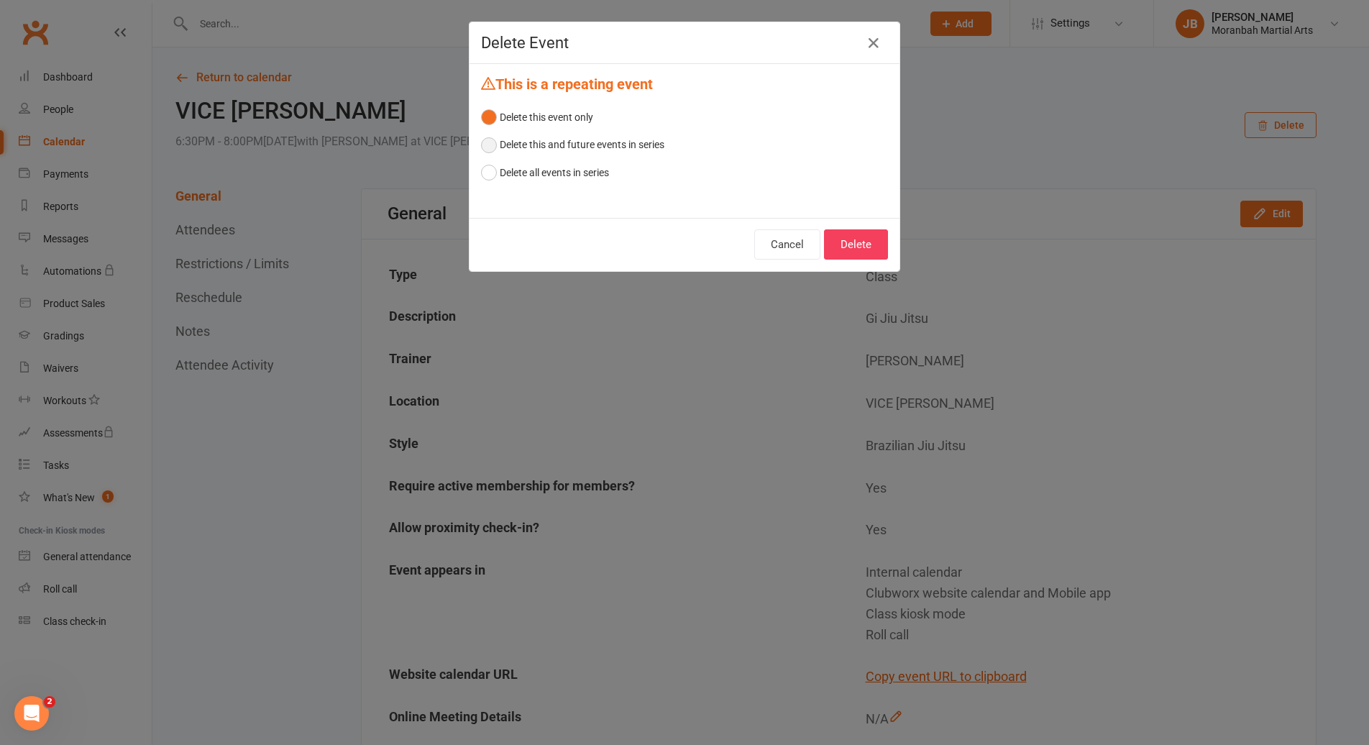
click at [535, 140] on button "Delete this and future events in series" at bounding box center [572, 144] width 183 height 27
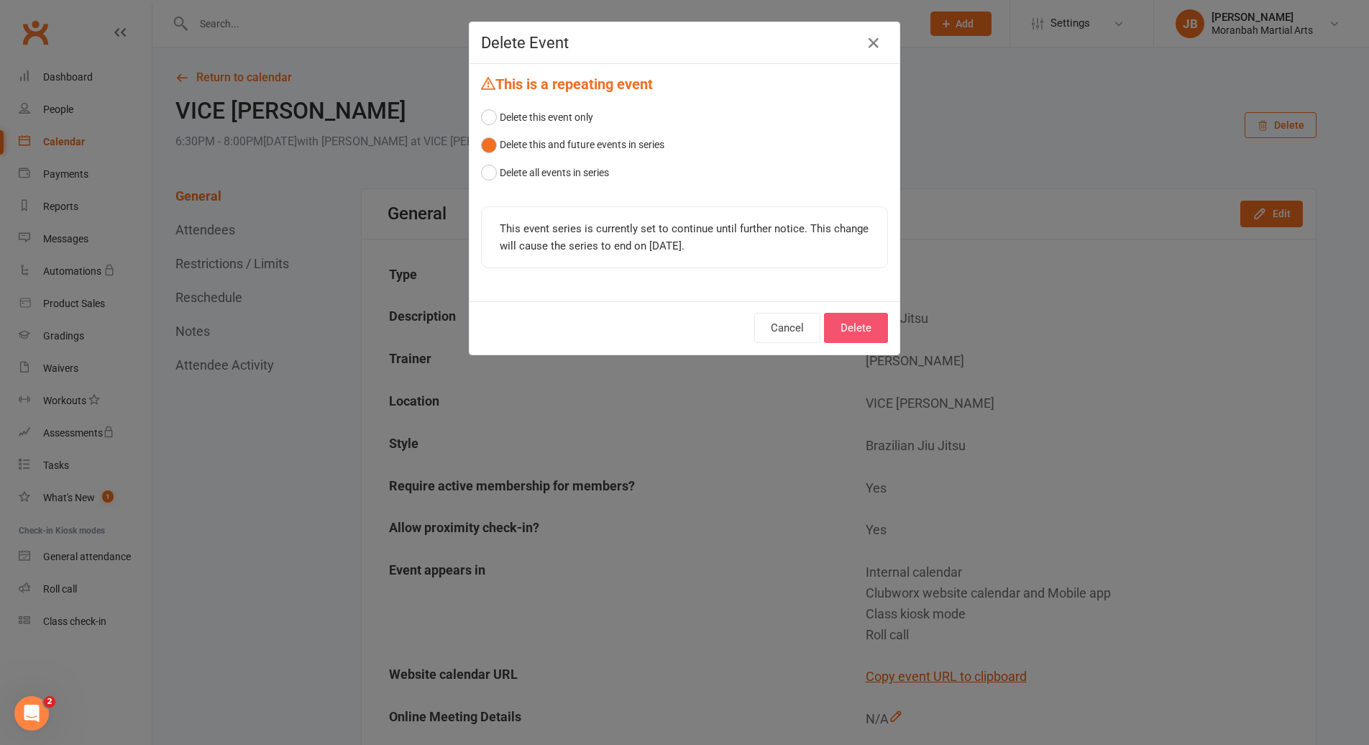
click at [856, 337] on button "Delete" at bounding box center [856, 328] width 64 height 30
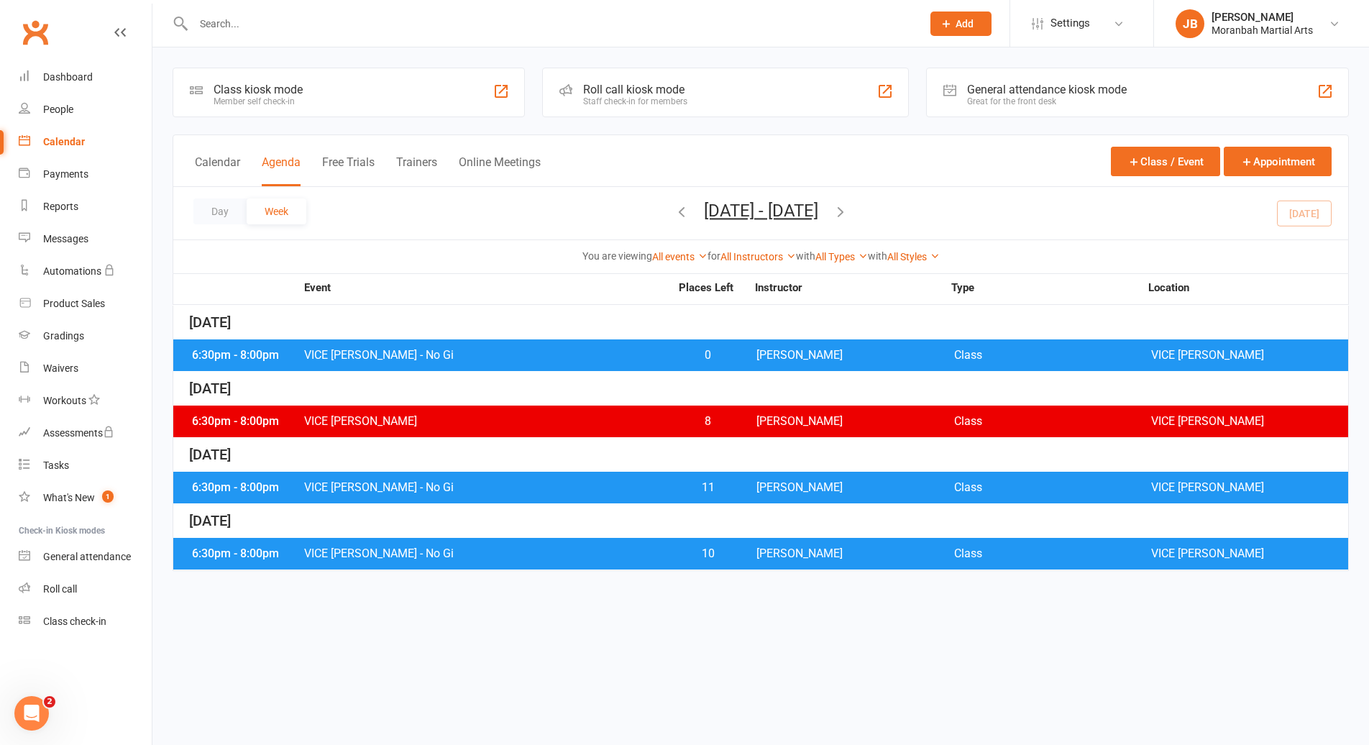
click at [833, 214] on span "[DATE] - [DATE] [DATE] Sun Mon Tue Wed Thu Fri Sat 31 01 02 03 04 05 06 07 08 0…" at bounding box center [761, 213] width 143 height 25
click at [849, 210] on icon "button" at bounding box center [841, 212] width 16 height 16
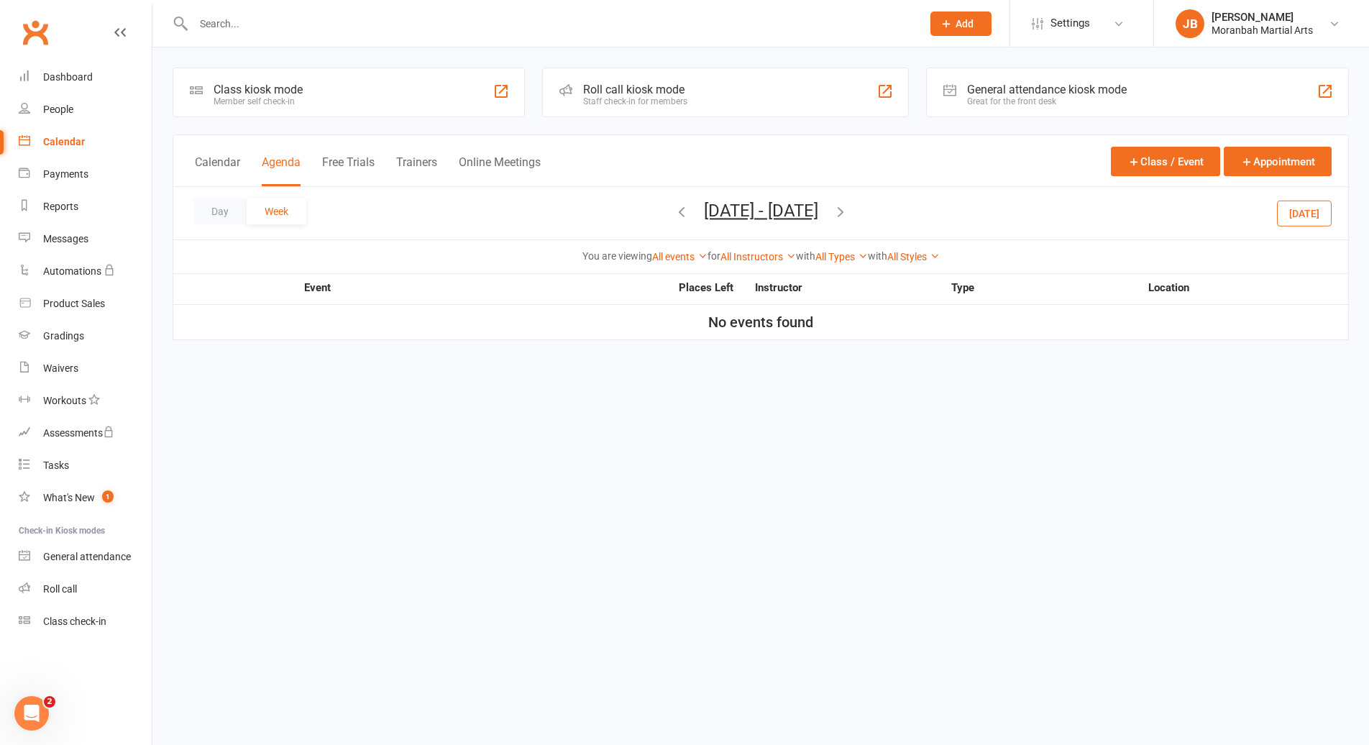
click at [849, 210] on icon "button" at bounding box center [841, 212] width 16 height 16
click at [674, 211] on icon "button" at bounding box center [682, 212] width 16 height 16
click at [690, 211] on span "[DATE] - [DATE] [DATE] Sun Mon Tue Wed Thu Fri Sat 31 01 02 03 04 05 06 07 08 0…" at bounding box center [761, 213] width 143 height 25
